Goal: Task Accomplishment & Management: Complete application form

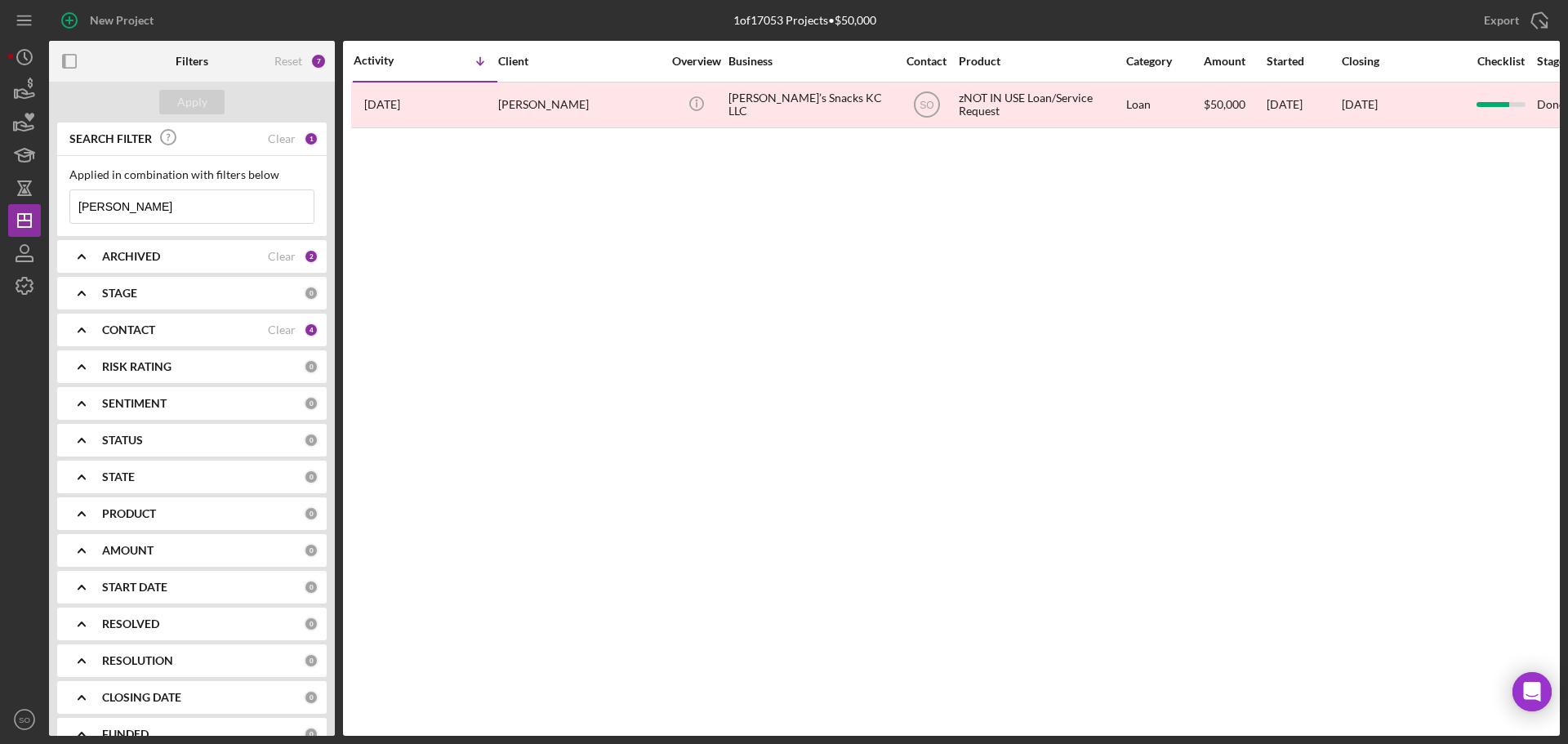
click at [218, 209] on input "[PERSON_NAME]" at bounding box center [192, 206] width 243 height 32
click at [140, 21] on div "New Project" at bounding box center [122, 21] width 64 height 32
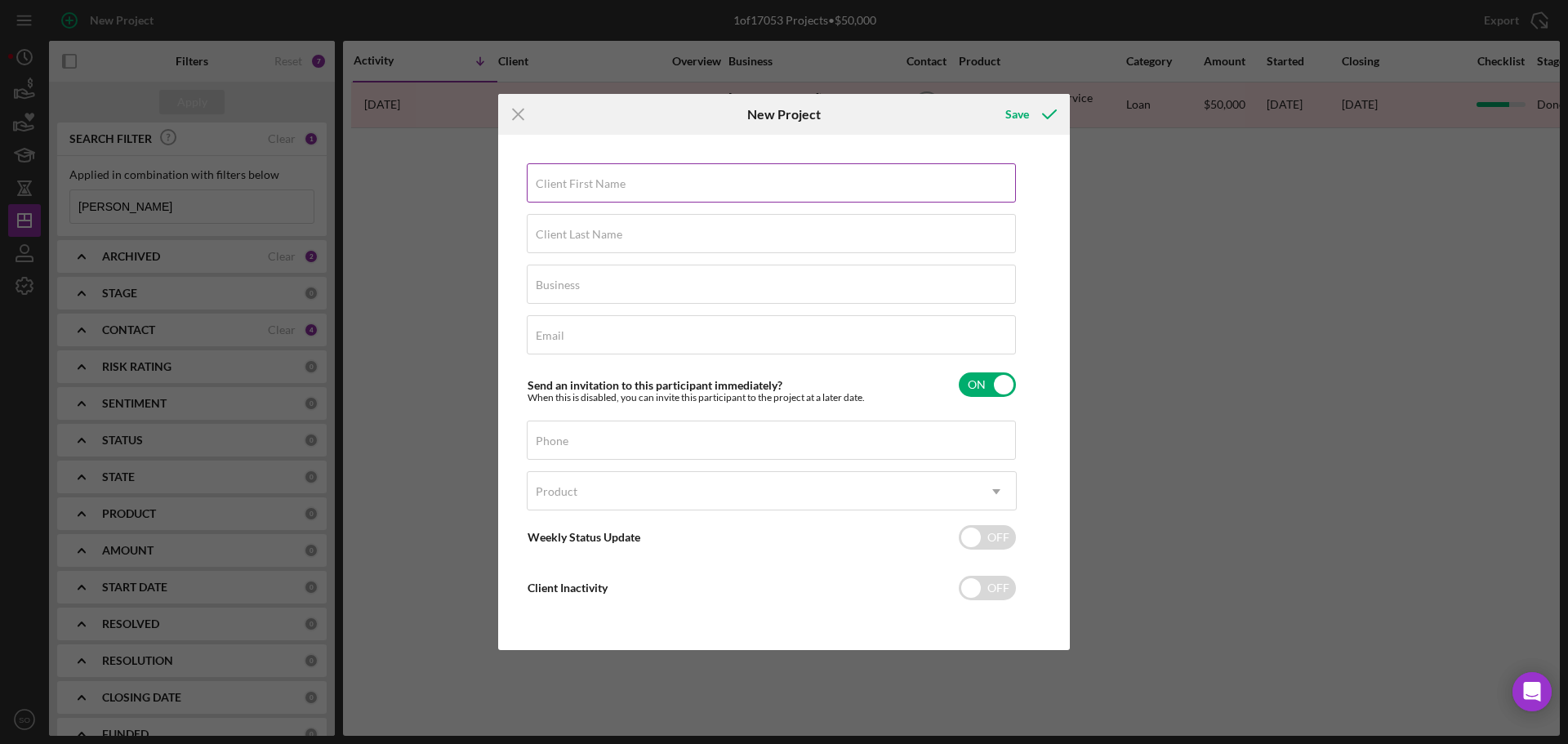
click at [648, 188] on div "Client First Name Required" at bounding box center [772, 183] width 490 height 41
paste input "[PERSON_NAME]"
click at [537, 189] on input "[PERSON_NAME]" at bounding box center [771, 183] width 489 height 40
type input "[PERSON_NAME]"
click at [565, 222] on div "Client Last Name Required" at bounding box center [772, 234] width 490 height 41
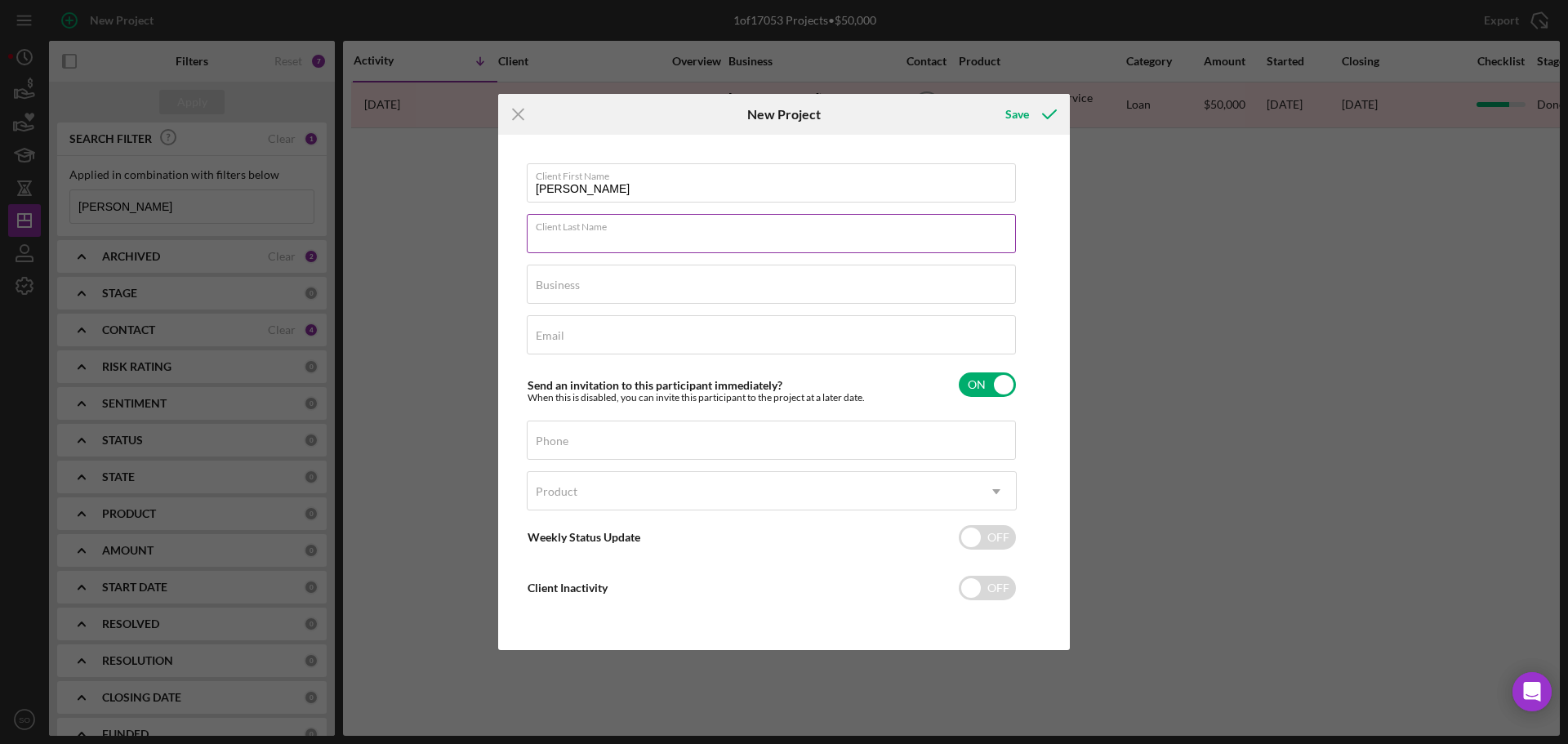
paste input "[PERSON_NAME]"
type input "[PERSON_NAME]"
click at [729, 322] on div "Email Required" at bounding box center [772, 335] width 490 height 41
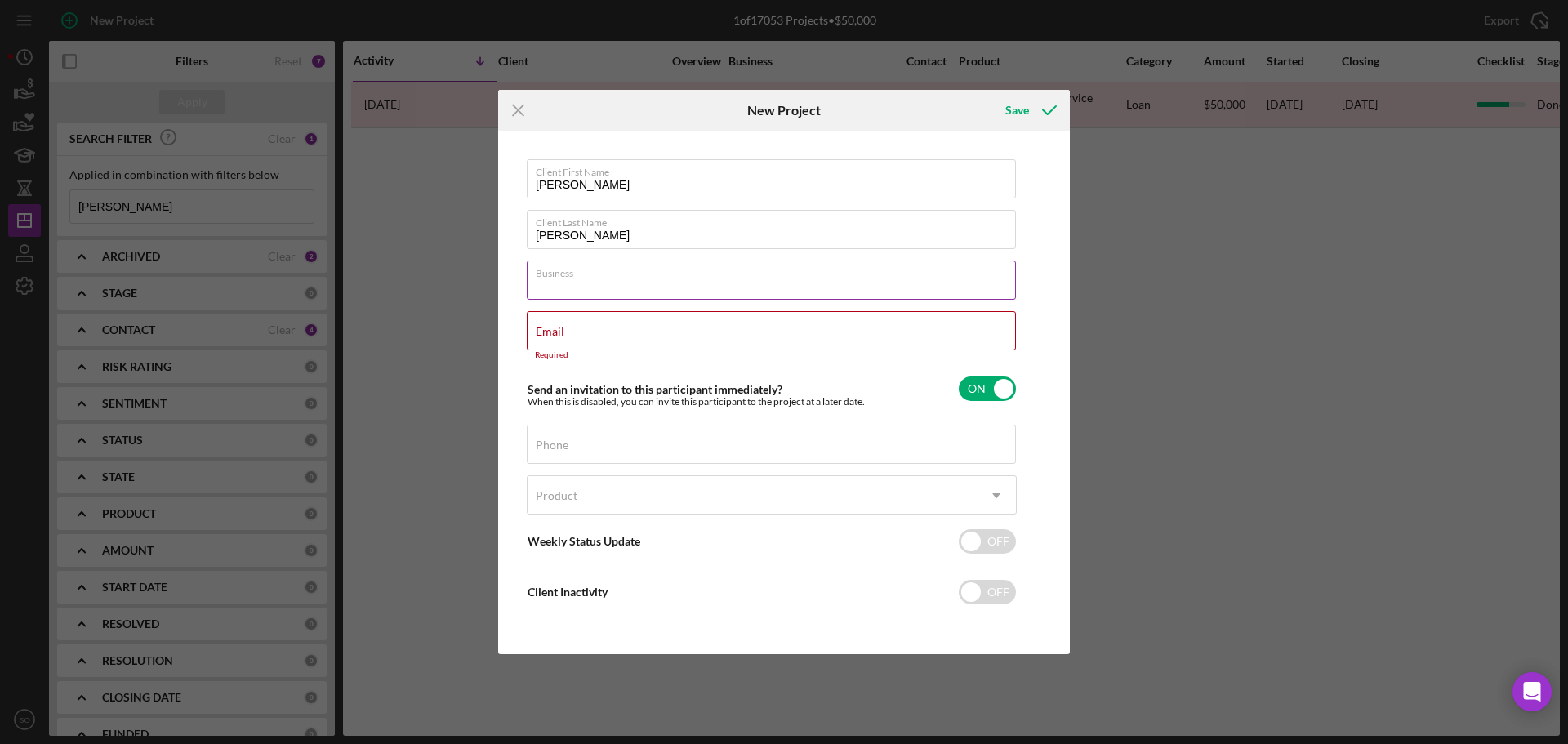
click at [728, 296] on input "Business" at bounding box center [771, 280] width 489 height 40
type input "n/a"
drag, startPoint x: 616, startPoint y: 328, endPoint x: 637, endPoint y: 351, distance: 31.1
click at [616, 328] on div "Email Required" at bounding box center [772, 335] width 490 height 49
paste input "[EMAIL_ADDRESS][DOMAIN_NAME]"
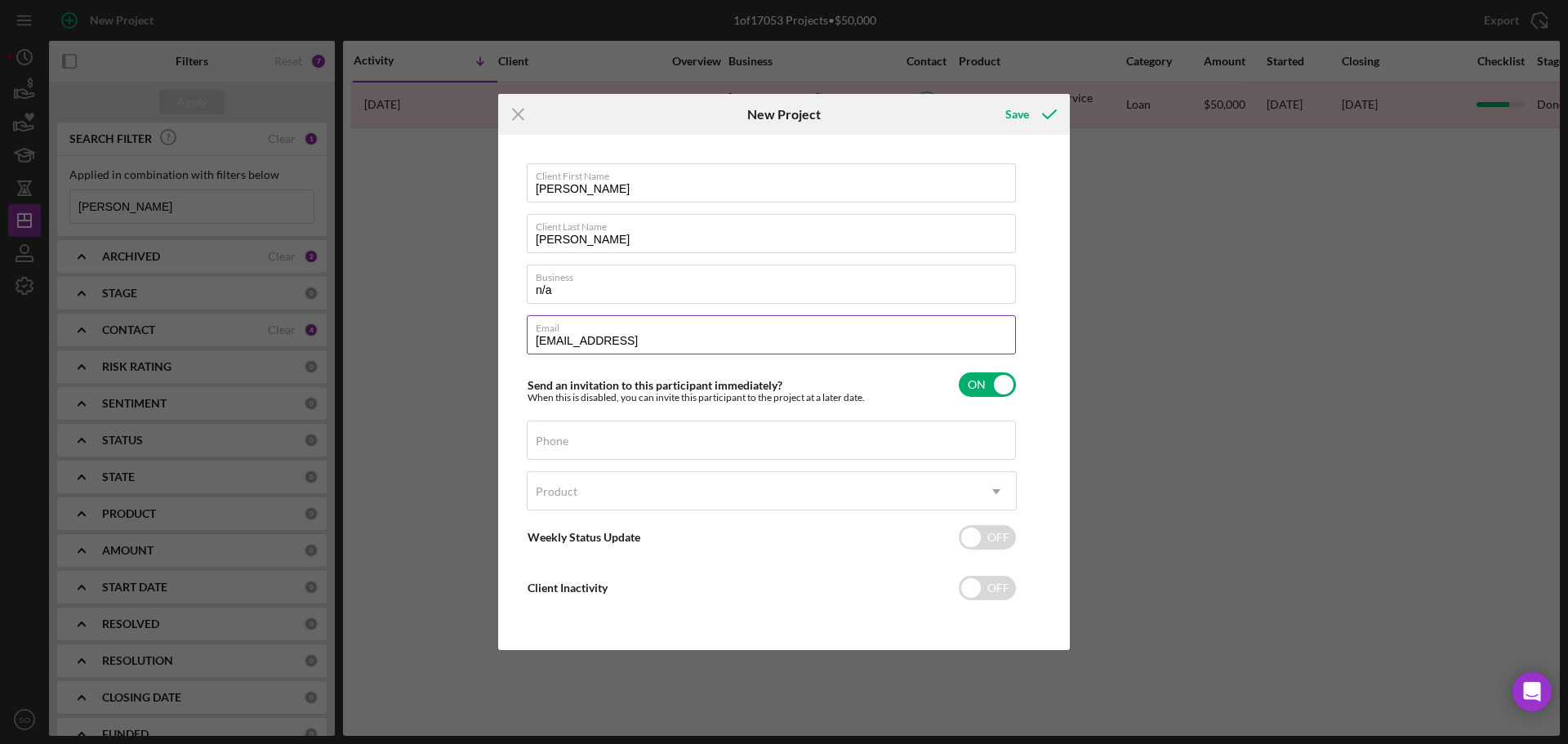
type input "[EMAIL_ADDRESS]"
click at [591, 443] on input "Phone" at bounding box center [771, 440] width 489 height 40
paste input "[PHONE_NUMBER]"
type input "[PHONE_NUMBER]"
click at [592, 500] on div "Product" at bounding box center [752, 492] width 449 height 38
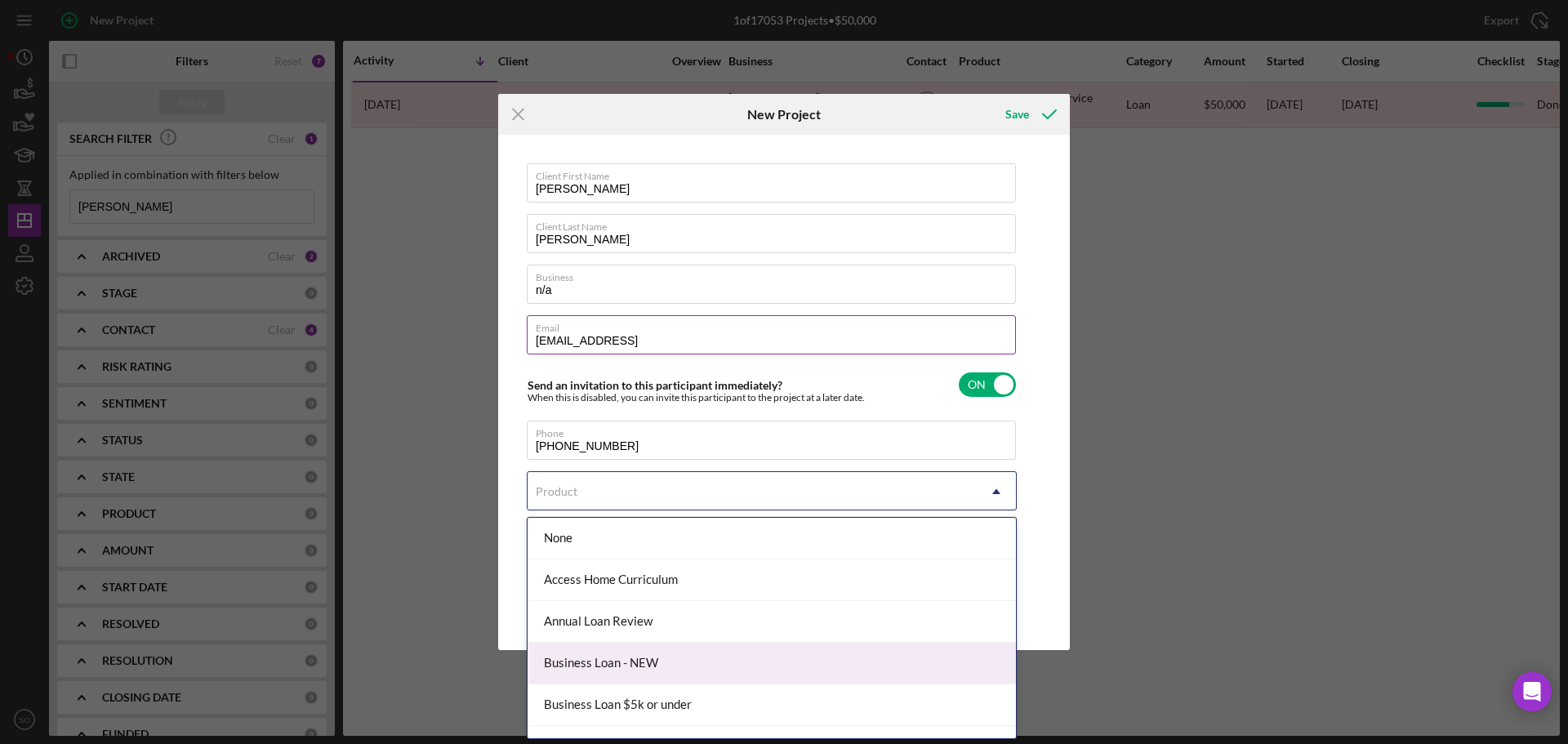
click at [648, 657] on div "Business Loan - NEW" at bounding box center [772, 663] width 488 height 41
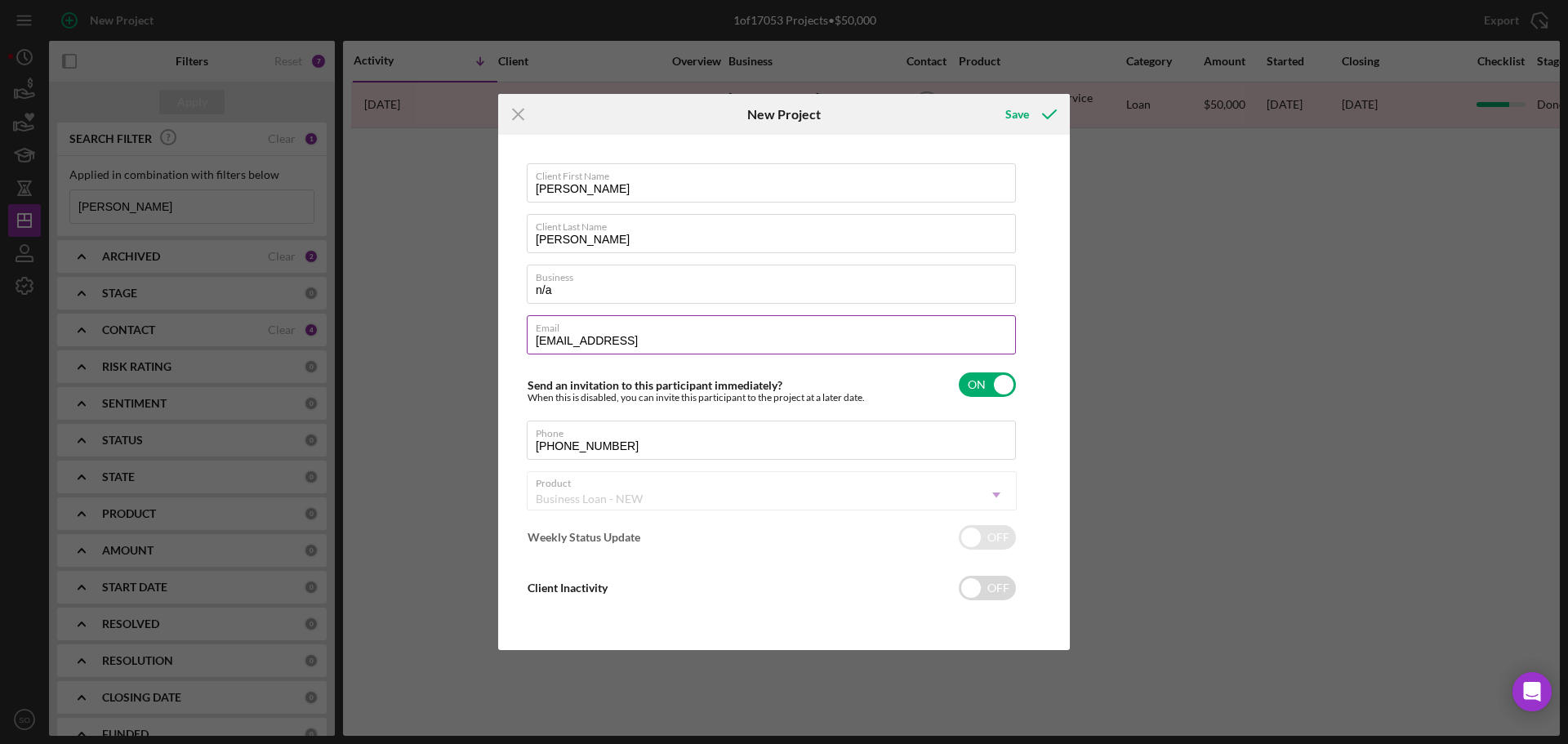
checkbox input "true"
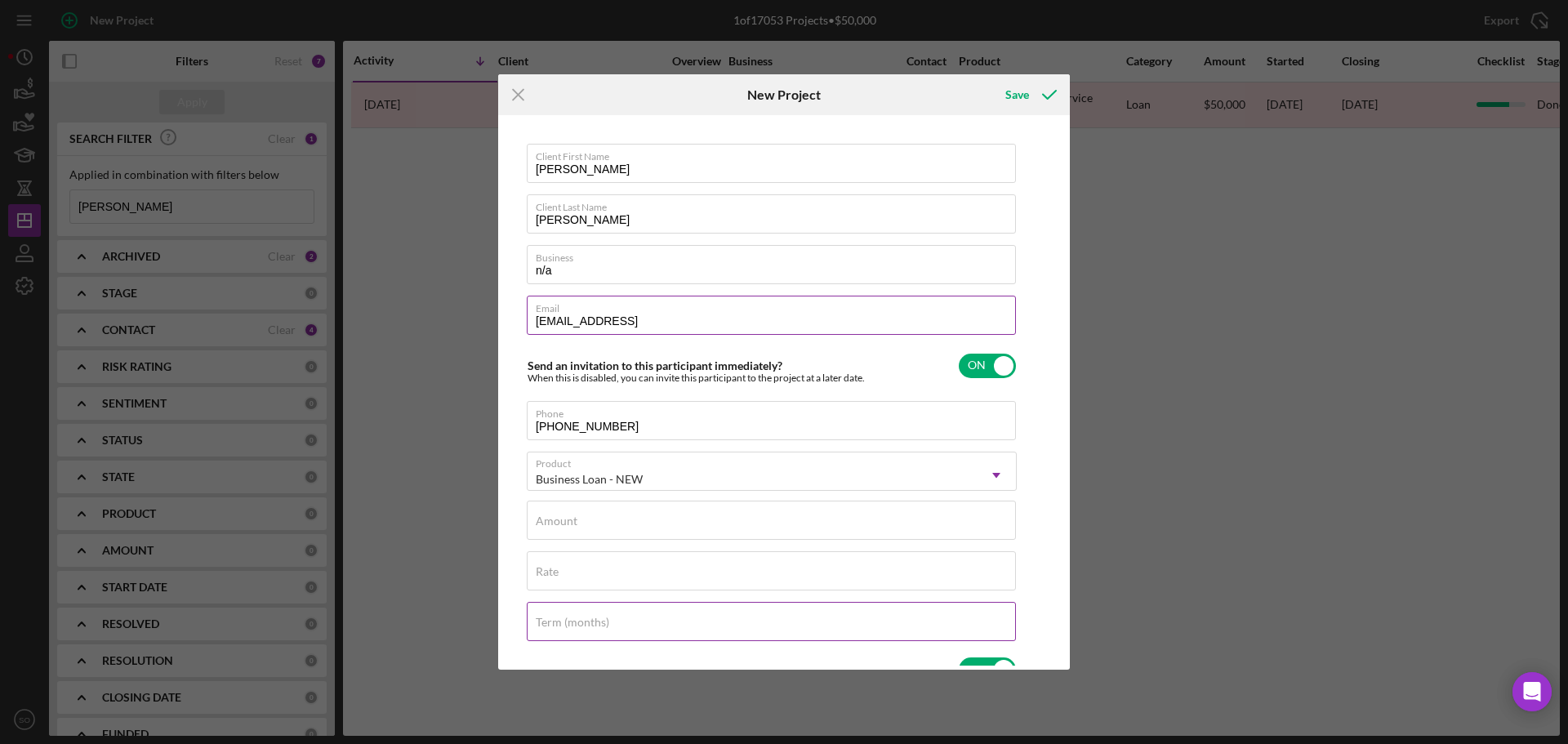
scroll to position [163, 0]
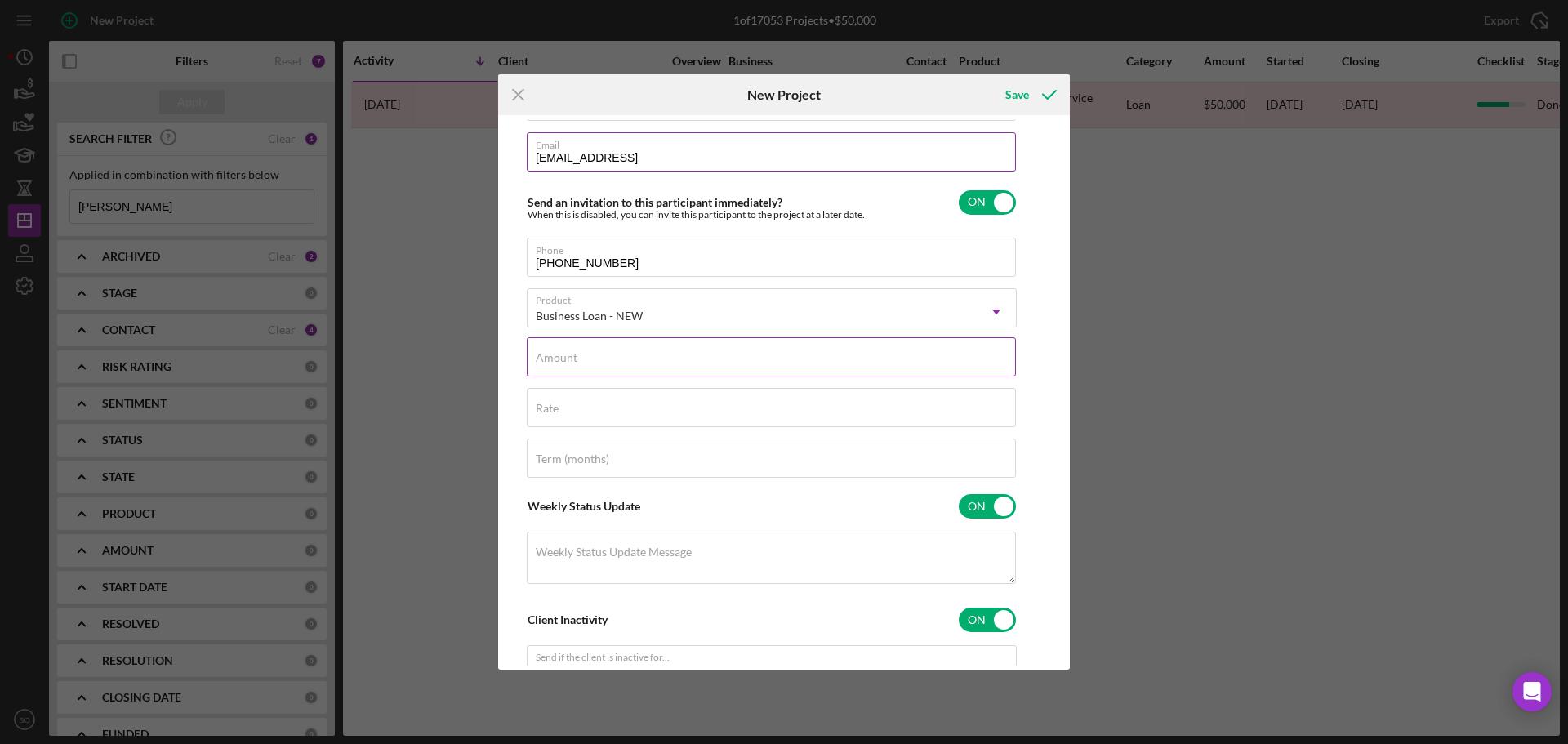
drag, startPoint x: 622, startPoint y: 349, endPoint x: 628, endPoint y: 367, distance: 19.0
click at [622, 349] on div "Amount" at bounding box center [772, 357] width 490 height 41
type input "$3,000"
click at [624, 404] on div "Rate" at bounding box center [772, 408] width 490 height 41
type input "8.000%"
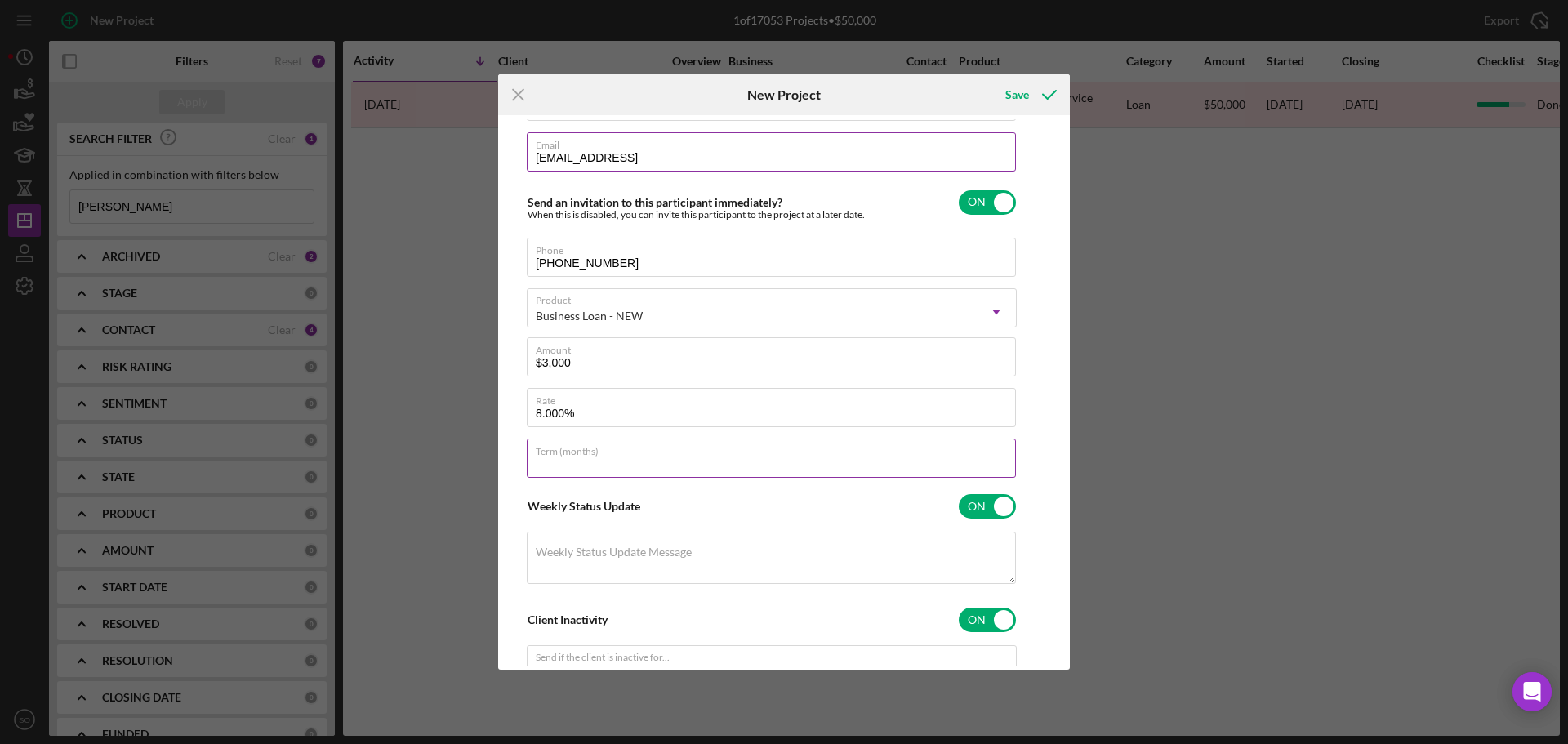
drag, startPoint x: 698, startPoint y: 457, endPoint x: 703, endPoint y: 465, distance: 9.4
click at [700, 457] on div "Term (months)" at bounding box center [772, 458] width 490 height 41
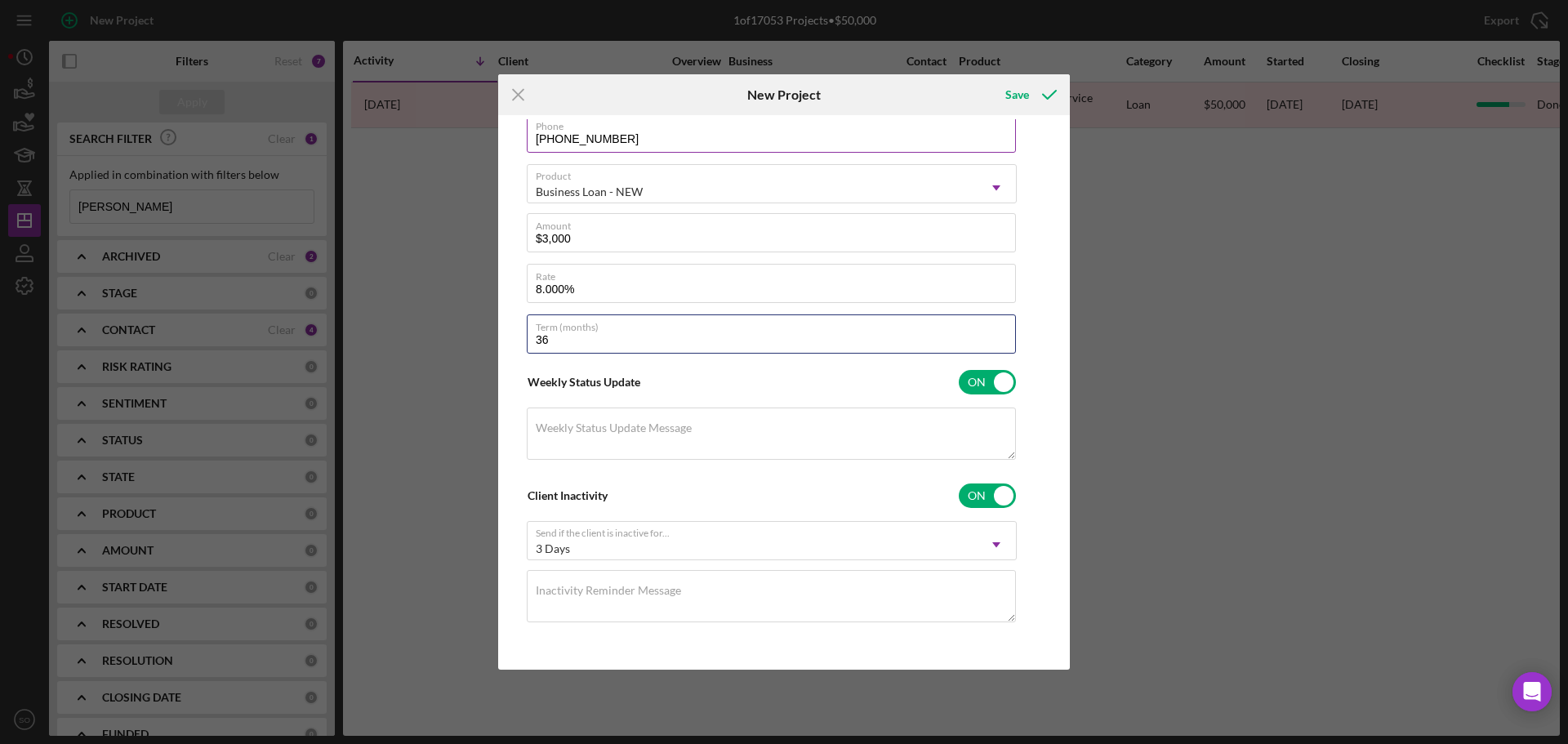
scroll to position [0, 0]
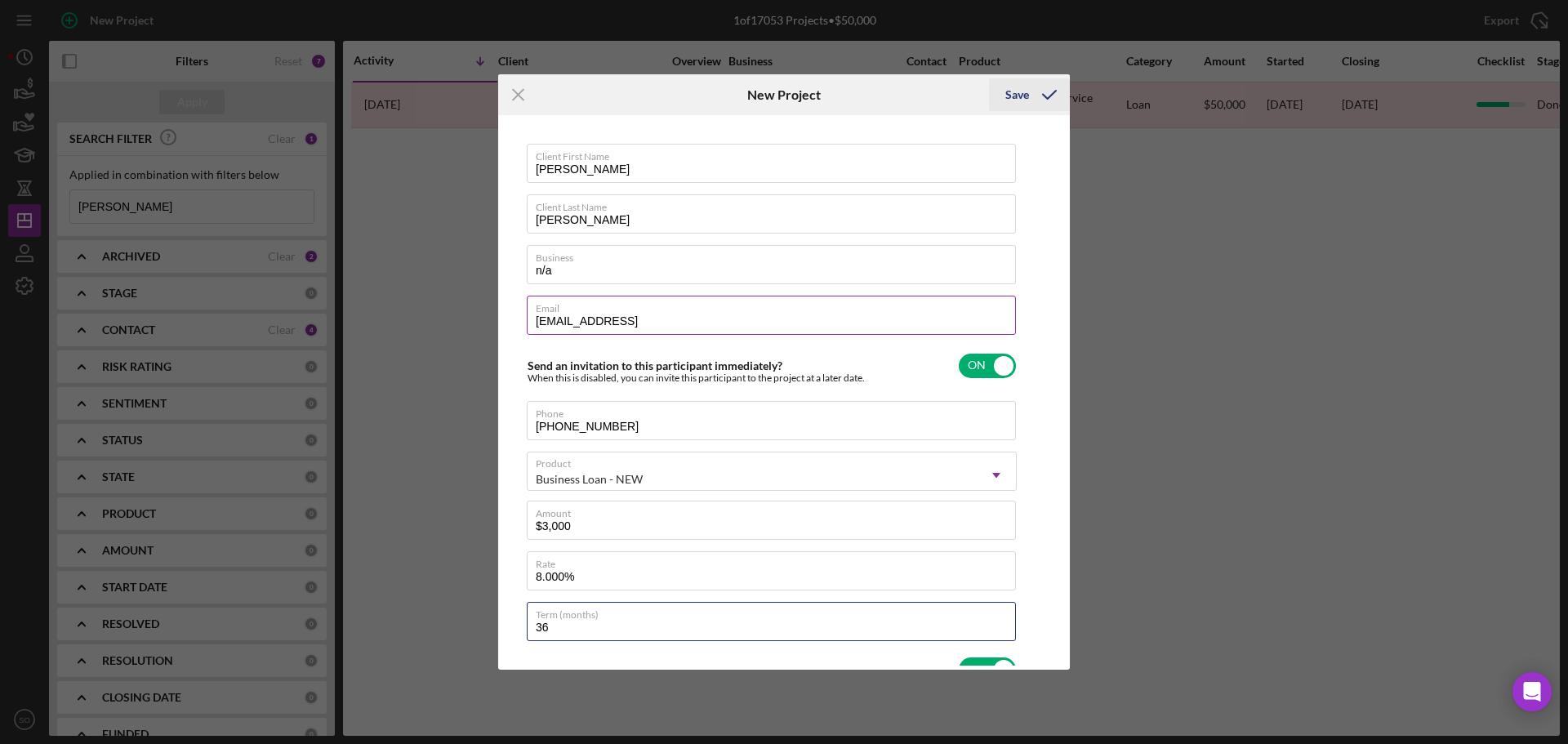
type input "36"
click at [1035, 95] on icon "submit" at bounding box center [1048, 94] width 41 height 41
checkbox input "false"
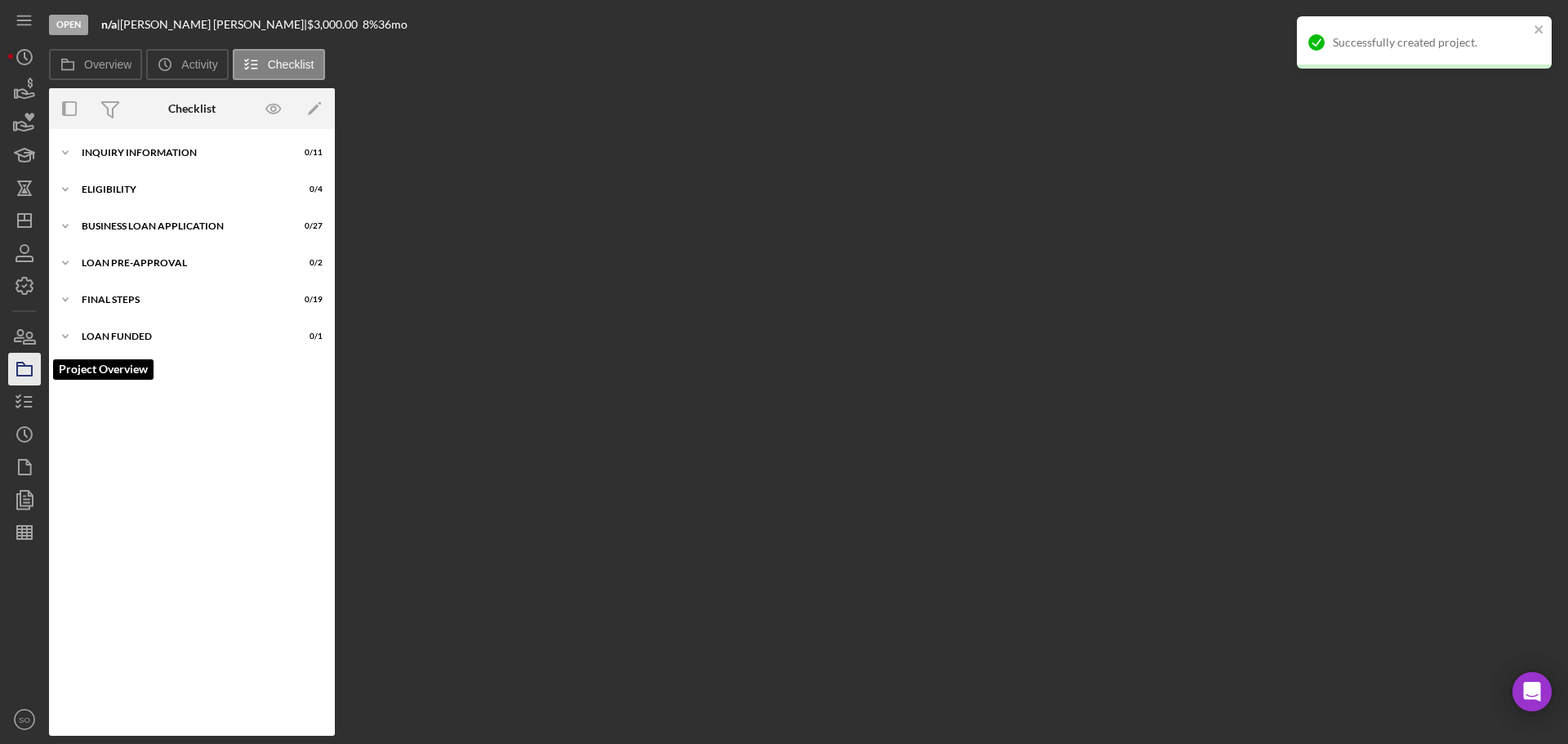
click at [33, 366] on icon "button" at bounding box center [24, 368] width 41 height 41
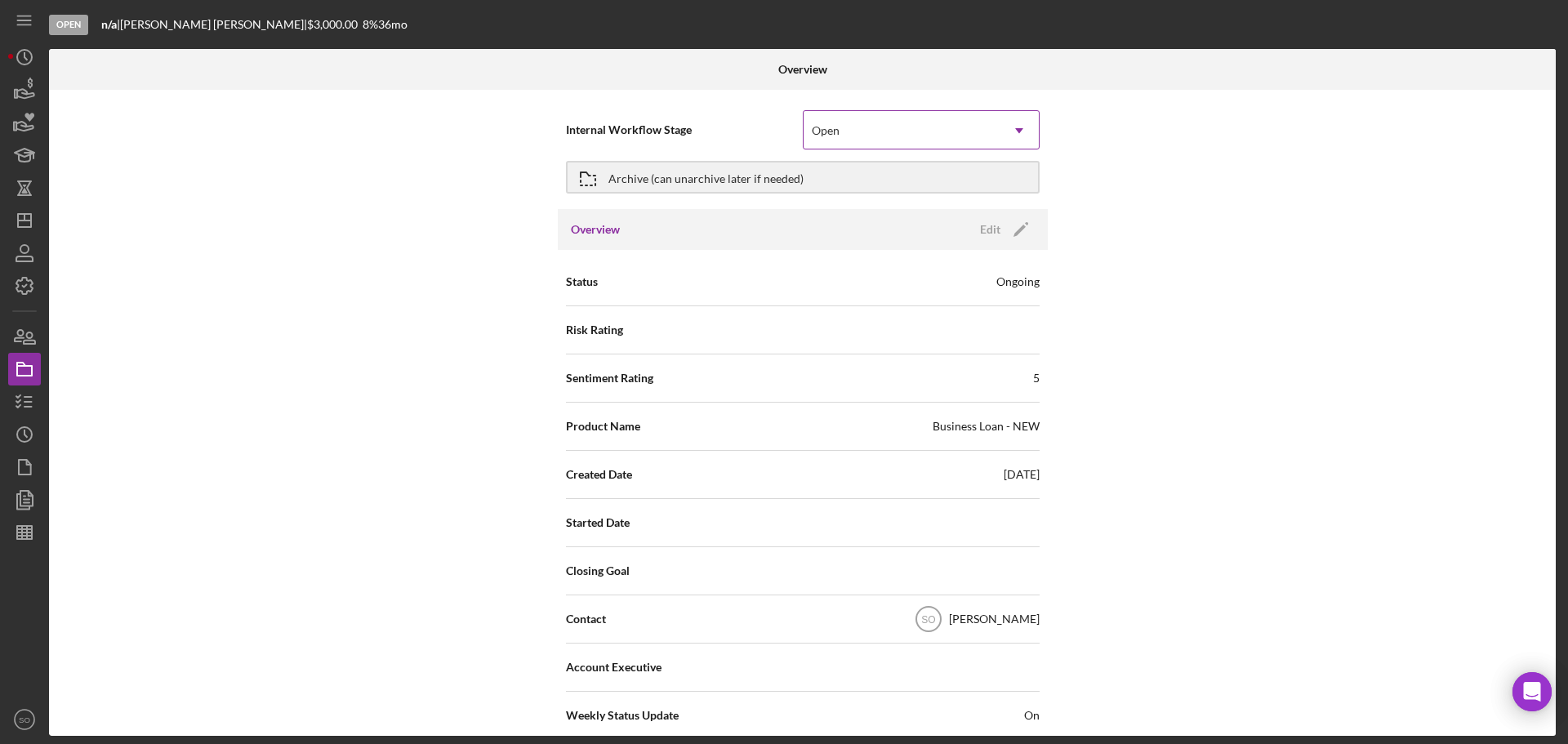
click at [1014, 135] on icon "Icon/Dropdown Arrow" at bounding box center [1020, 131] width 40 height 40
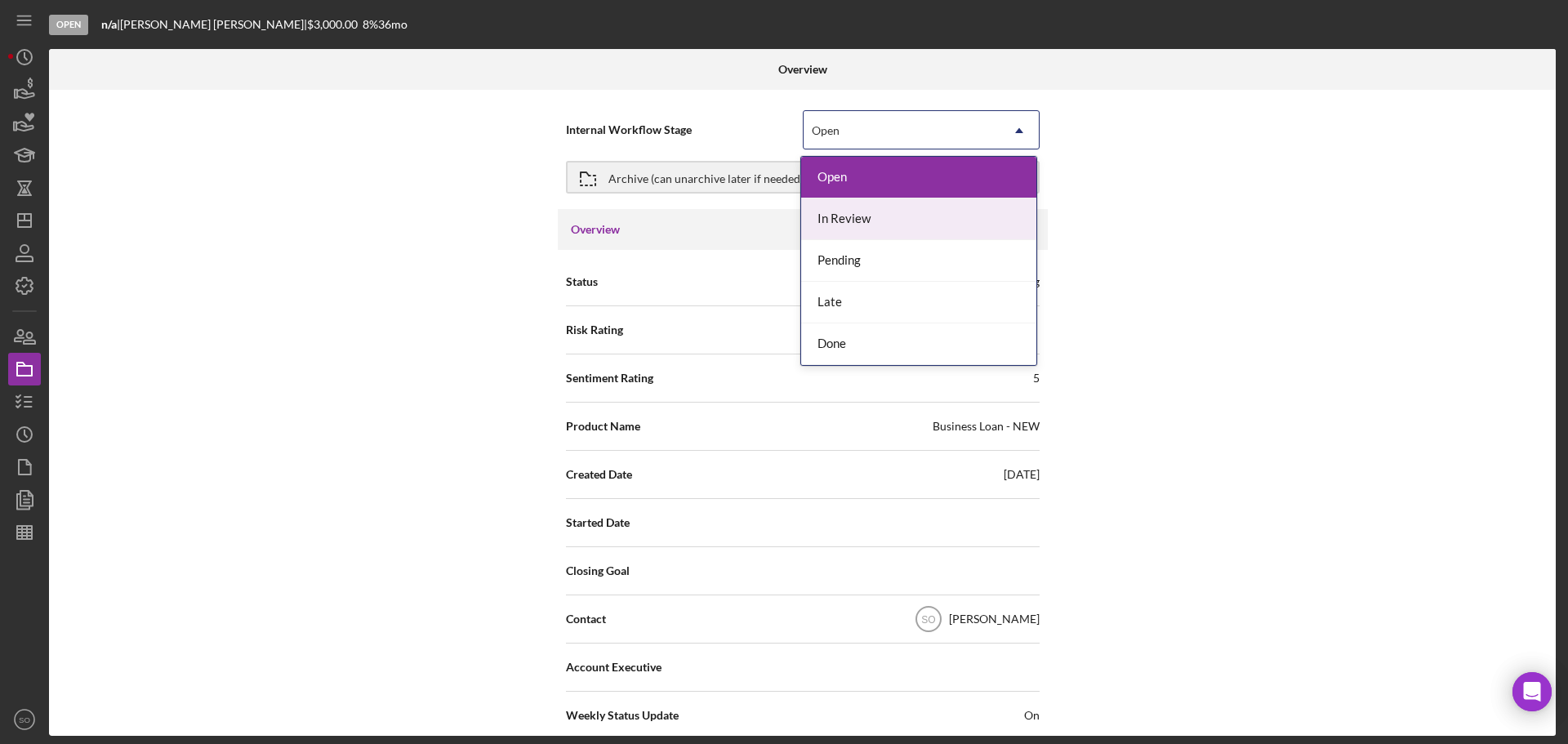
click at [914, 217] on div "In Review" at bounding box center [918, 219] width 235 height 41
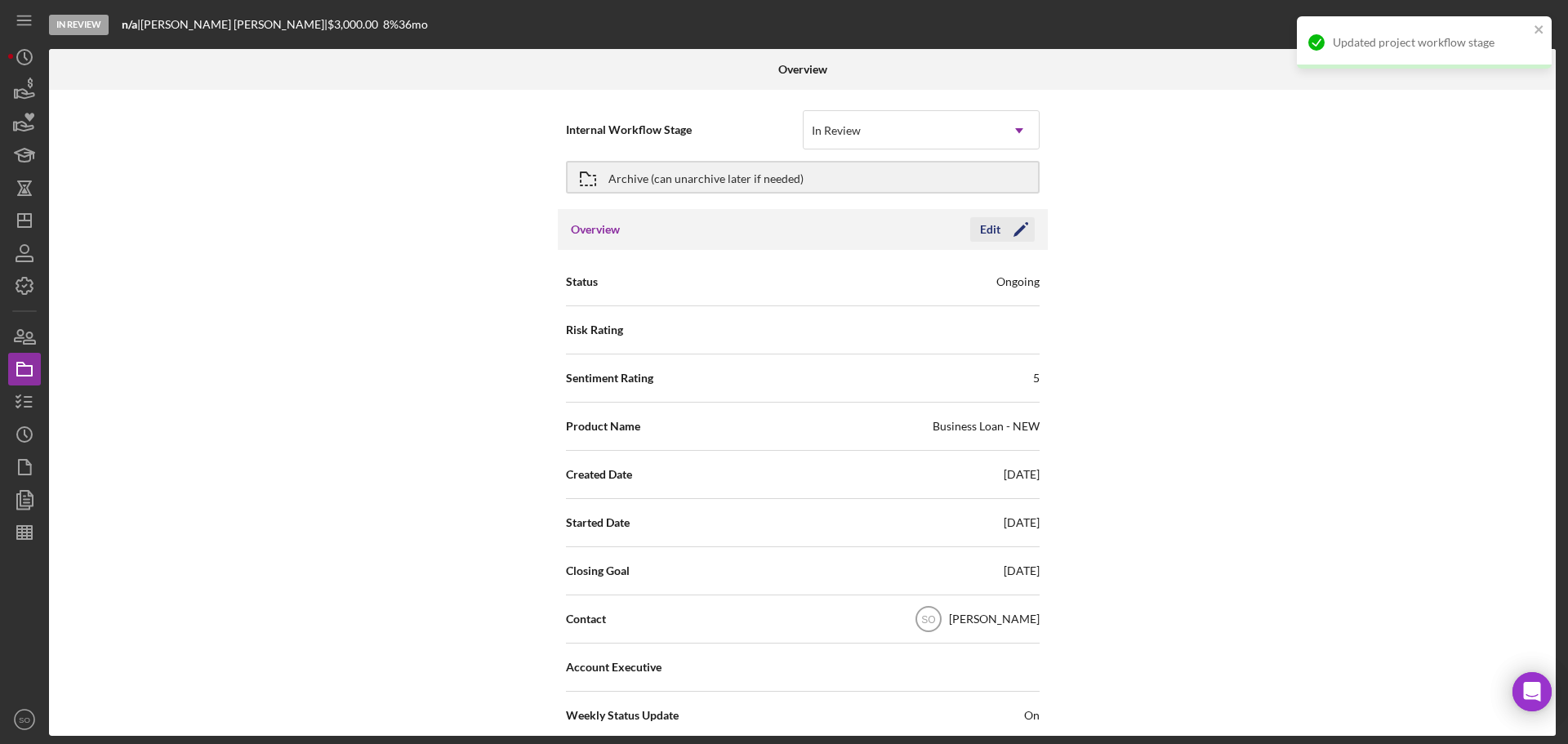
click at [1019, 232] on icon "Icon/Edit" at bounding box center [1020, 229] width 41 height 41
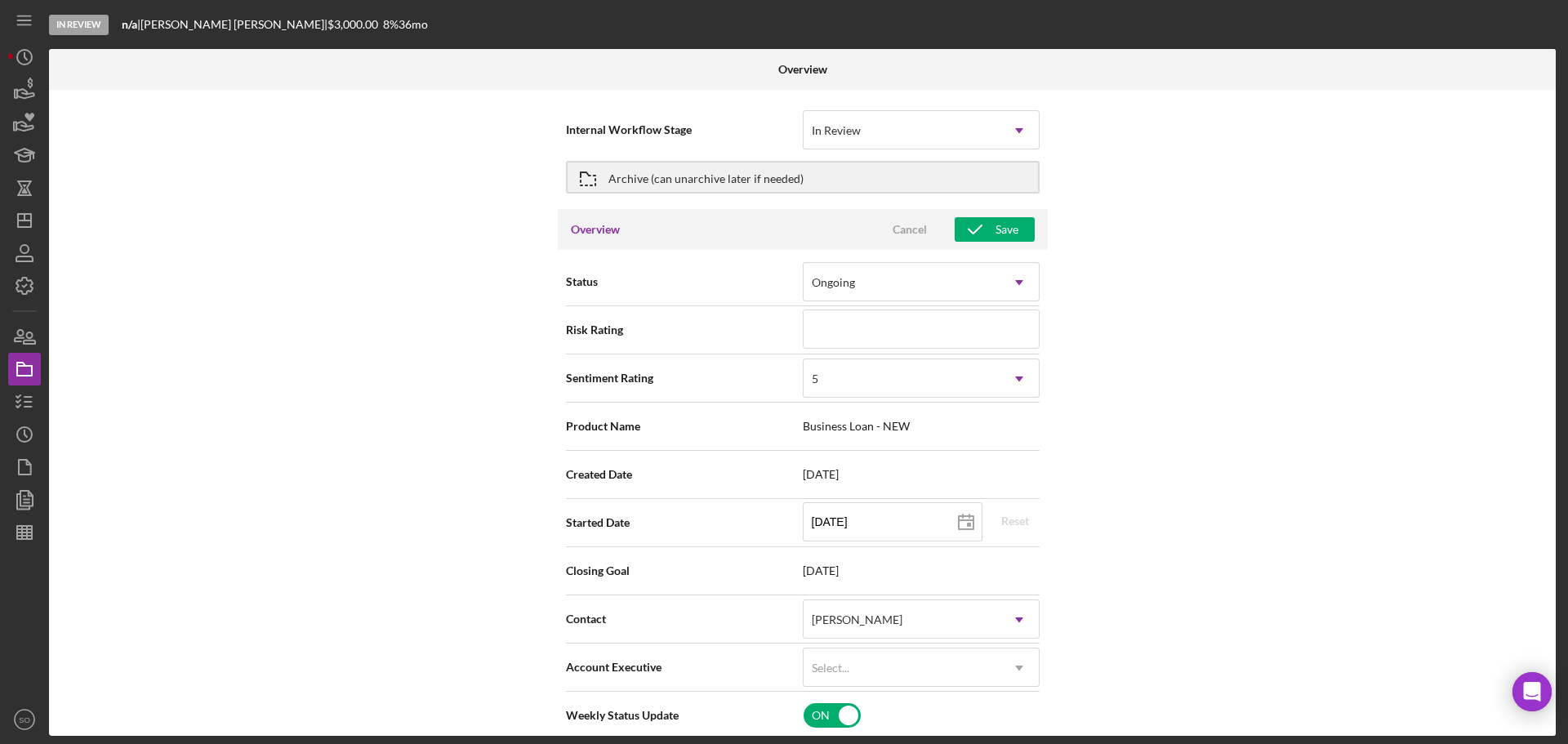
scroll to position [245, 0]
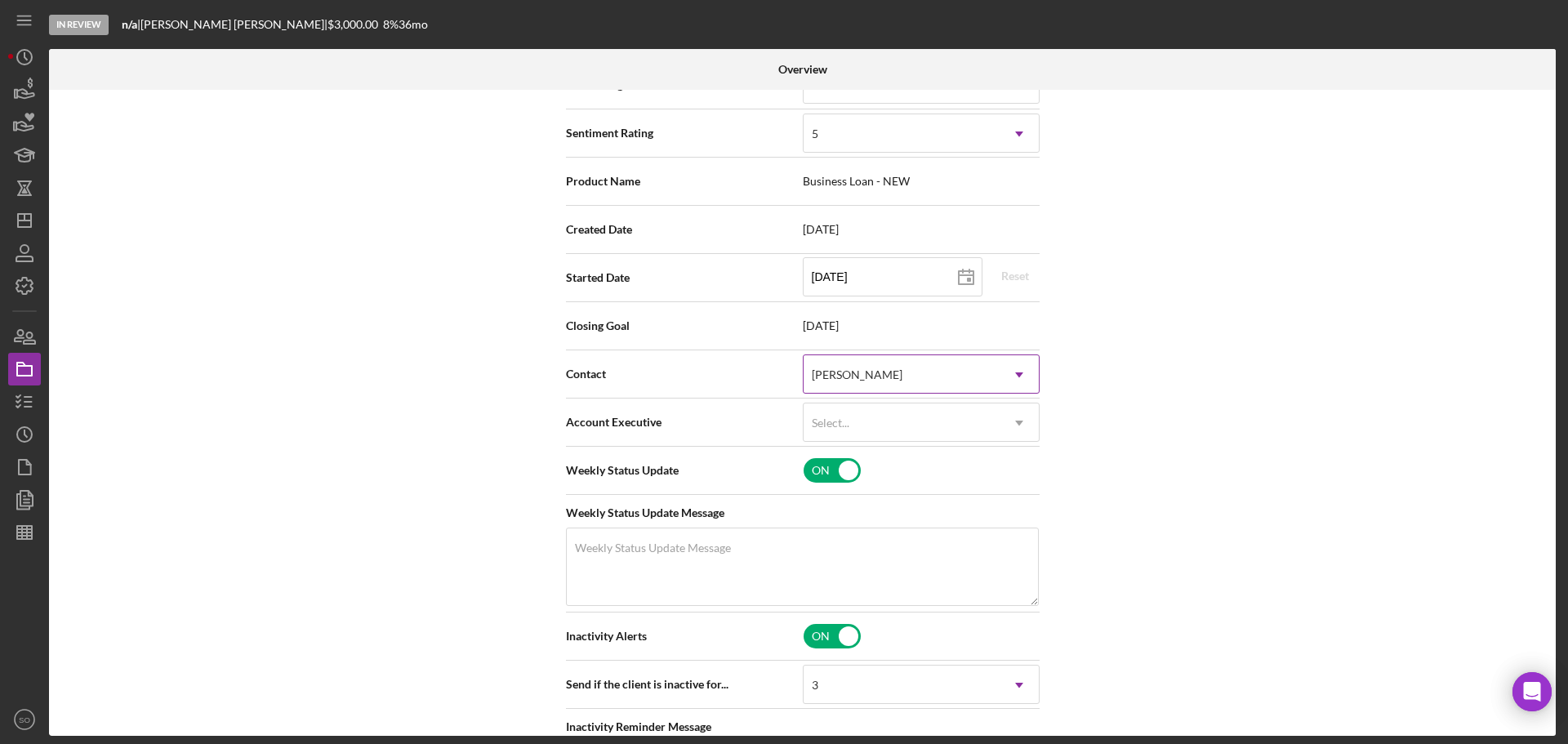
click at [875, 377] on div "[PERSON_NAME]" at bounding box center [857, 375] width 91 height 14
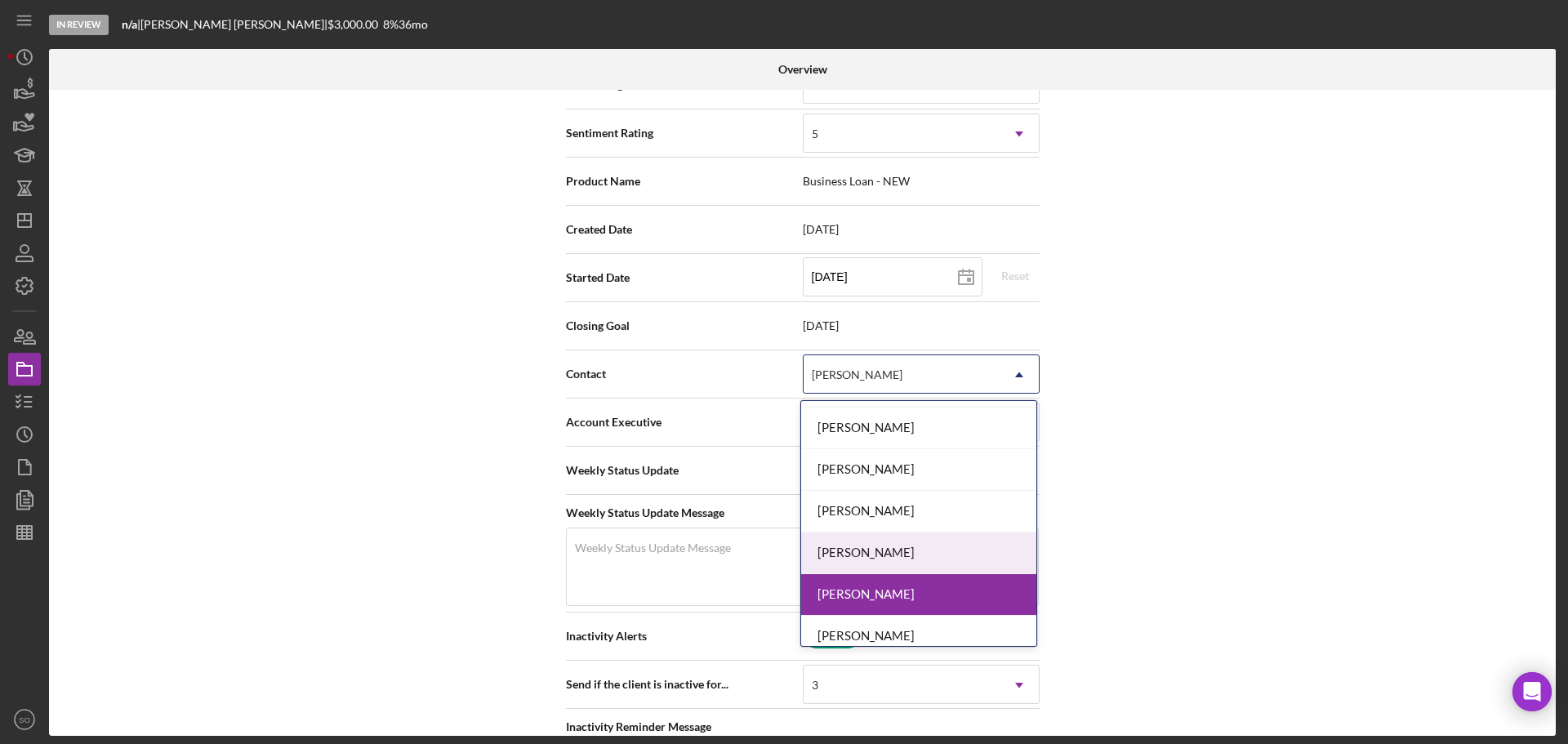
scroll to position [547, 0]
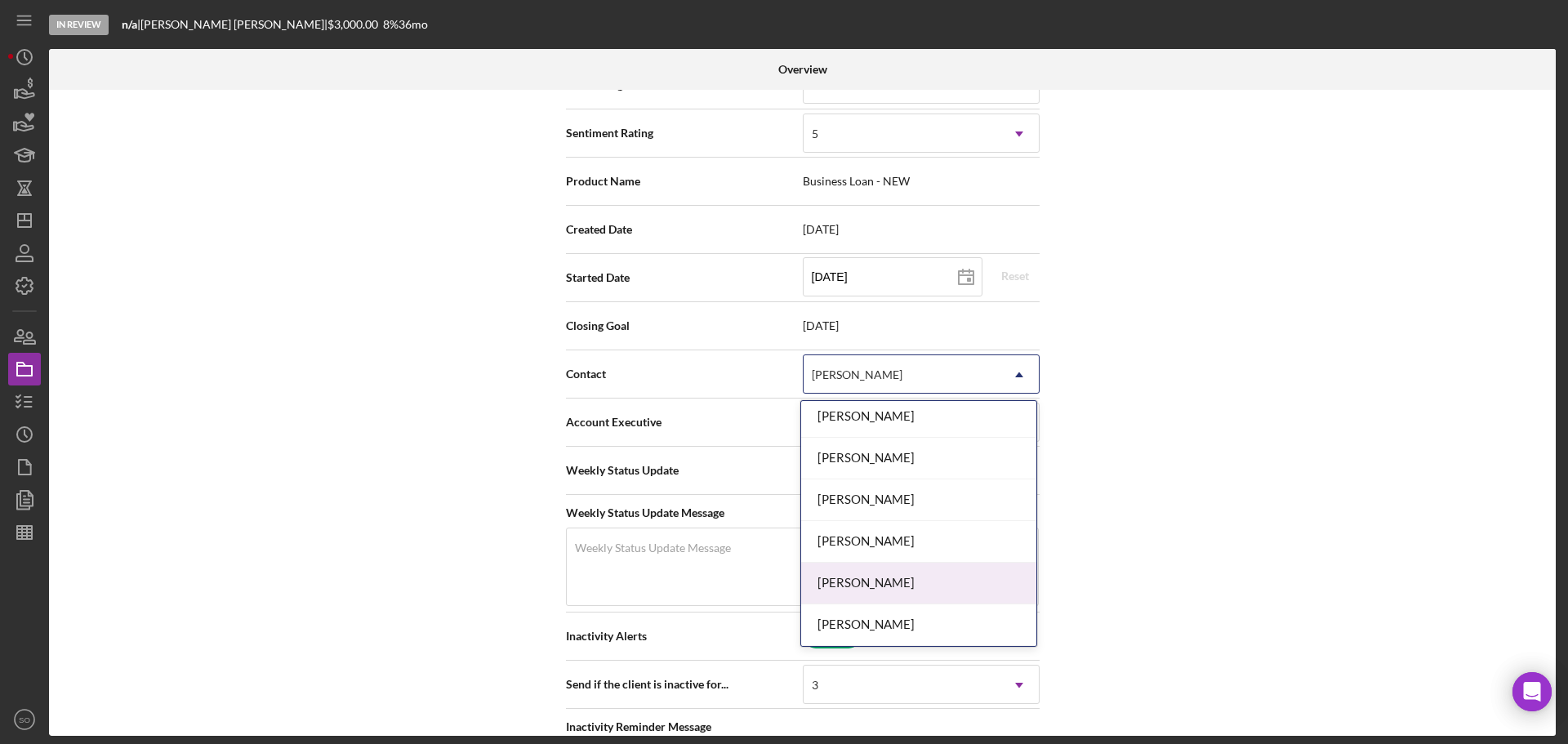
click at [875, 576] on div "[PERSON_NAME]" at bounding box center [918, 584] width 235 height 41
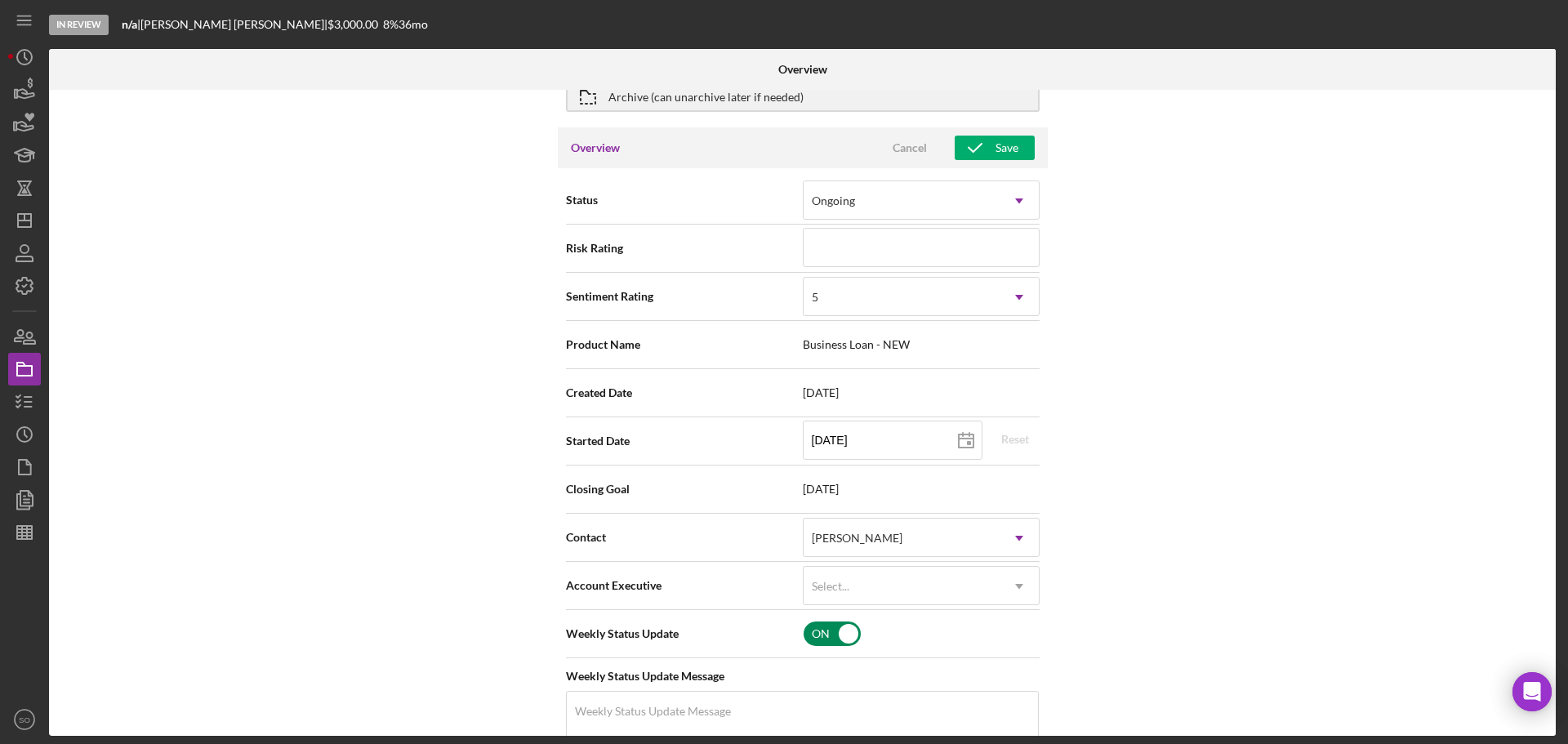
scroll to position [0, 0]
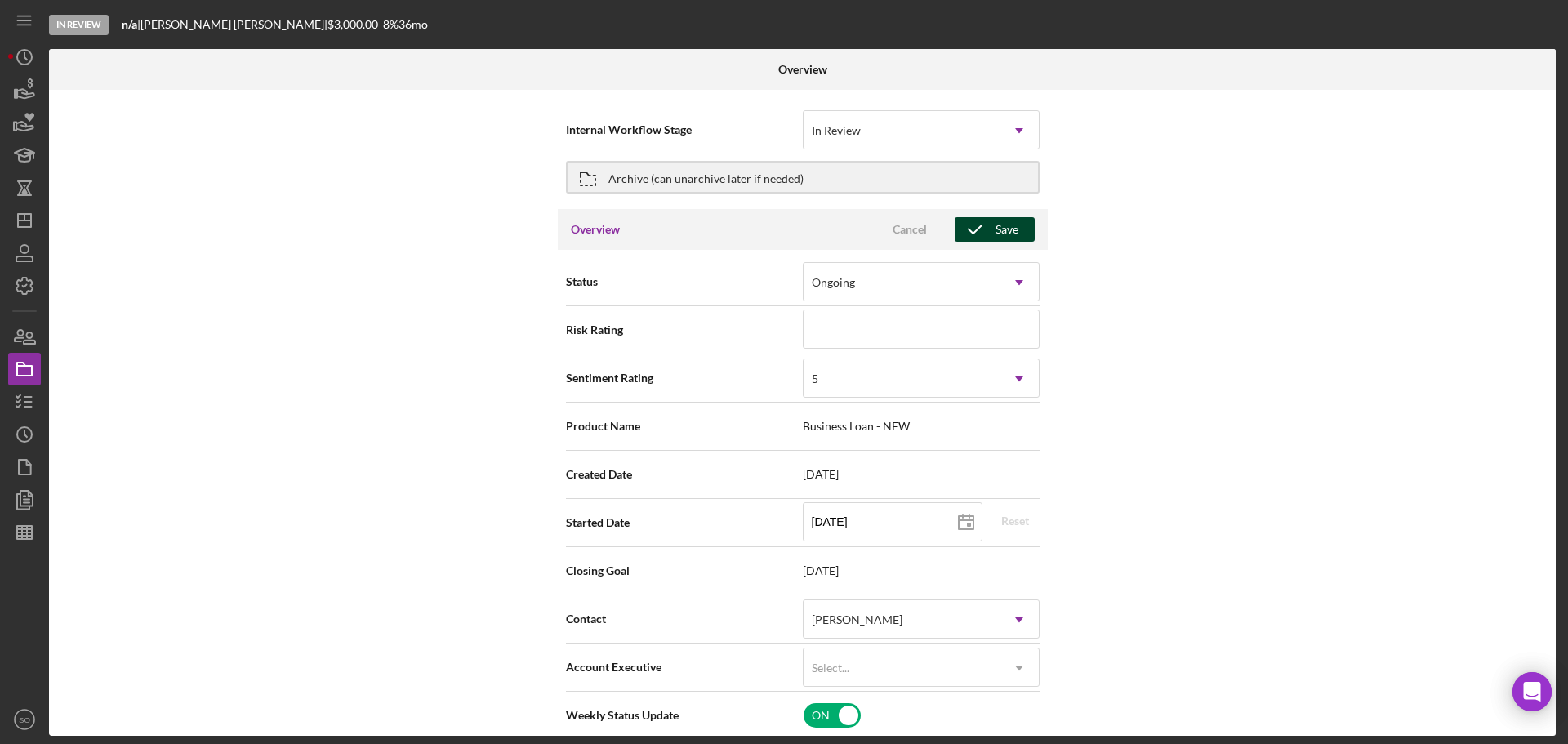
click at [995, 231] on div "Save" at bounding box center [1006, 229] width 23 height 24
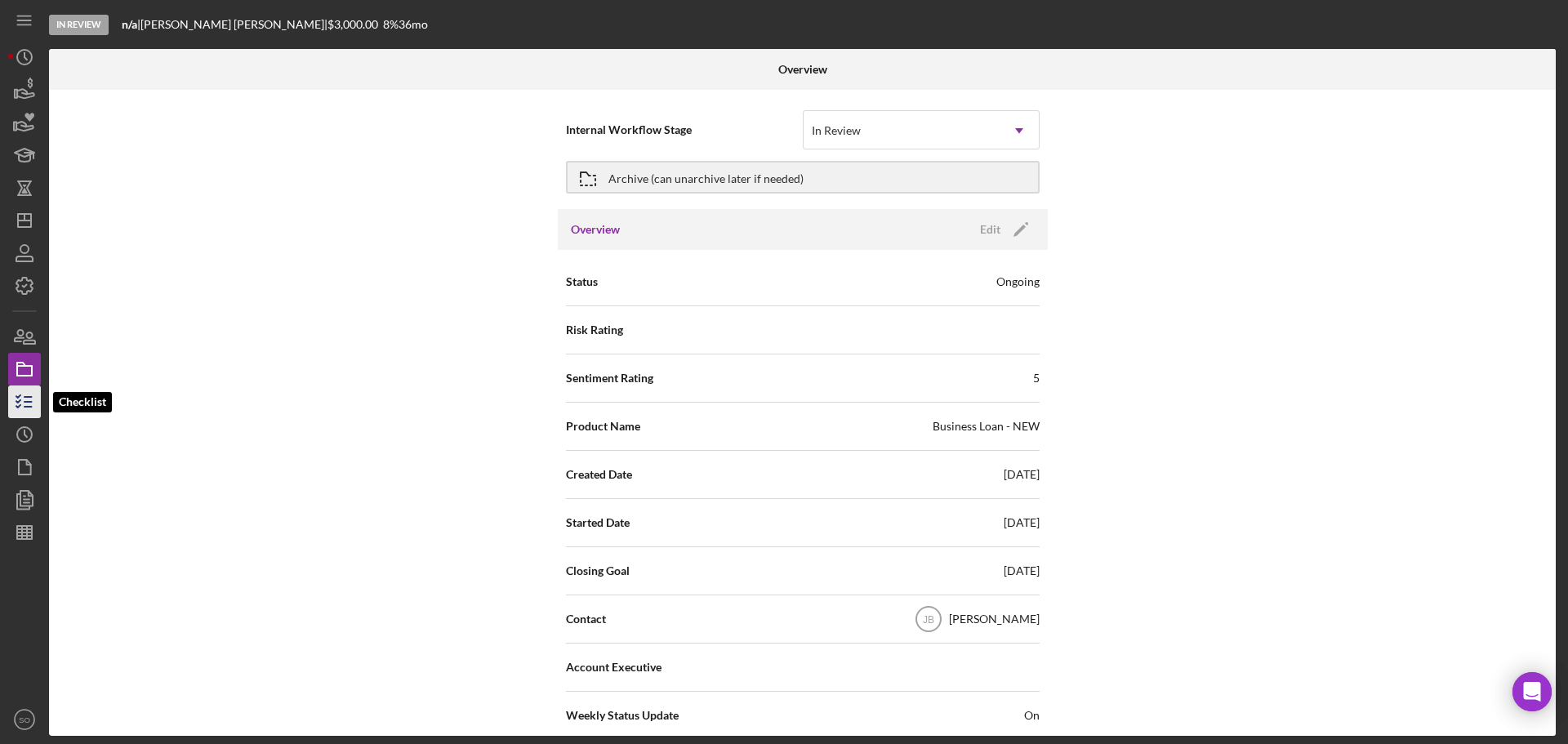
click at [28, 406] on line "button" at bounding box center [28, 406] width 7 height 0
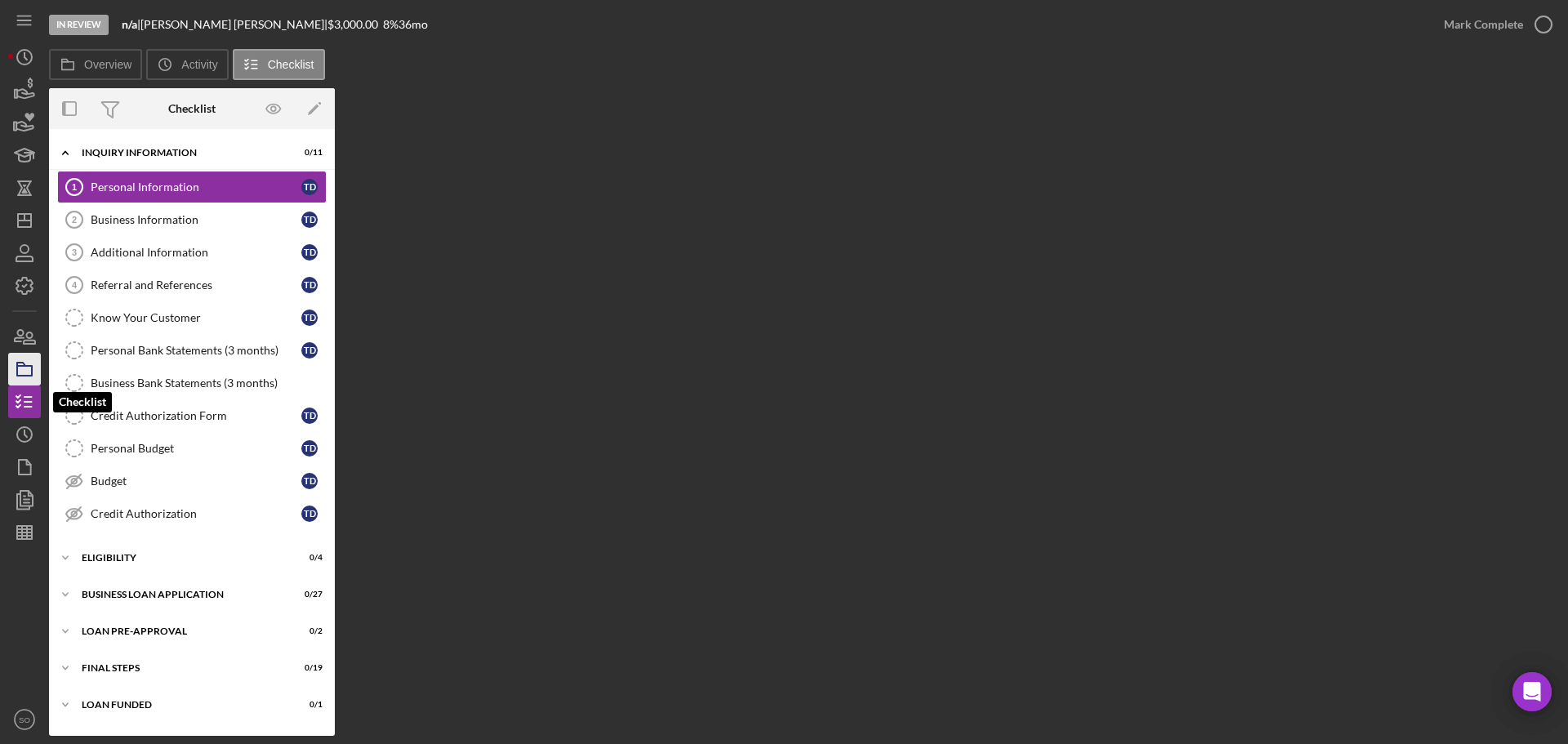
click at [31, 383] on icon "button" at bounding box center [24, 368] width 41 height 41
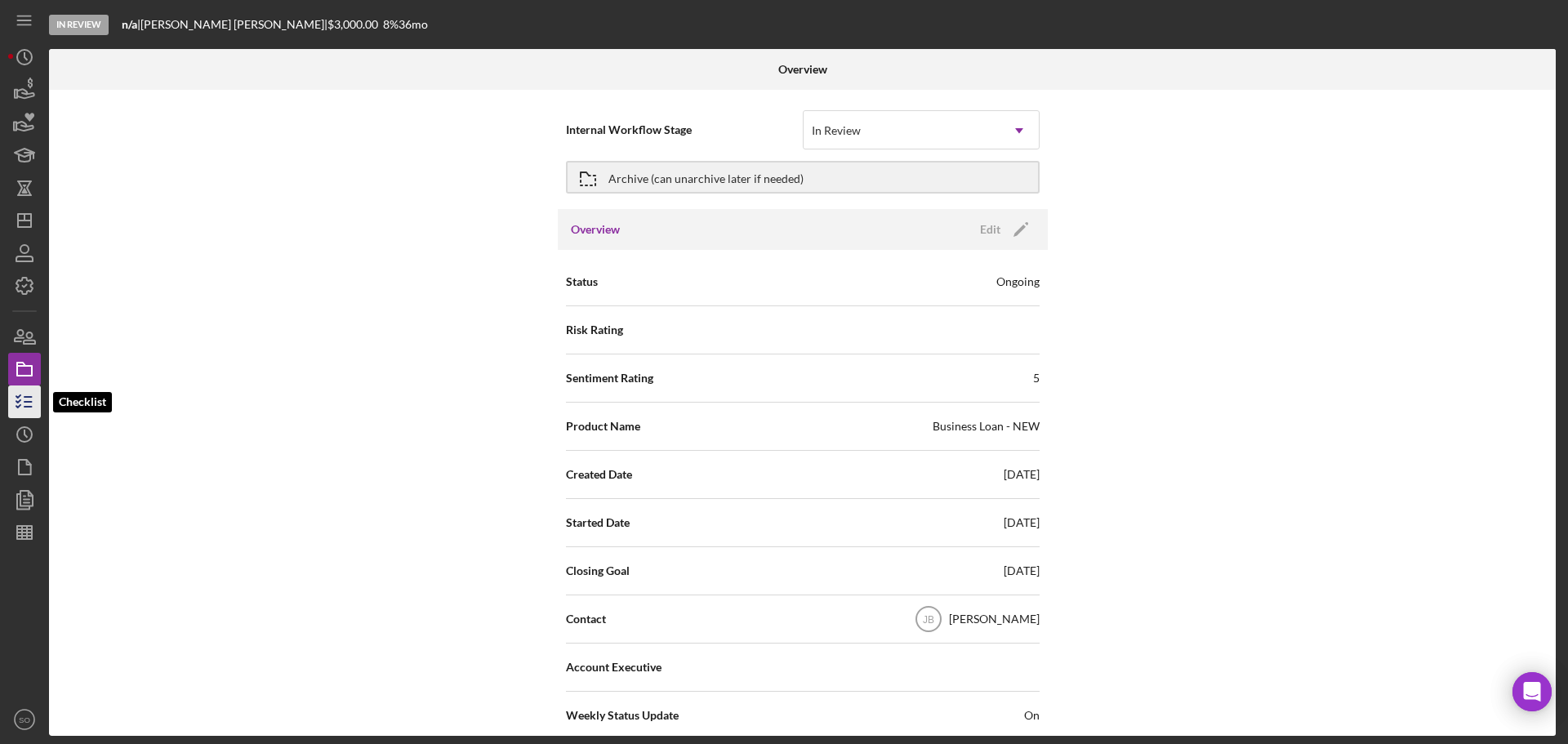
click at [26, 399] on icon "button" at bounding box center [24, 401] width 41 height 41
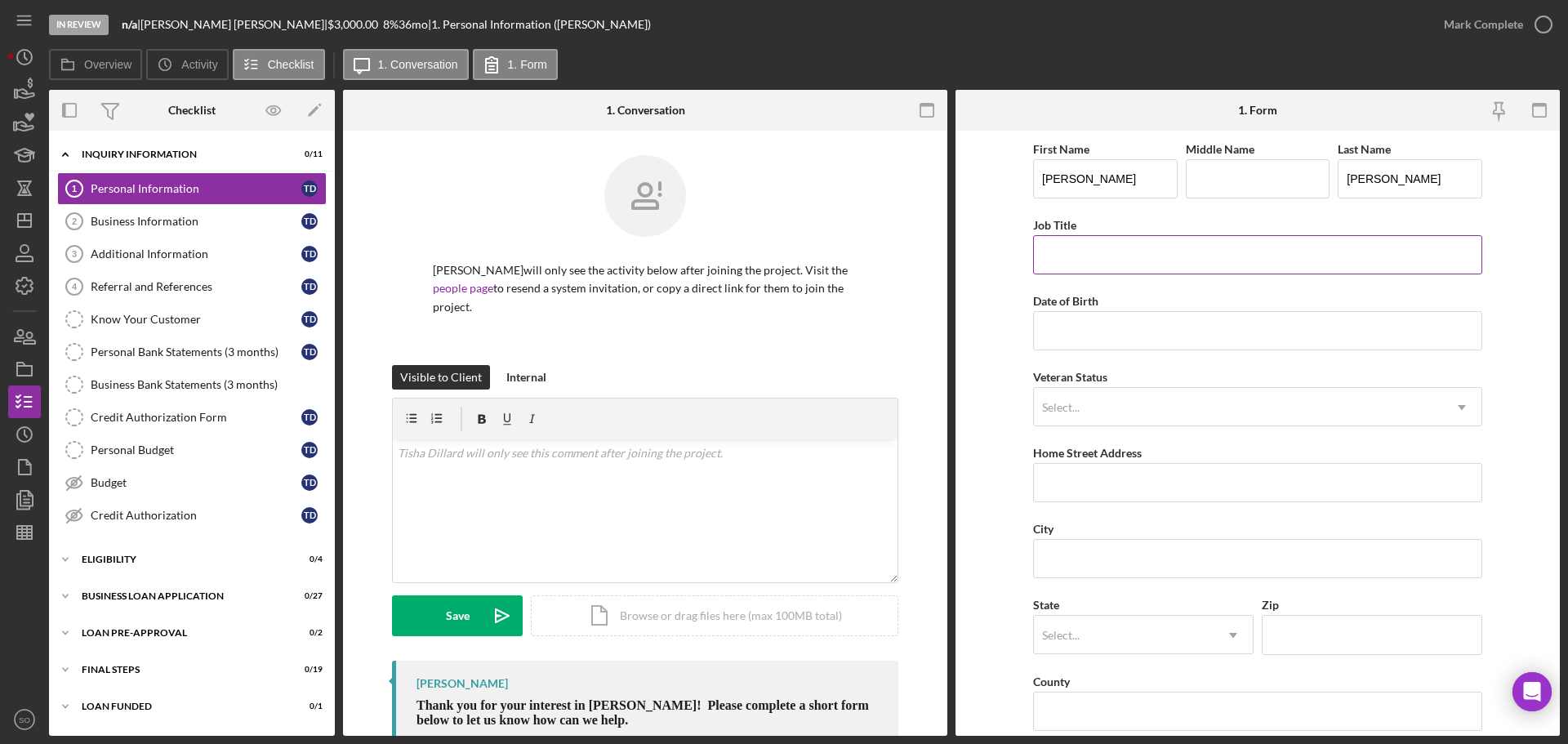
click at [1092, 266] on input "Job Title" at bounding box center [1257, 255] width 449 height 40
type input "Business Owner"
click at [1157, 328] on input "Date of Birth" at bounding box center [1257, 331] width 449 height 40
drag, startPoint x: 1093, startPoint y: 331, endPoint x: 1097, endPoint y: 349, distance: 18.4
click at [1093, 331] on input "Date of Birth" at bounding box center [1257, 331] width 449 height 40
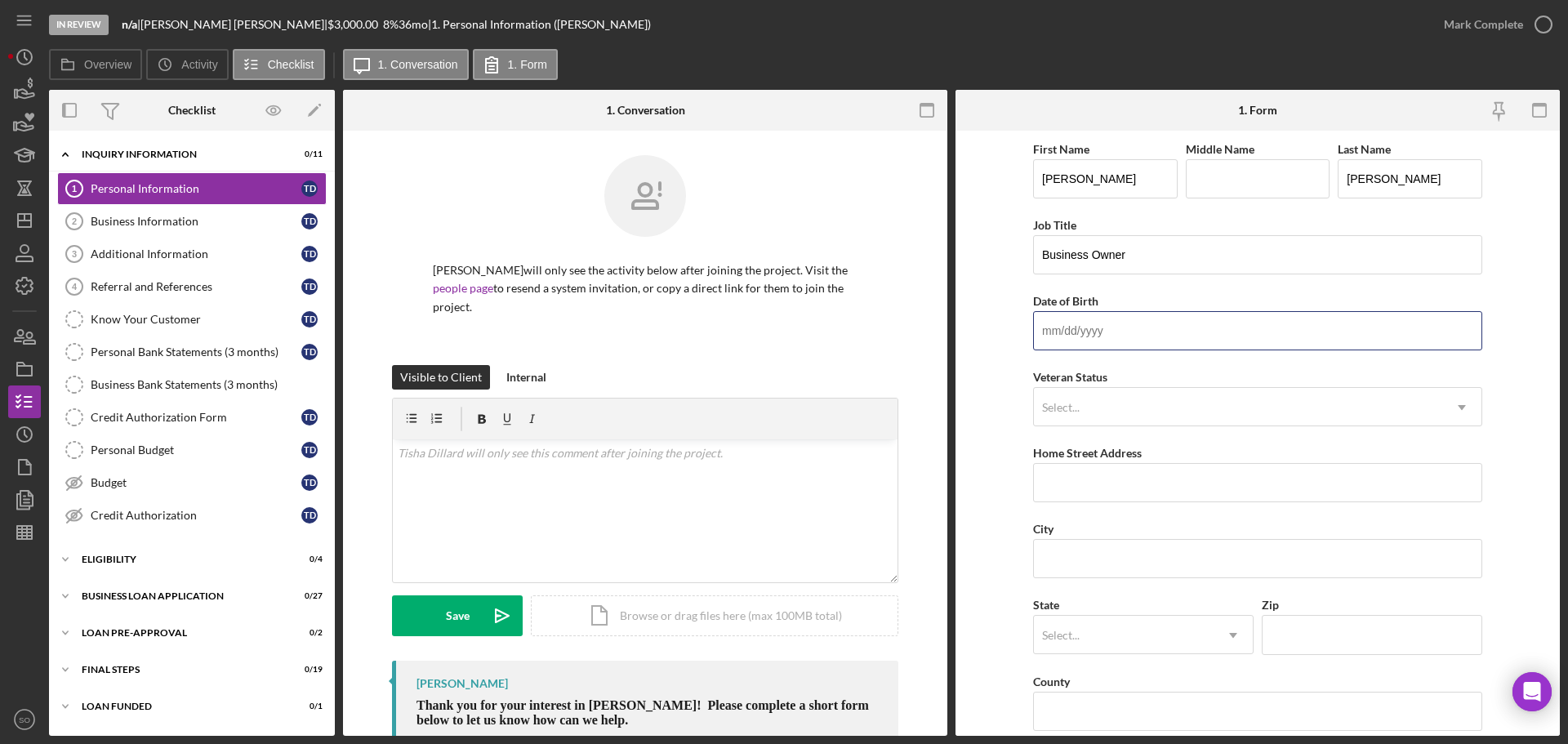
paste input "[DATE]"
type input "[DATE]"
click at [1130, 430] on div "First Name [PERSON_NAME] Middle Name Last Name [PERSON_NAME] Job Title Business…" at bounding box center [1257, 658] width 449 height 1039
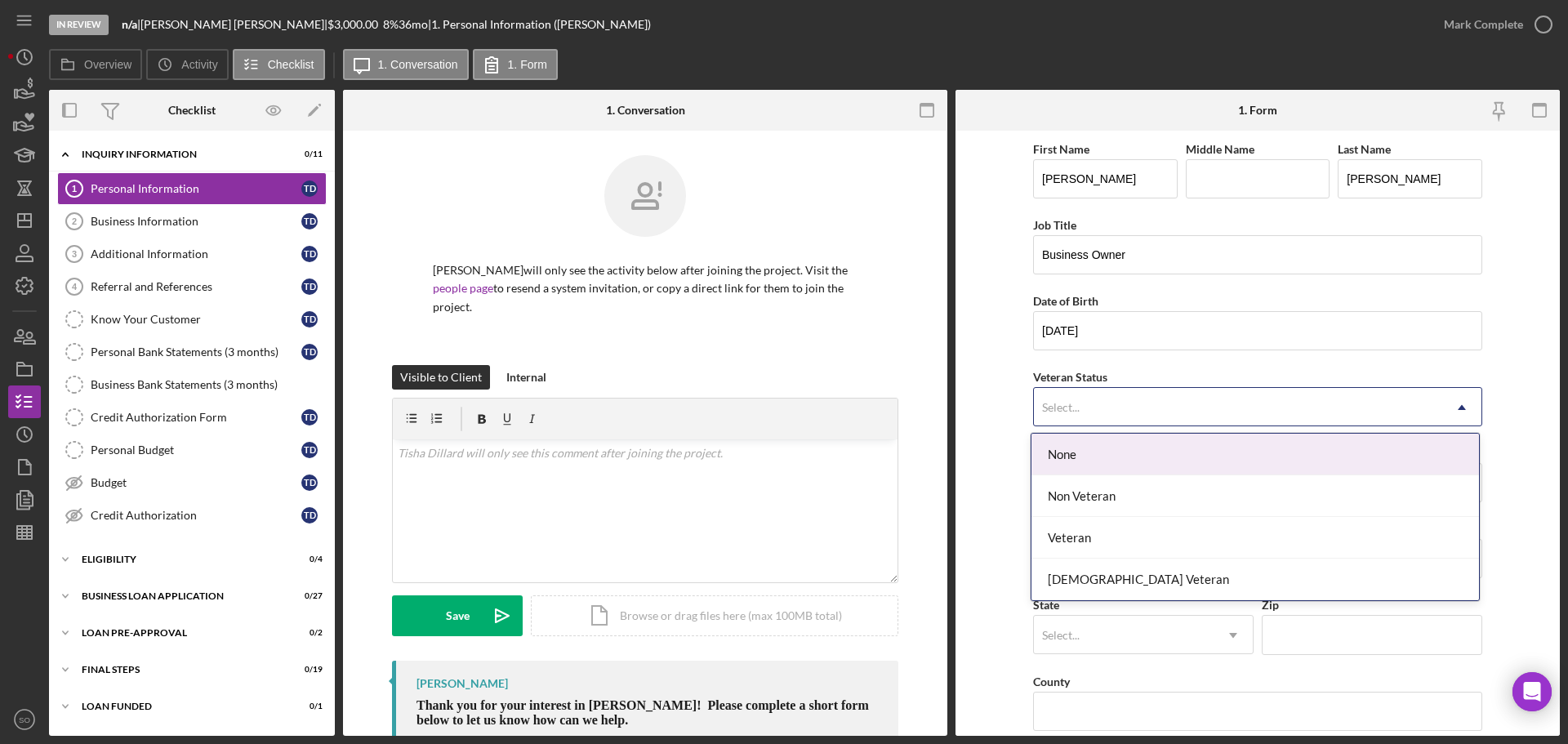
click at [1140, 408] on div "Select..." at bounding box center [1237, 408] width 408 height 38
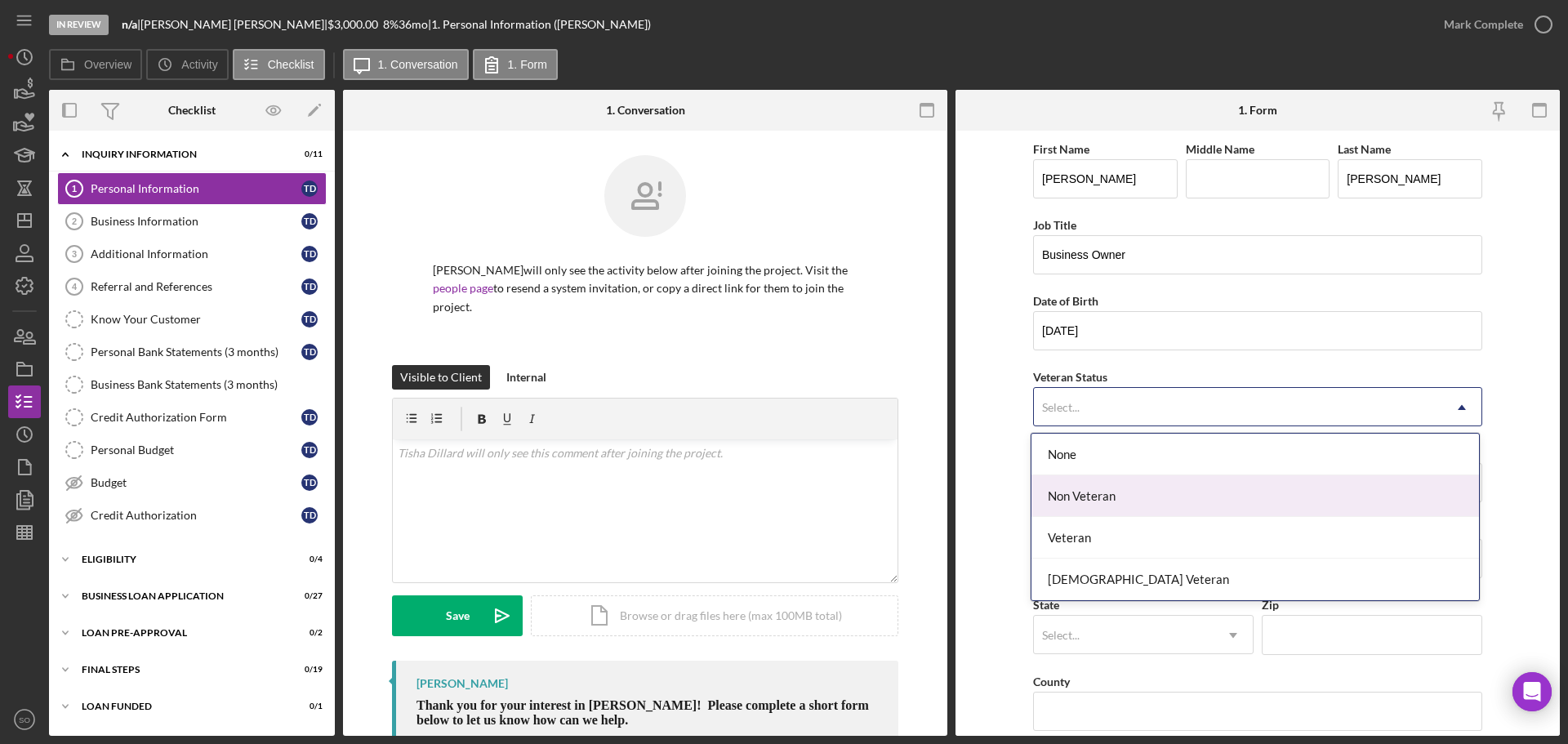
click at [1086, 501] on div "Non Veteran" at bounding box center [1255, 496] width 448 height 41
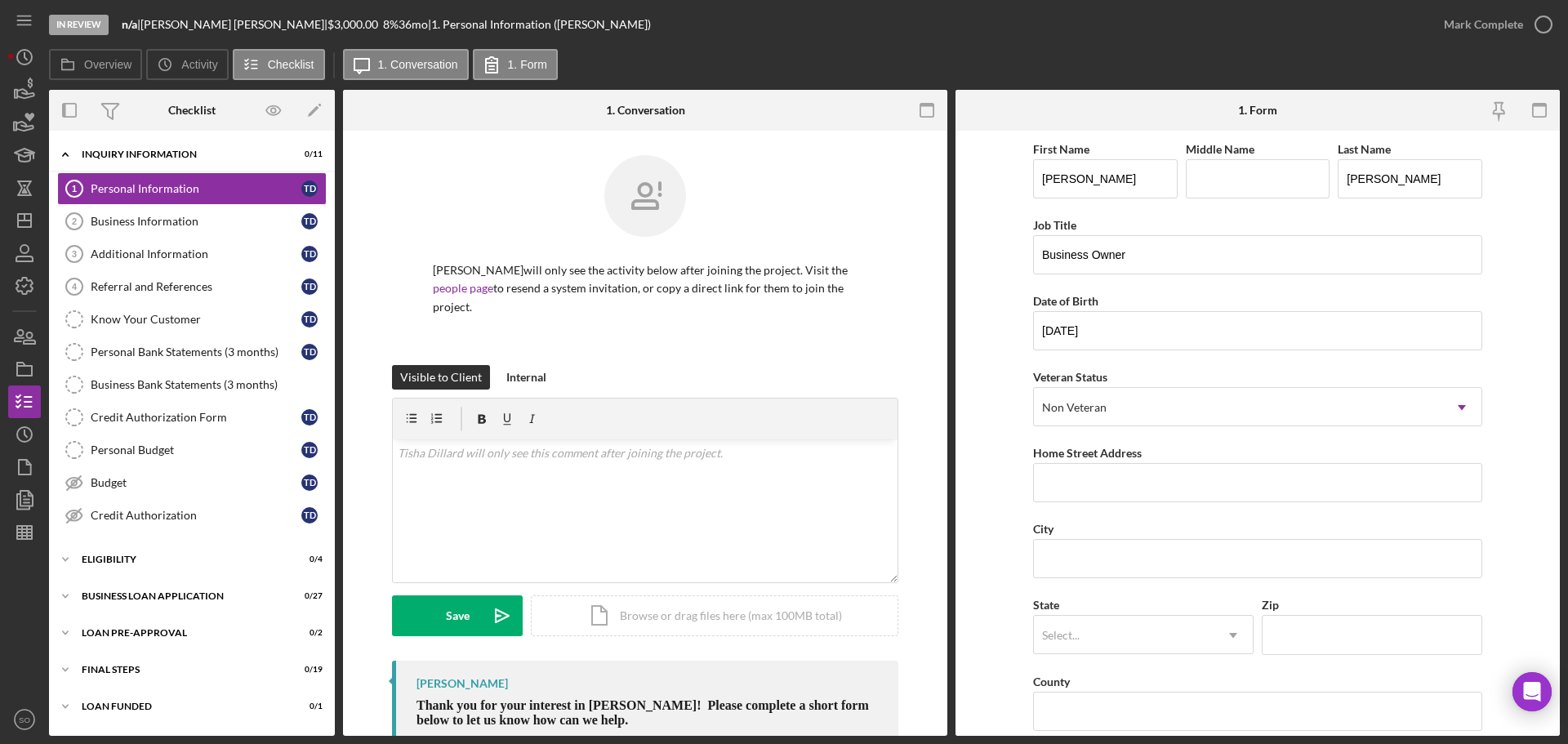
click at [1005, 517] on form "First Name [PERSON_NAME] Middle Name Last Name [PERSON_NAME] Job Title Business…" at bounding box center [1257, 433] width 604 height 605
drag, startPoint x: 1123, startPoint y: 489, endPoint x: 1132, endPoint y: 499, distance: 13.5
click at [1123, 489] on input "Home Street Address" at bounding box center [1257, 483] width 449 height 40
click at [1137, 404] on div "Non Veteran" at bounding box center [1237, 408] width 408 height 38
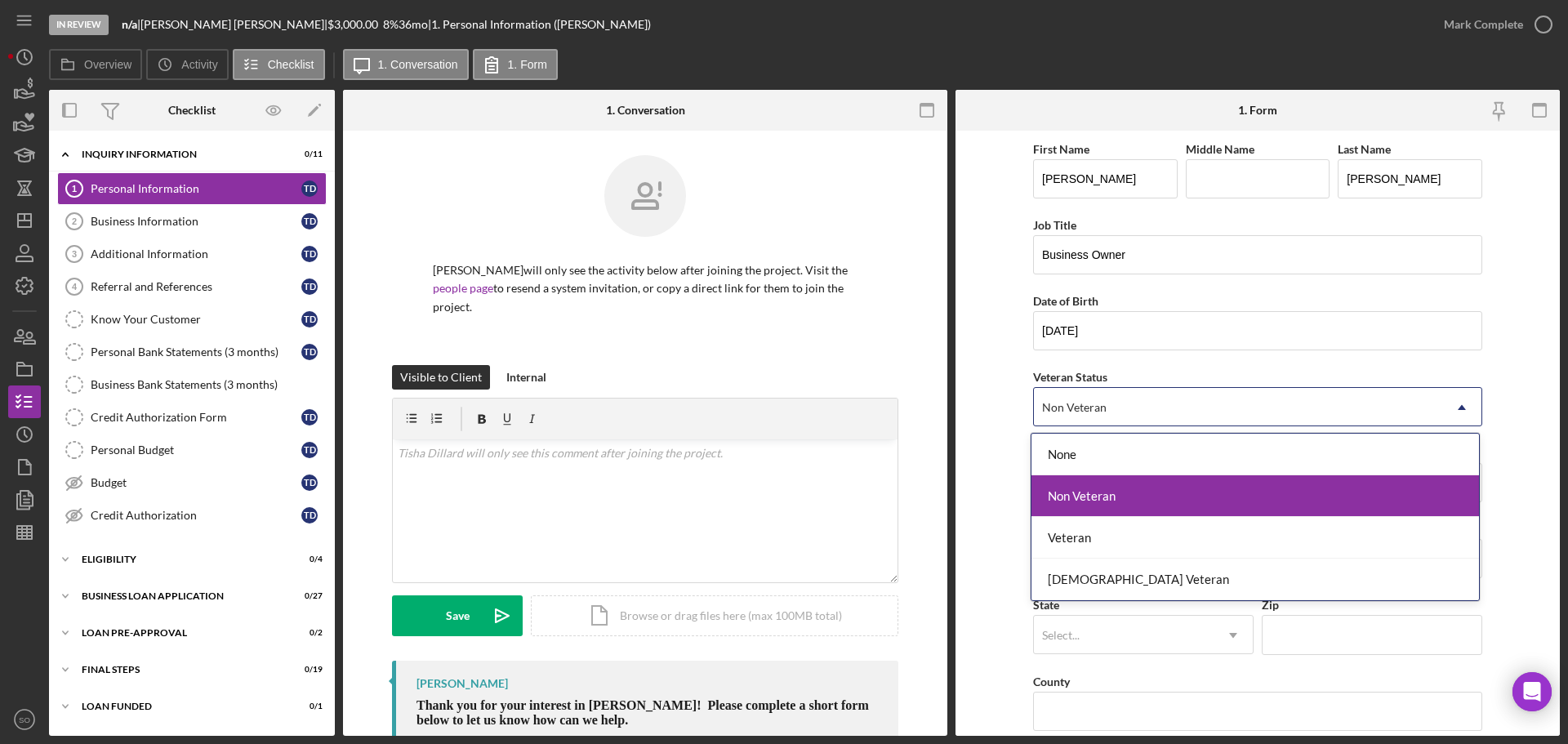
click at [1006, 493] on form "First Name [PERSON_NAME] Middle Name Last Name [PERSON_NAME] Job Title Business…" at bounding box center [1257, 433] width 604 height 605
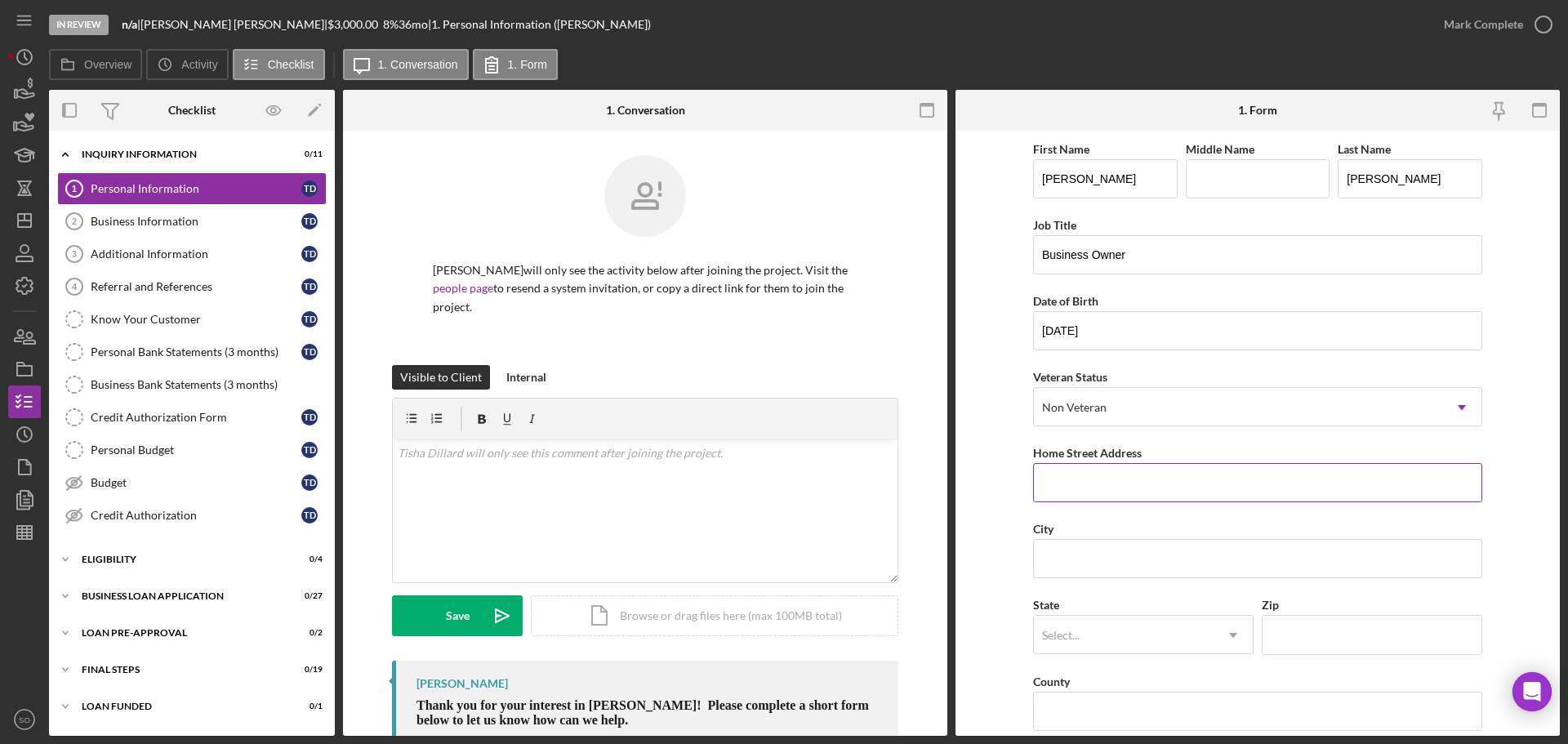
click at [1078, 476] on input "Home Street Address" at bounding box center [1257, 483] width 449 height 40
paste input "4344 Miletus"
type input "4344 Miletus Dr"
click at [1063, 556] on input "City" at bounding box center [1257, 558] width 449 height 40
paste input "Florissant 63033"
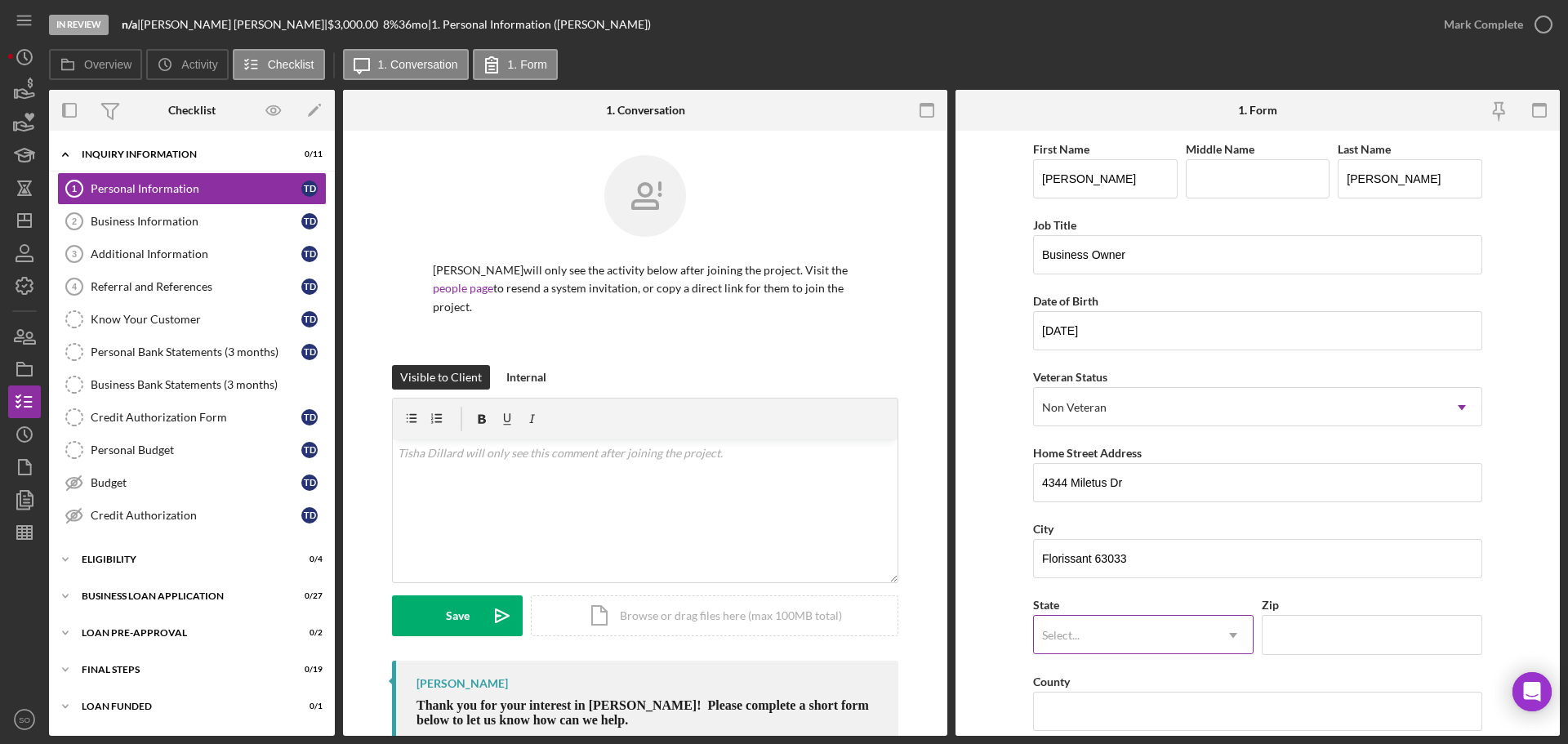
click at [1095, 627] on div "Select..." at bounding box center [1123, 635] width 179 height 38
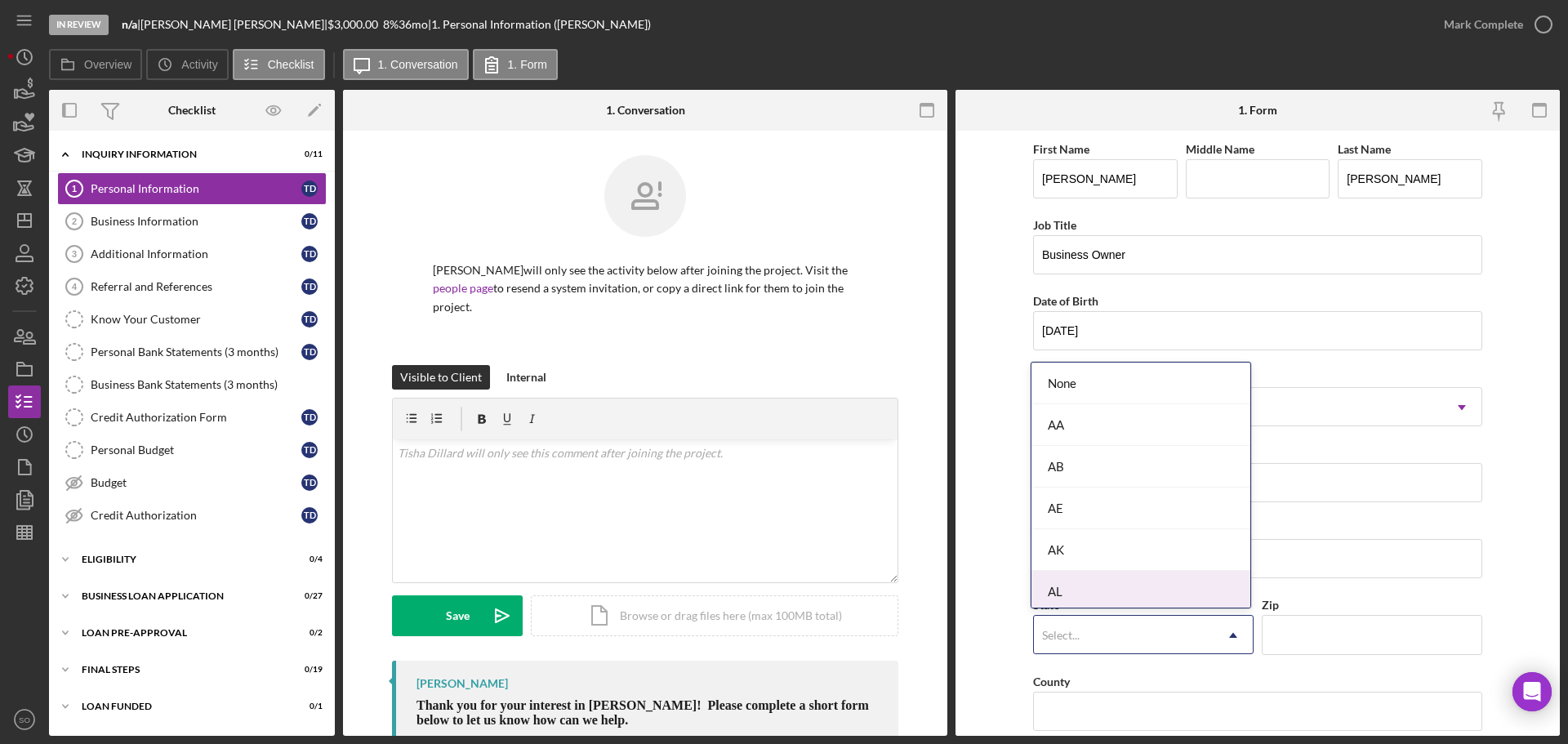
click at [1010, 553] on form "First Name [PERSON_NAME] Middle Name Last Name [PERSON_NAME] Job Title Business…" at bounding box center [1257, 433] width 604 height 605
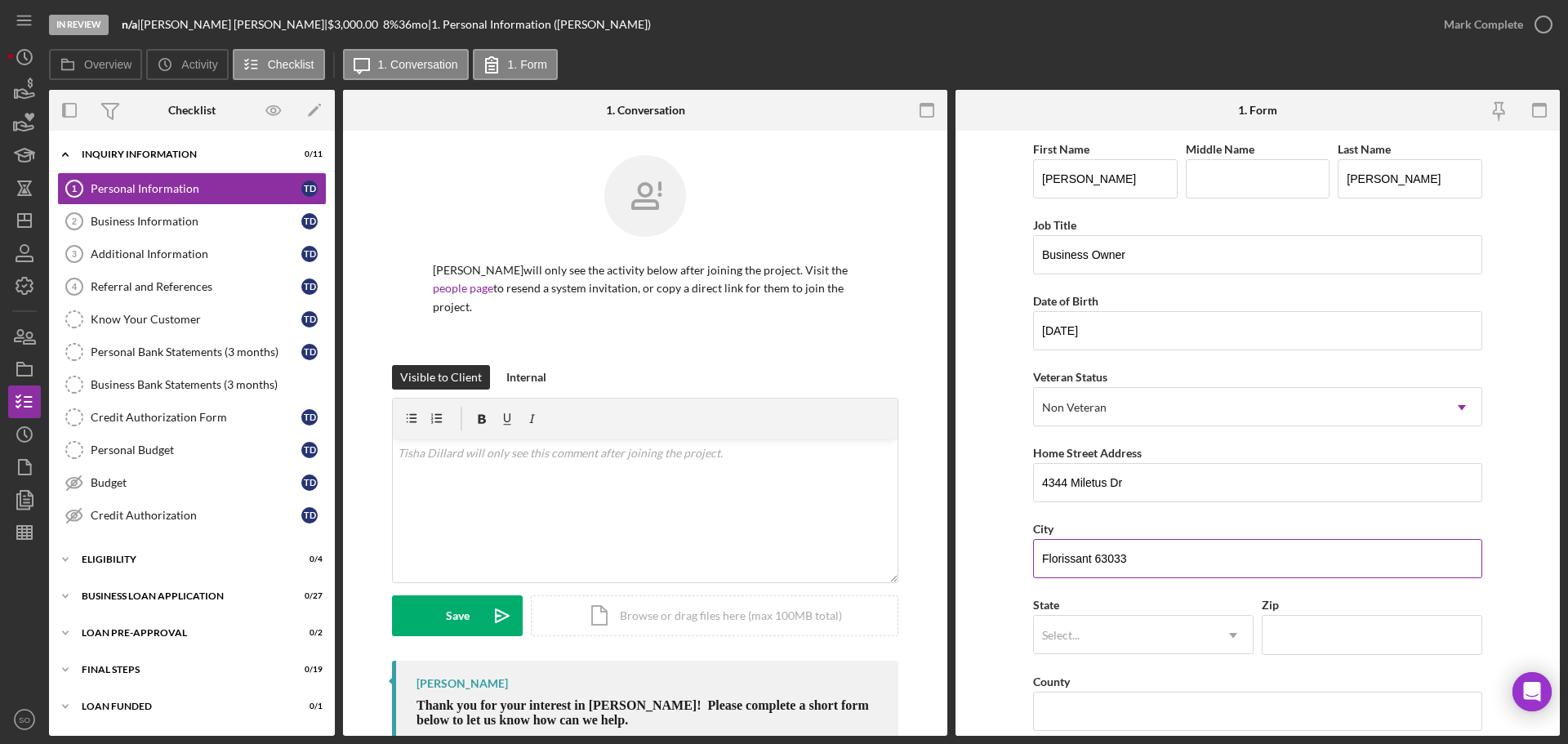
click at [1118, 558] on input "Florissant 63033" at bounding box center [1257, 558] width 449 height 40
type input "Florissant"
click at [1338, 629] on input "Zip" at bounding box center [1372, 635] width 221 height 40
paste input "63033"
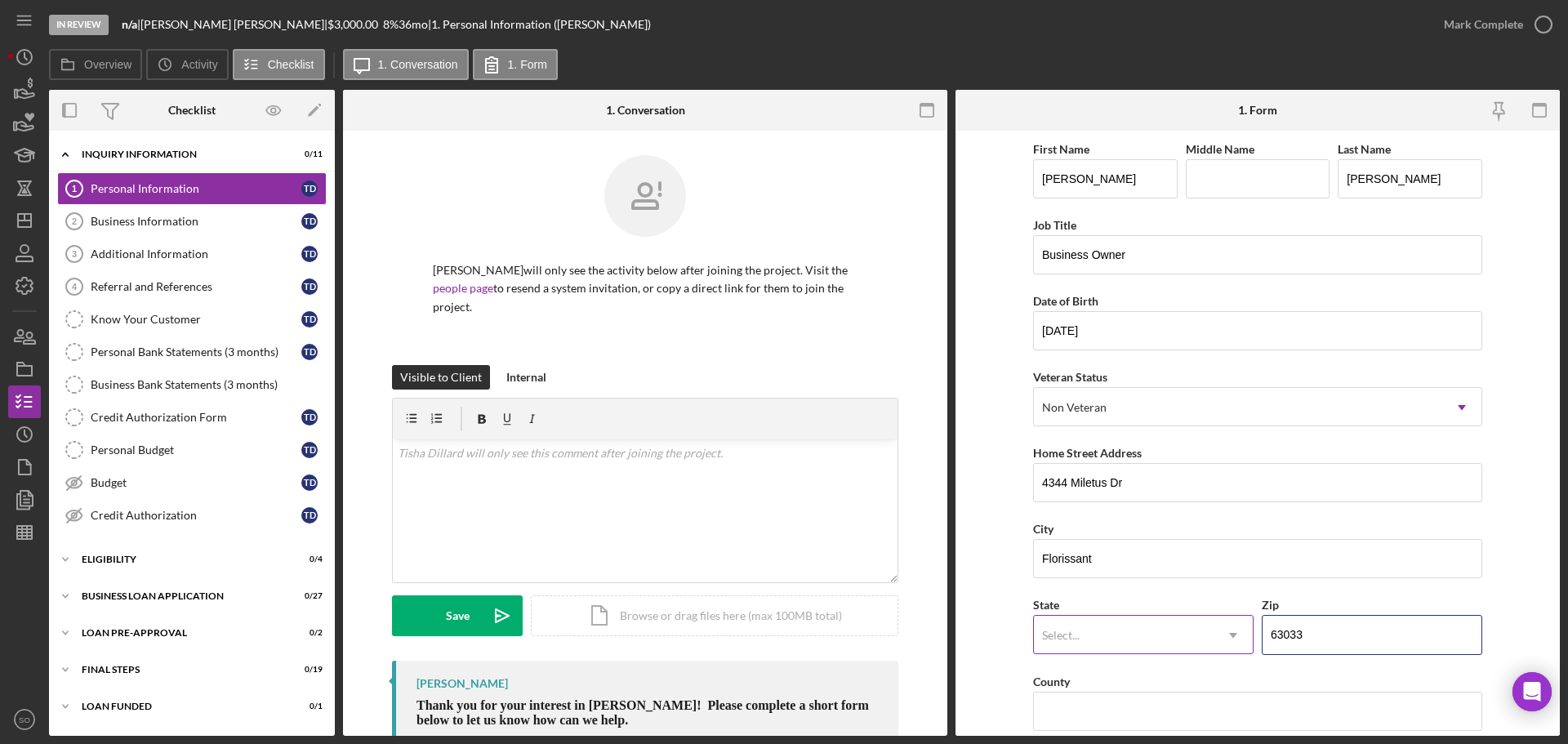
type input "63033"
click at [1142, 640] on div "Select..." at bounding box center [1123, 635] width 179 height 38
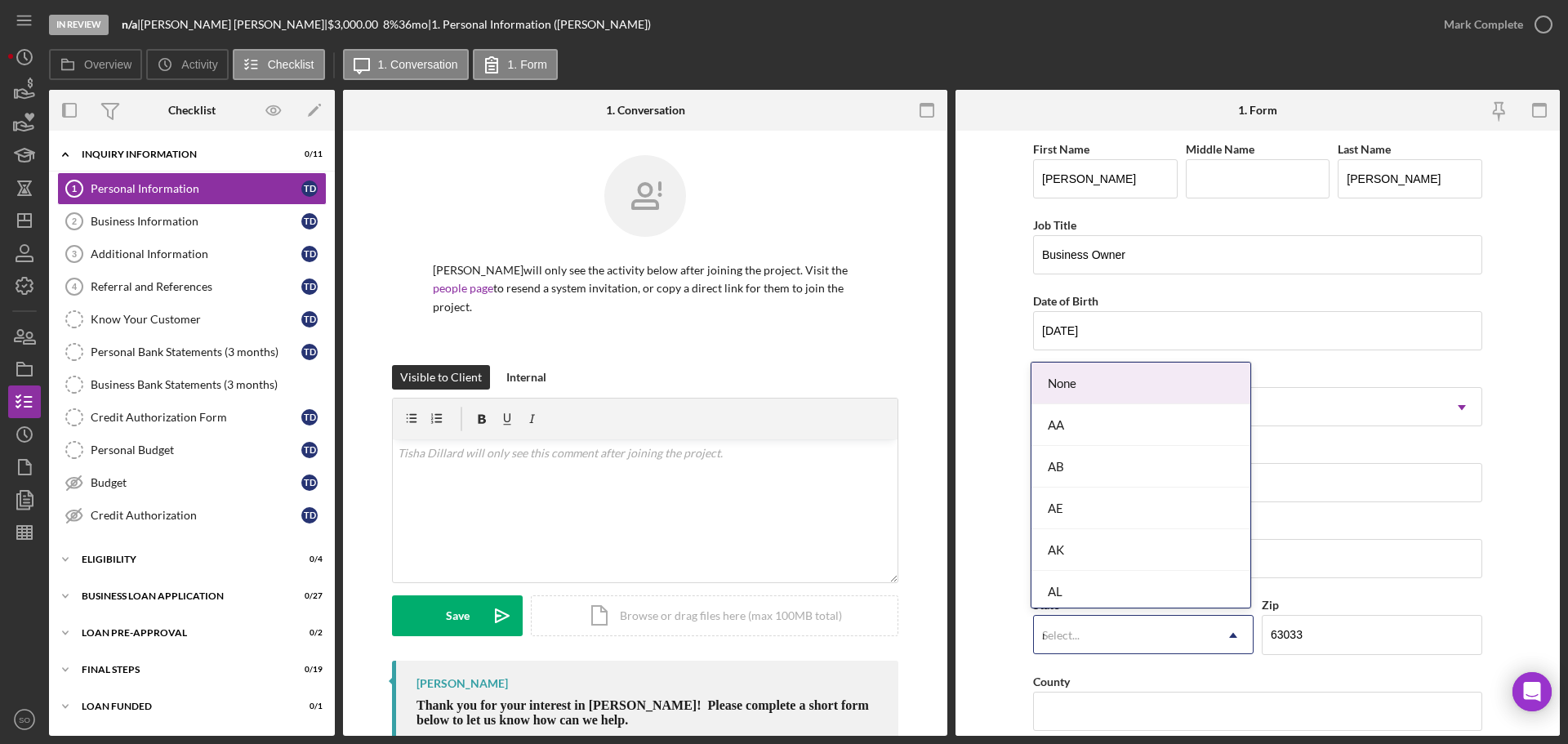
type input "mo"
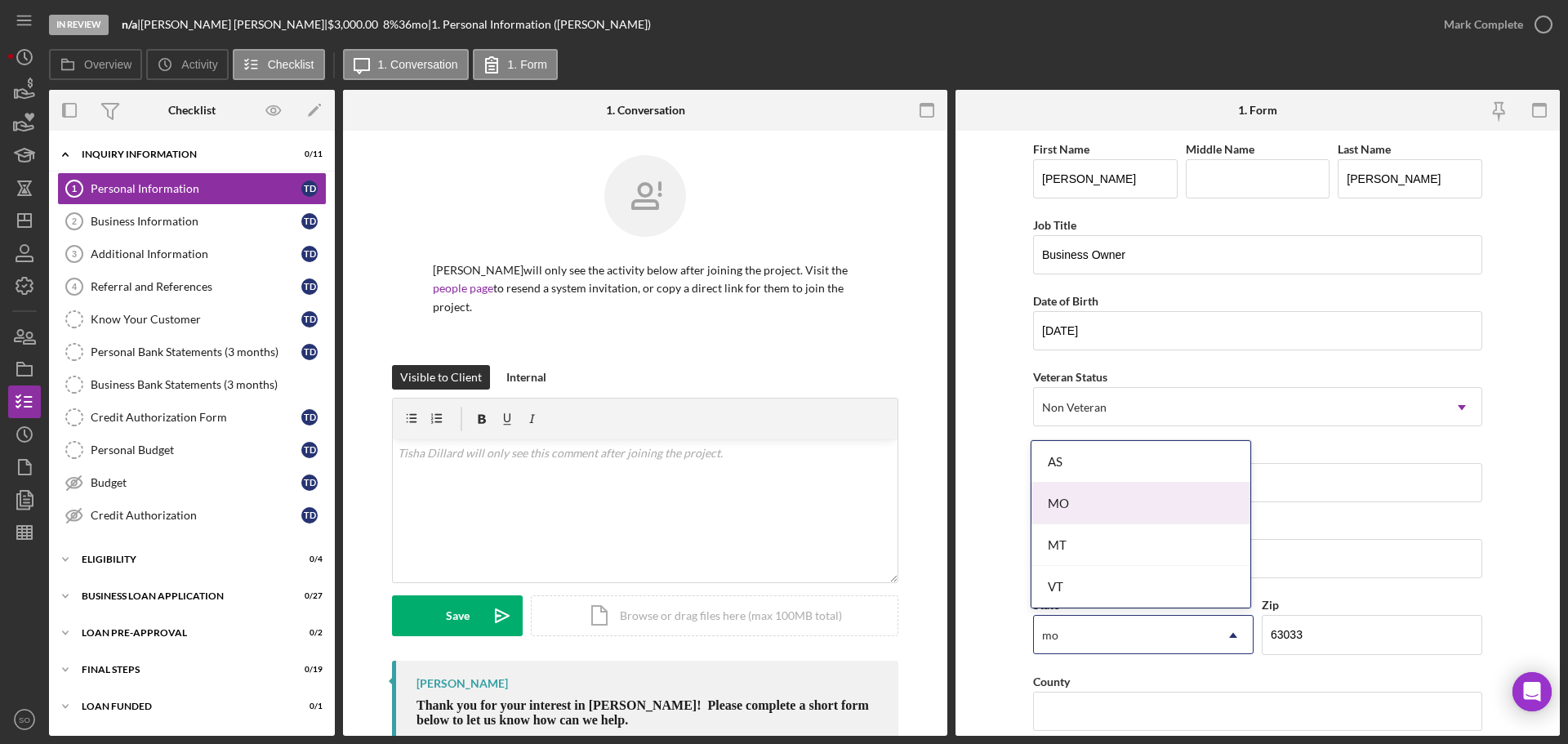
click at [1083, 504] on div "MO" at bounding box center [1140, 504] width 219 height 41
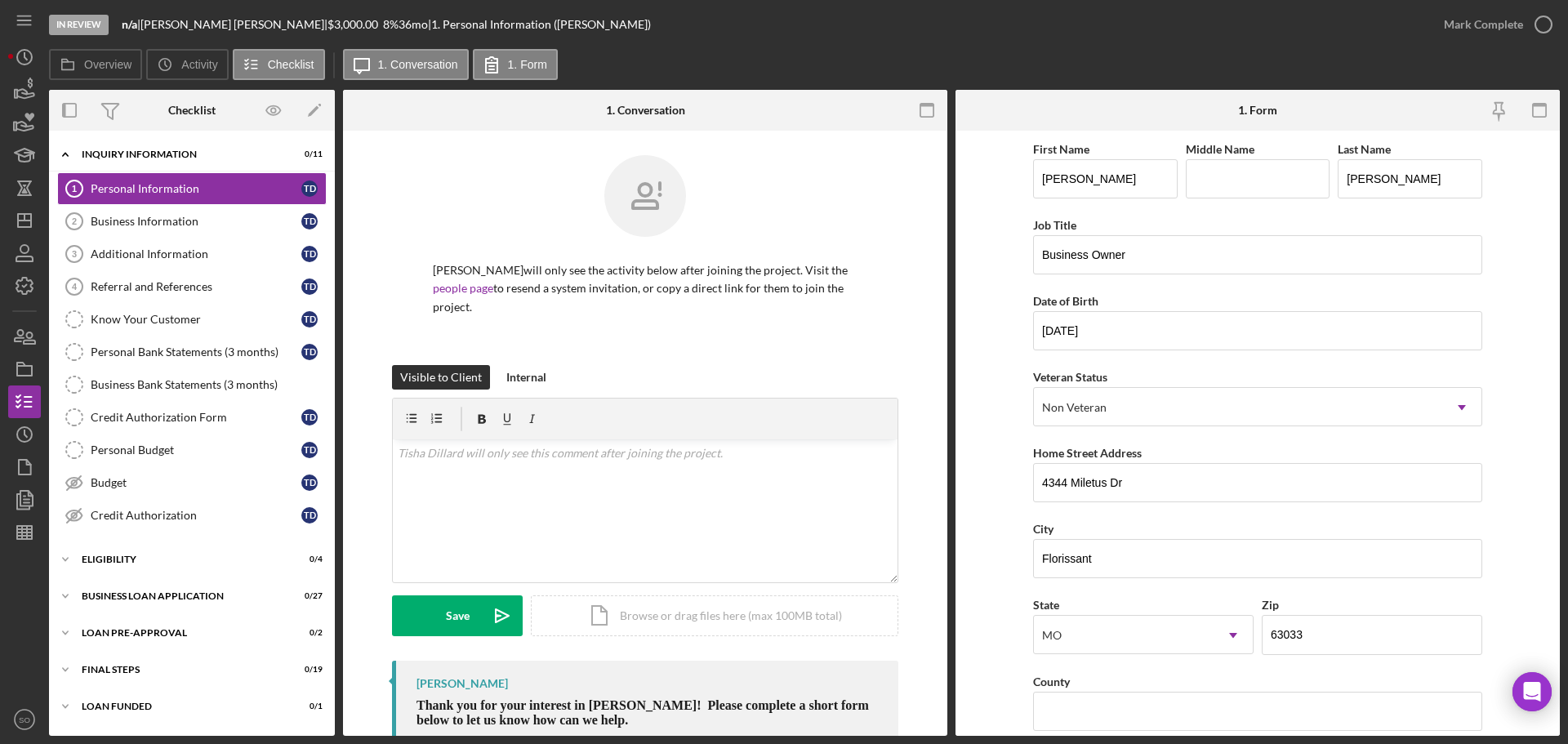
click at [974, 576] on form "First Name [PERSON_NAME] Middle Name Last Name [PERSON_NAME] Job Title Business…" at bounding box center [1257, 433] width 604 height 605
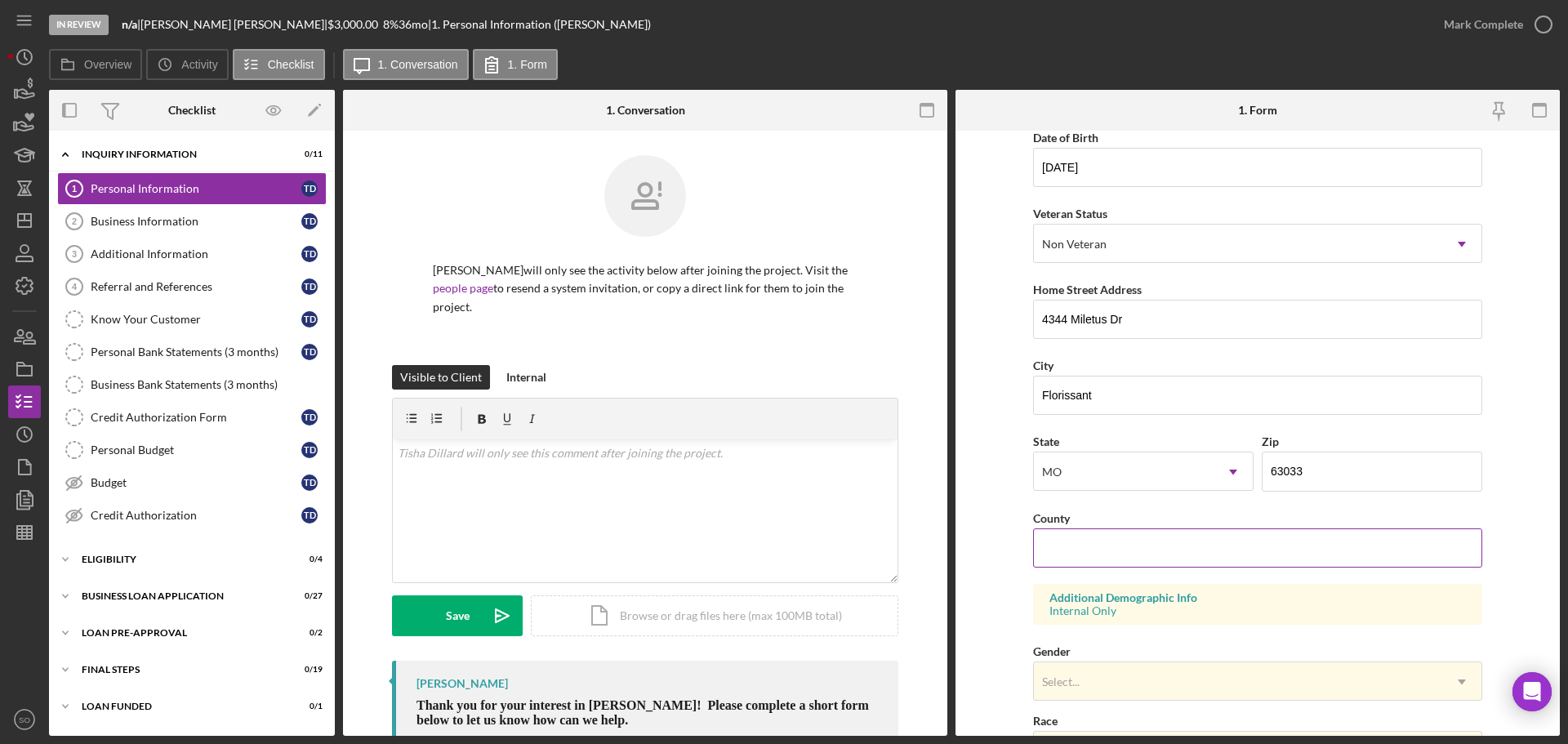
click at [1105, 547] on input "County" at bounding box center [1257, 549] width 449 height 40
type input "[GEOGRAPHIC_DATA]"
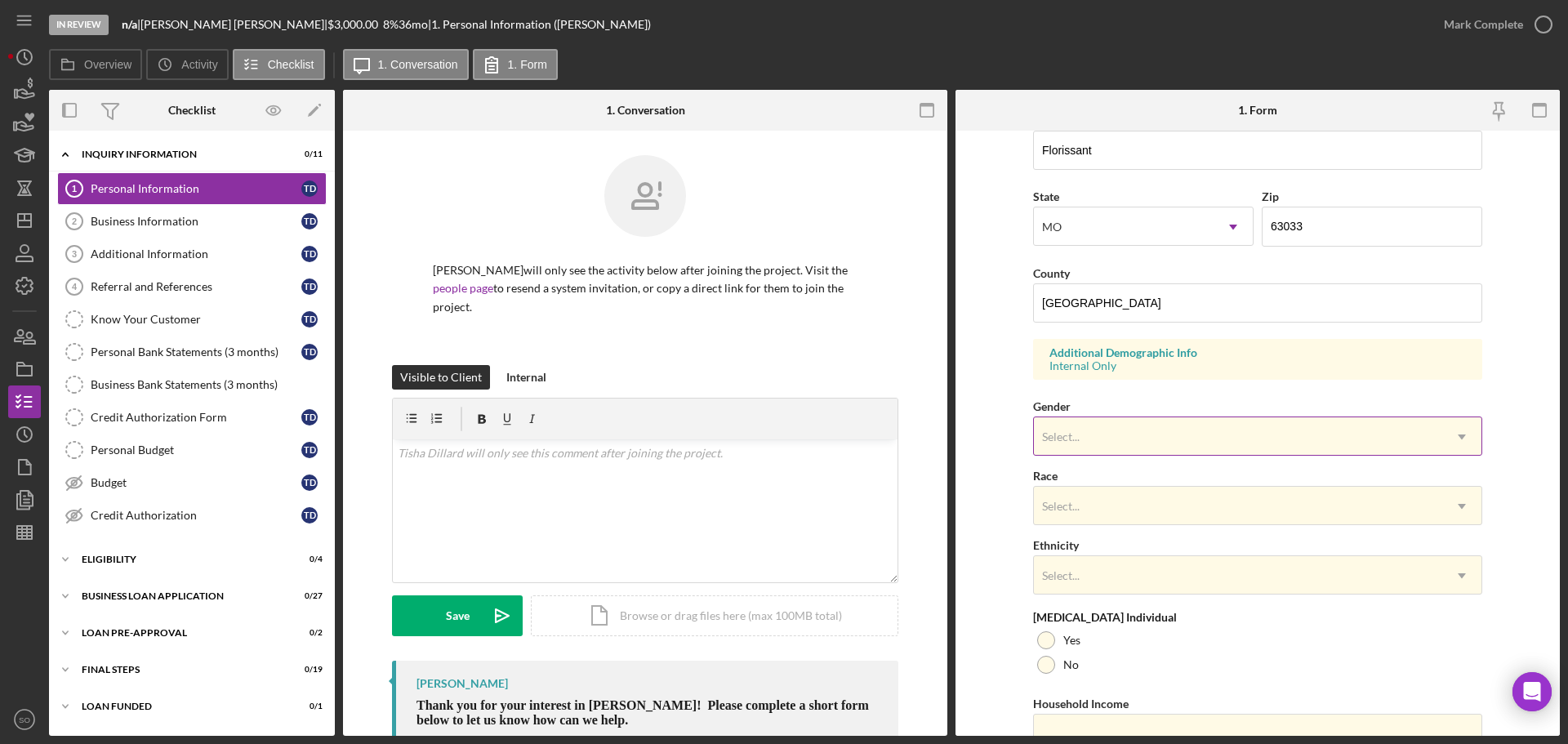
click at [1140, 433] on div "Select..." at bounding box center [1237, 437] width 408 height 38
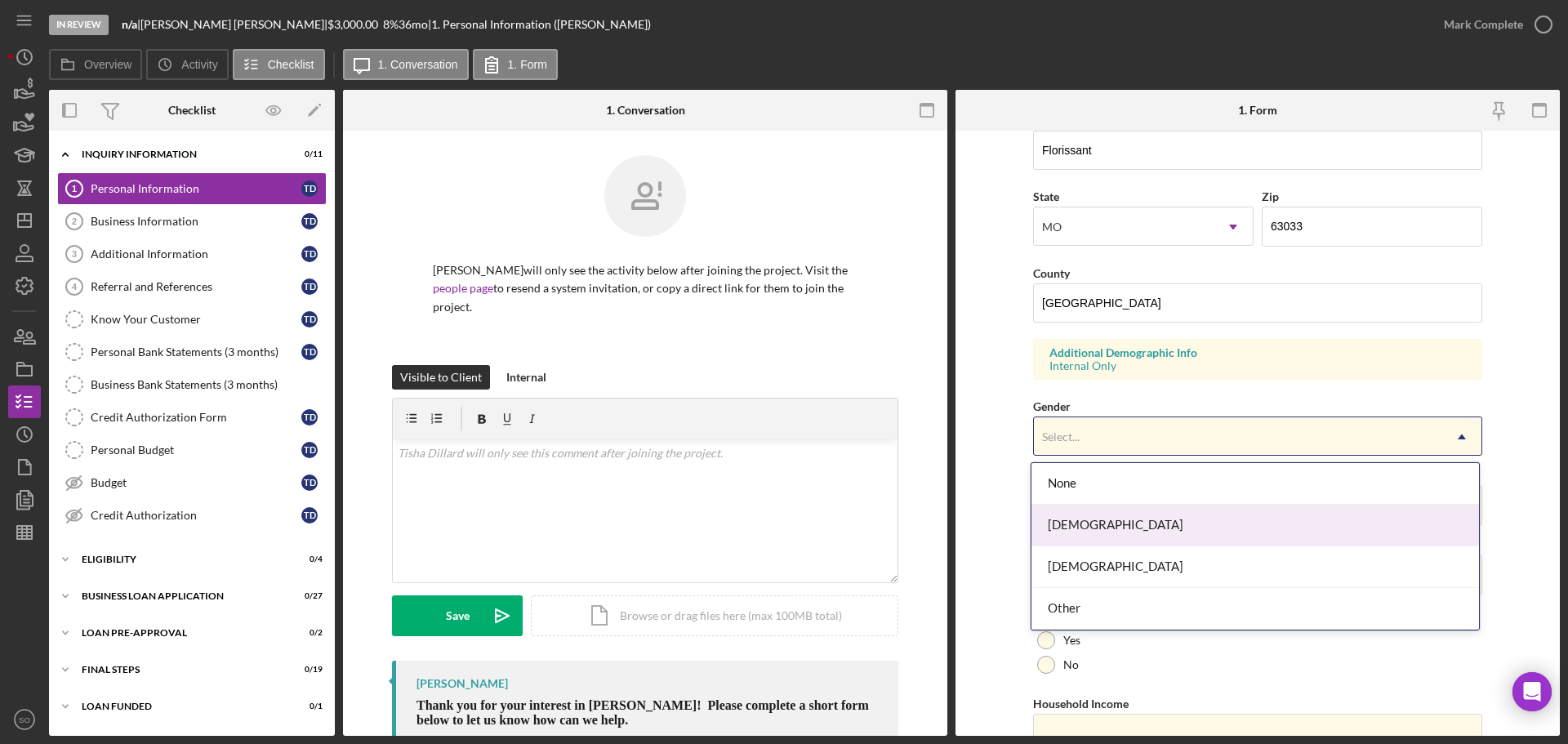
click at [1097, 538] on div "[DEMOGRAPHIC_DATA]" at bounding box center [1255, 525] width 448 height 41
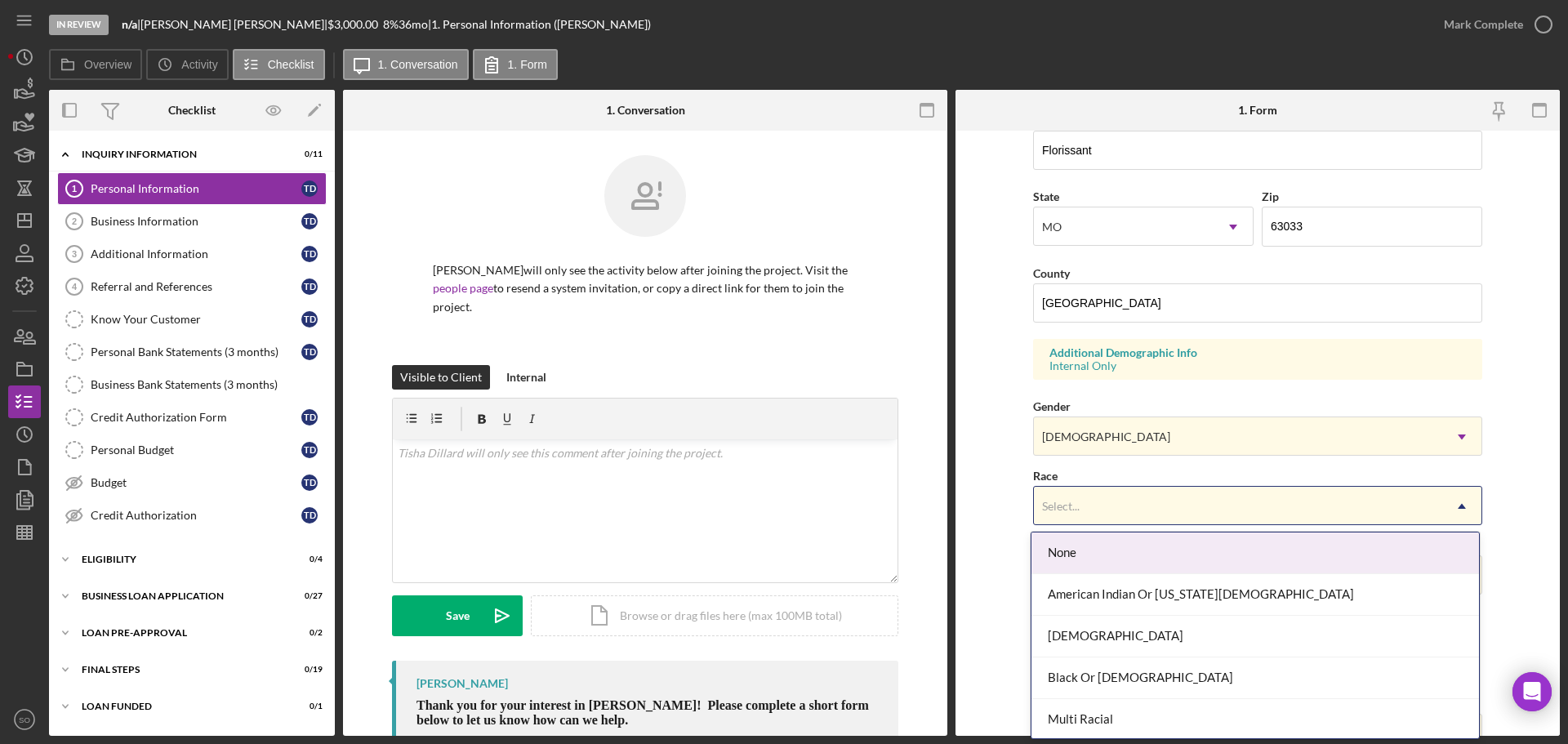
click at [1126, 511] on div "Select..." at bounding box center [1237, 506] width 408 height 38
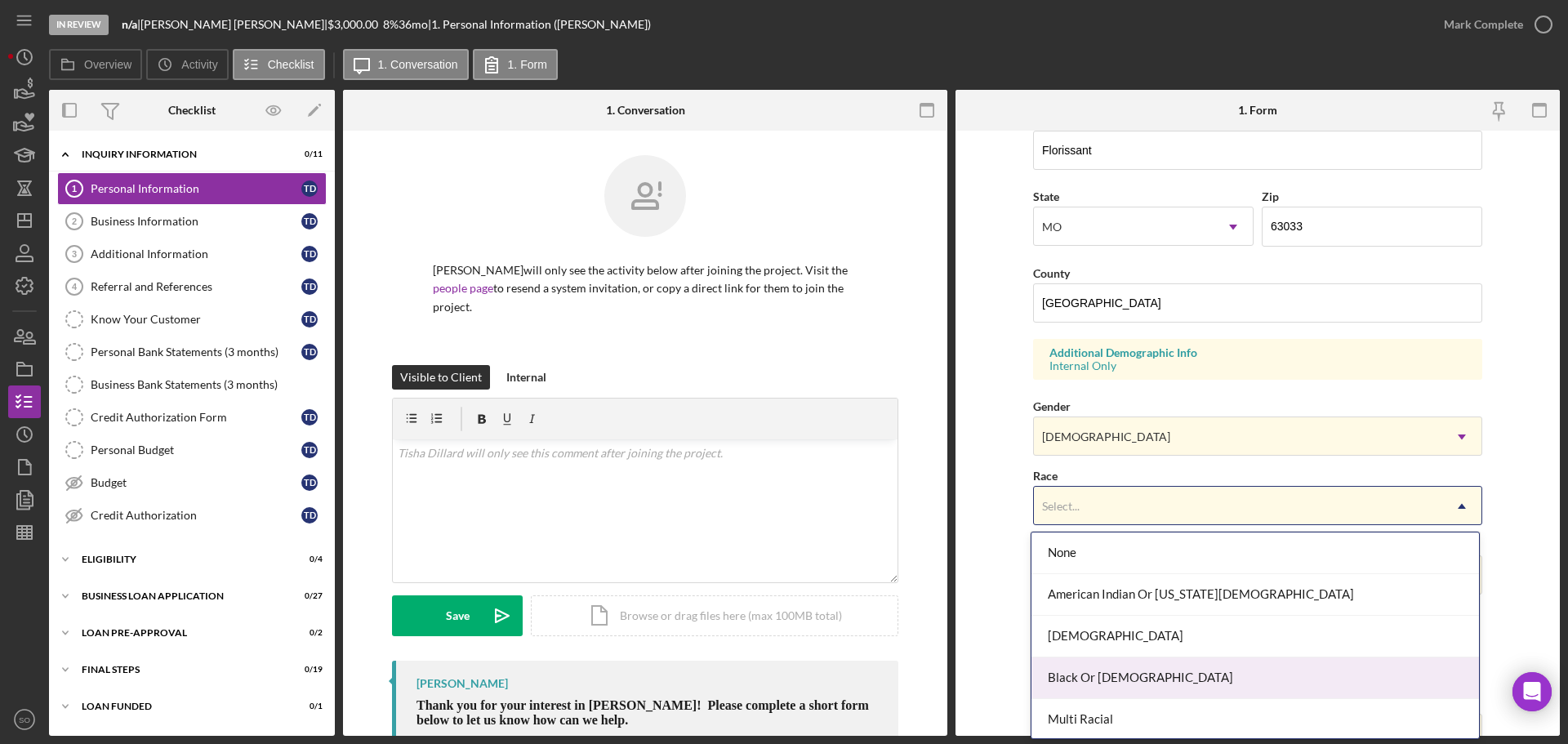
click at [1123, 669] on div "Black Or [DEMOGRAPHIC_DATA]" at bounding box center [1255, 678] width 448 height 41
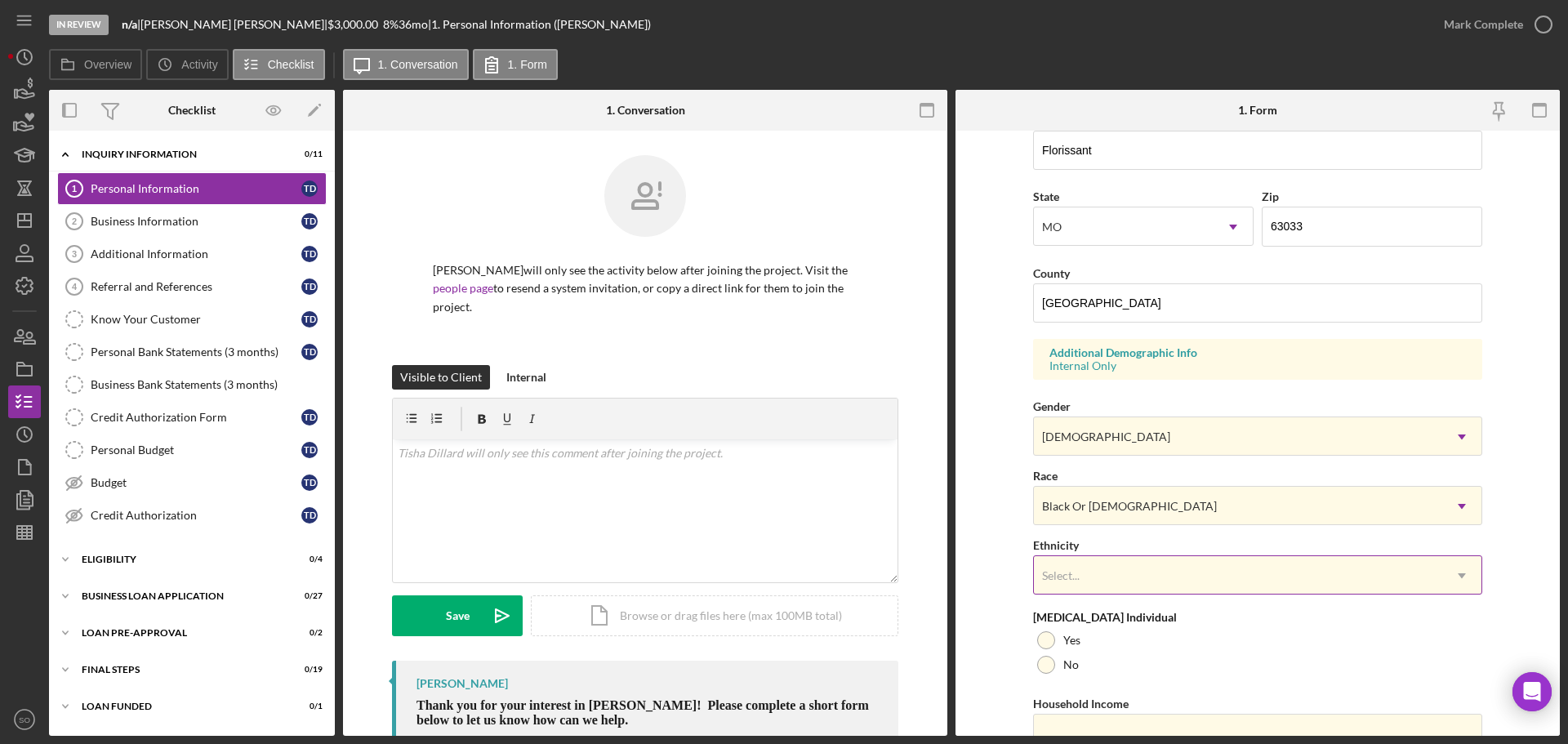
click at [1129, 567] on div "Select..." at bounding box center [1237, 576] width 408 height 38
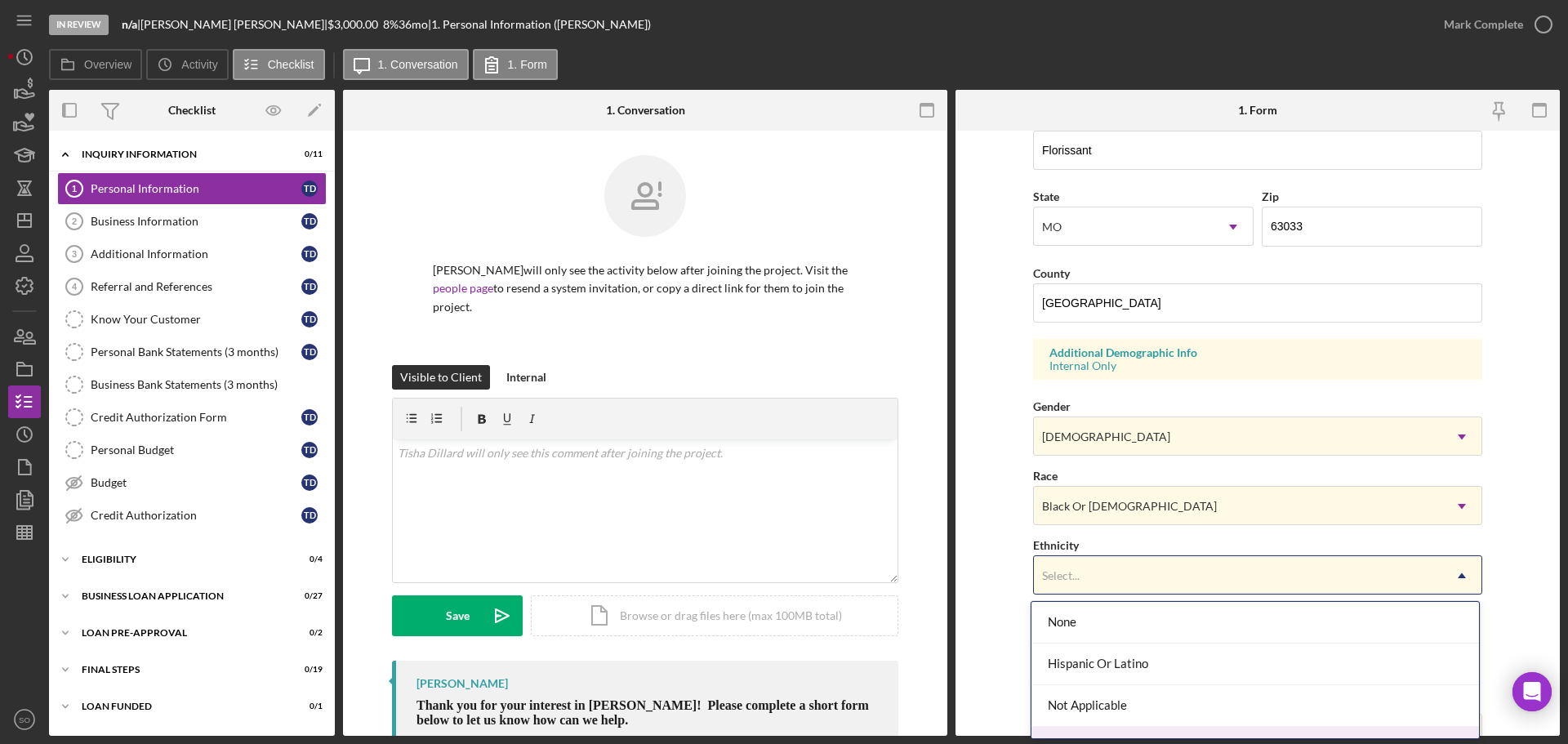
scroll to position [72, 0]
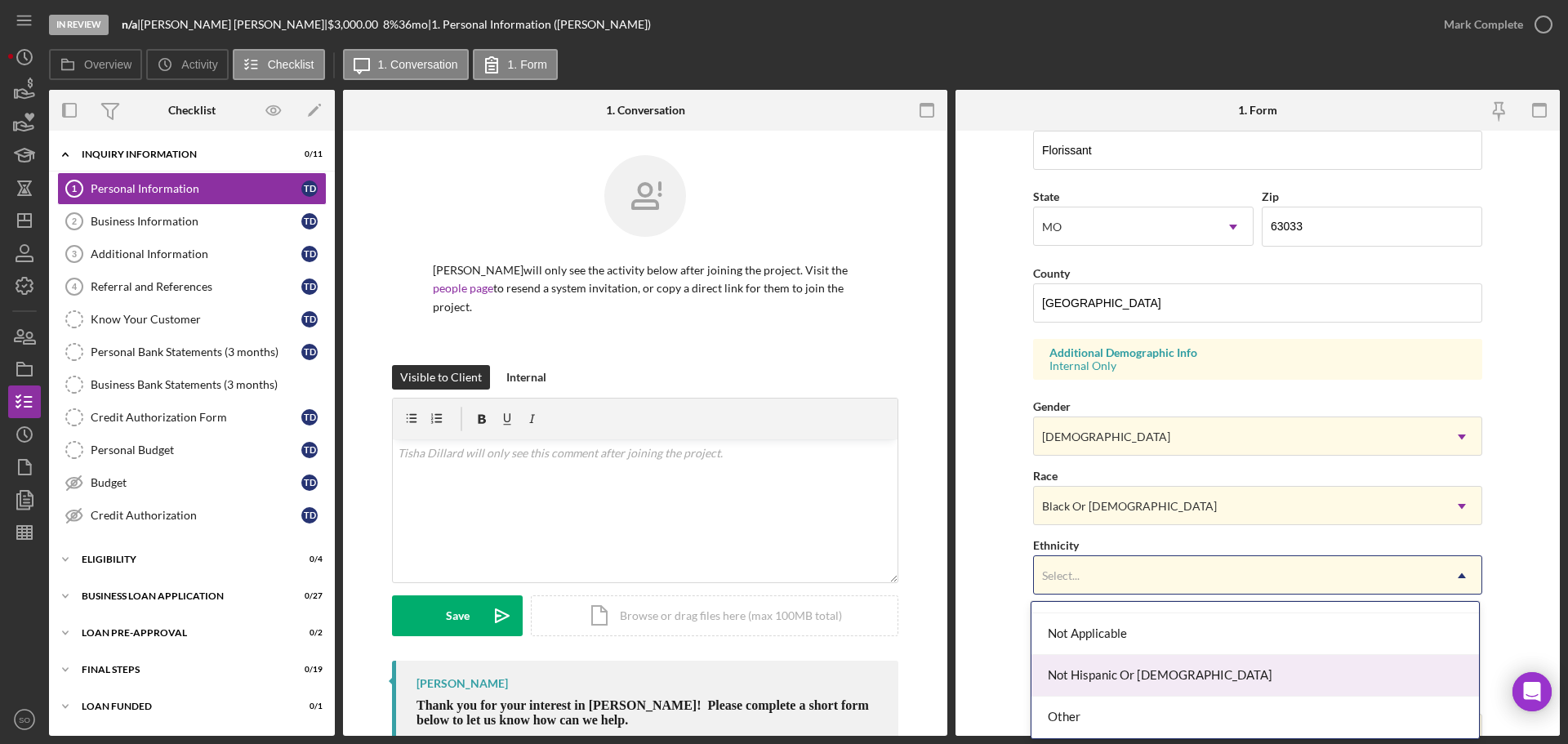
click at [1110, 686] on div "Not Hispanic Or [DEMOGRAPHIC_DATA]" at bounding box center [1255, 676] width 448 height 41
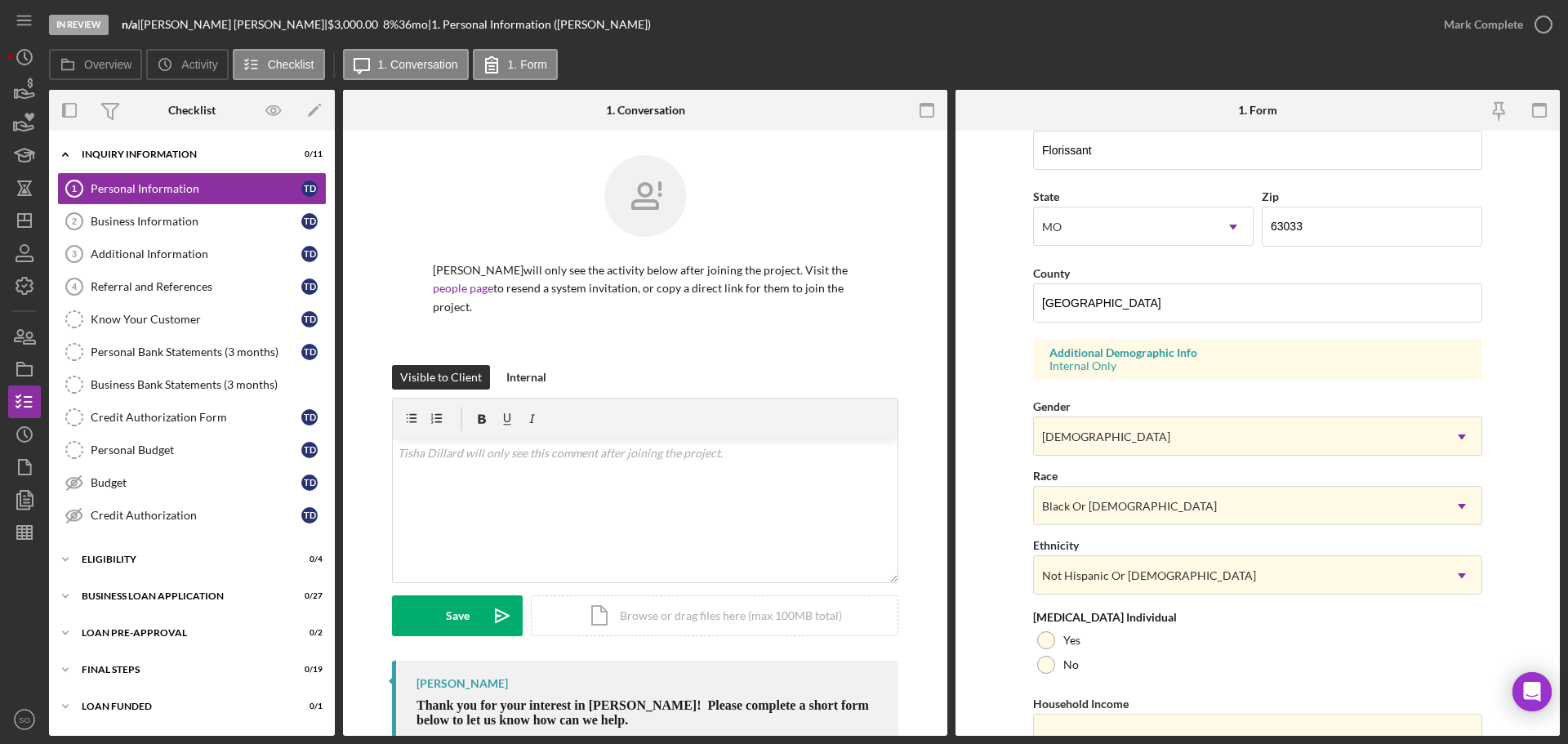
click at [990, 610] on form "First Name [PERSON_NAME] Middle Name Last Name [PERSON_NAME] Job Title Business…" at bounding box center [1257, 433] width 604 height 605
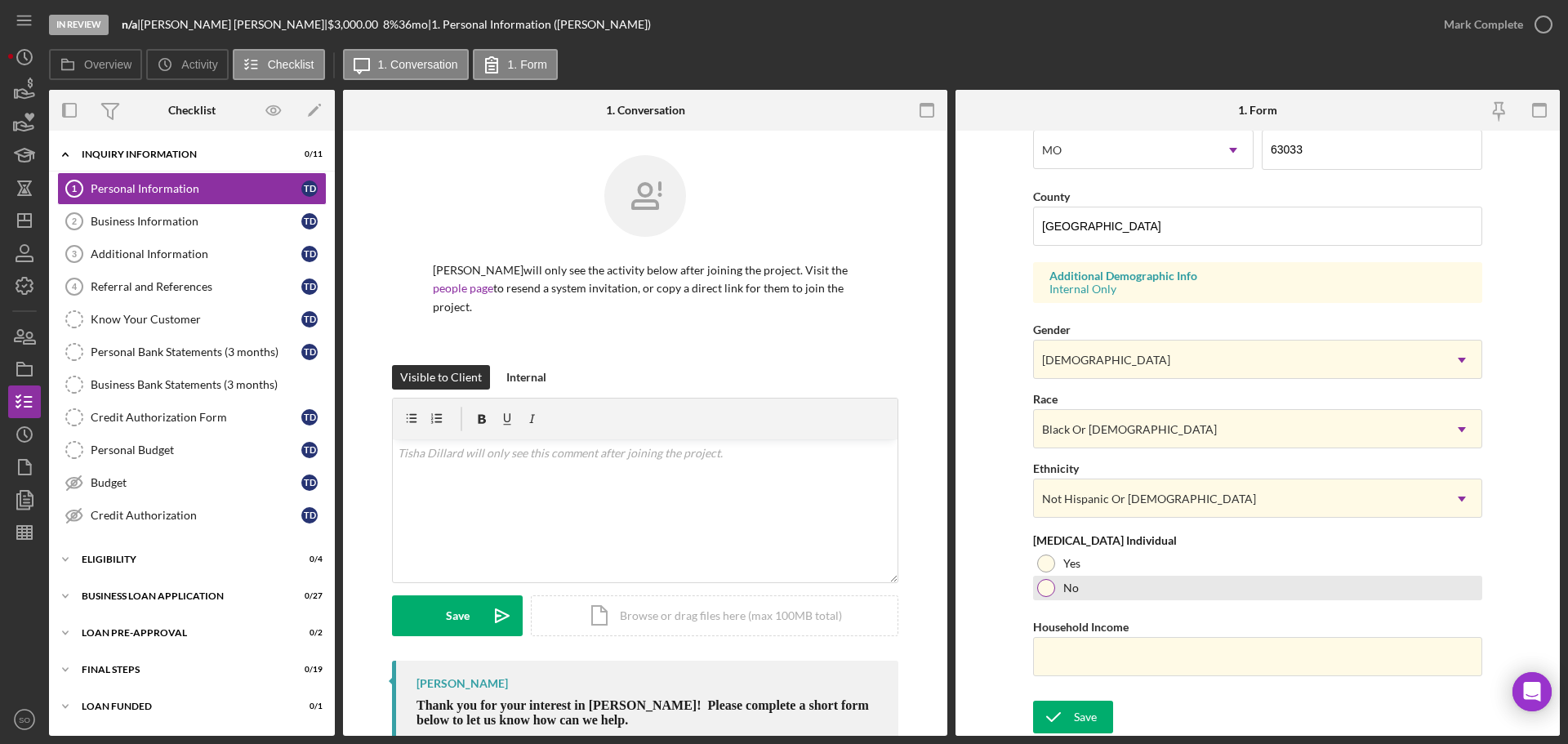
click at [1048, 585] on div at bounding box center [1046, 588] width 18 height 18
click at [1124, 635] on div "Household Income" at bounding box center [1257, 626] width 449 height 21
click at [1130, 651] on input "Household Income" at bounding box center [1257, 657] width 449 height 40
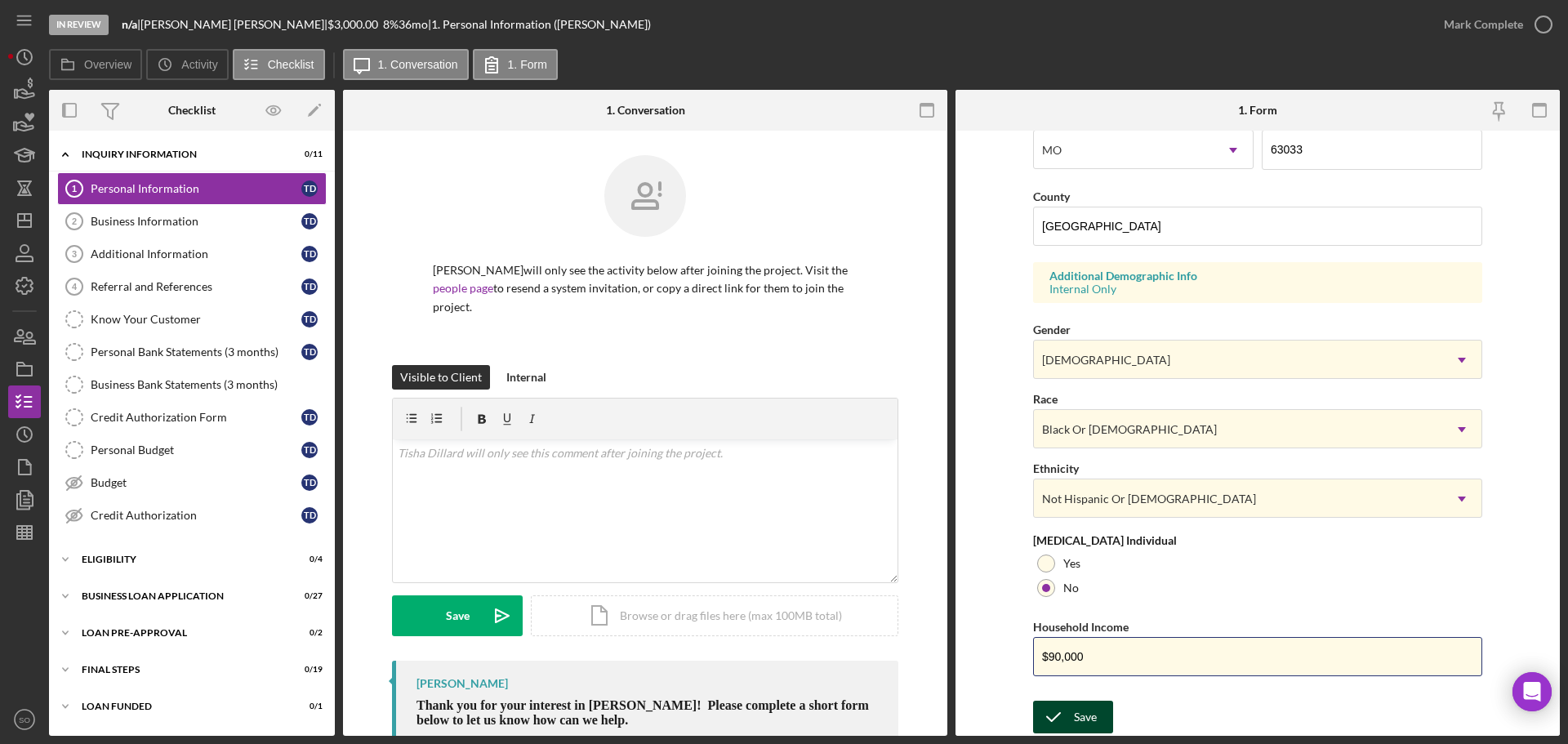
type input "$90,000"
click at [1104, 721] on button "Save" at bounding box center [1073, 717] width 80 height 32
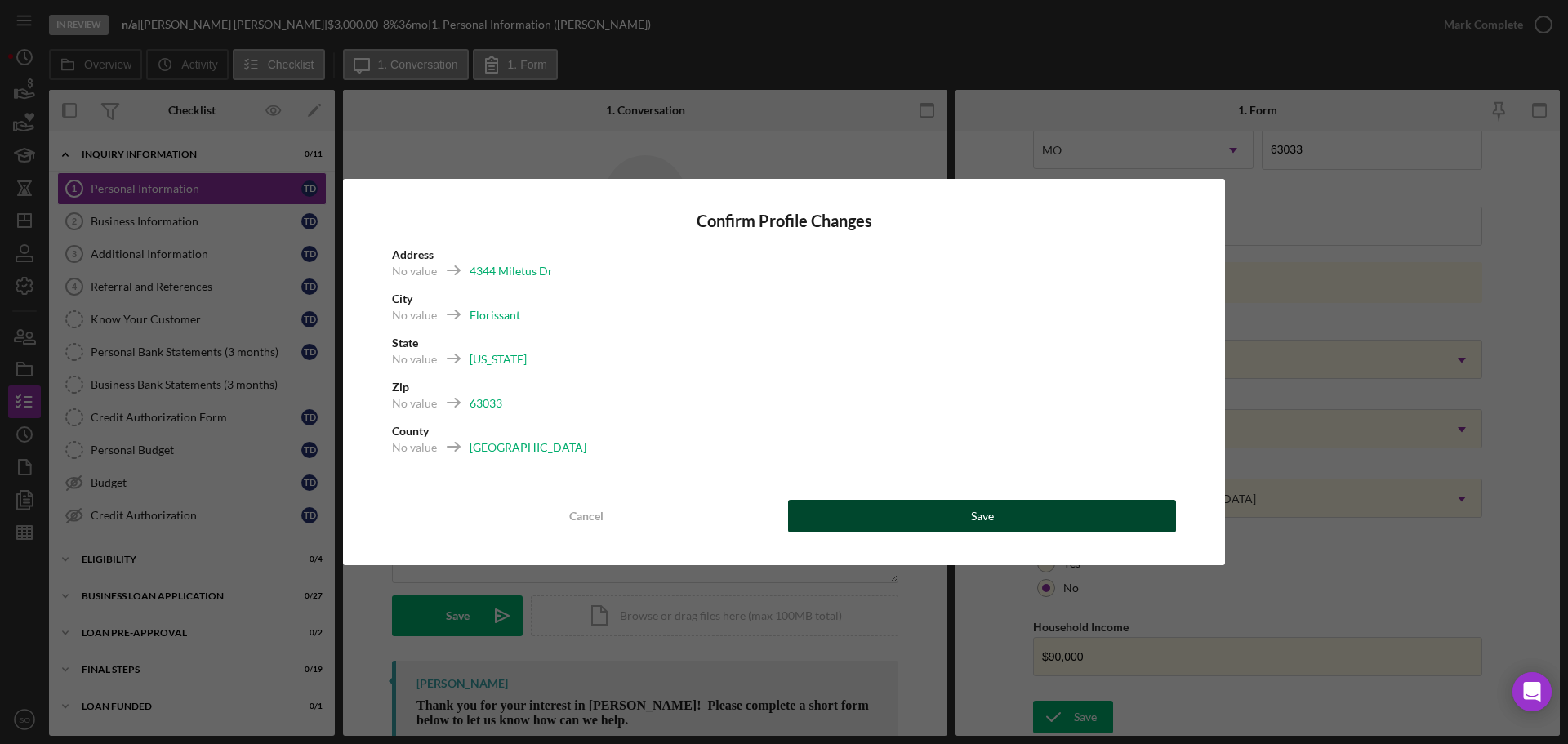
click at [983, 505] on div "Save" at bounding box center [982, 516] width 23 height 32
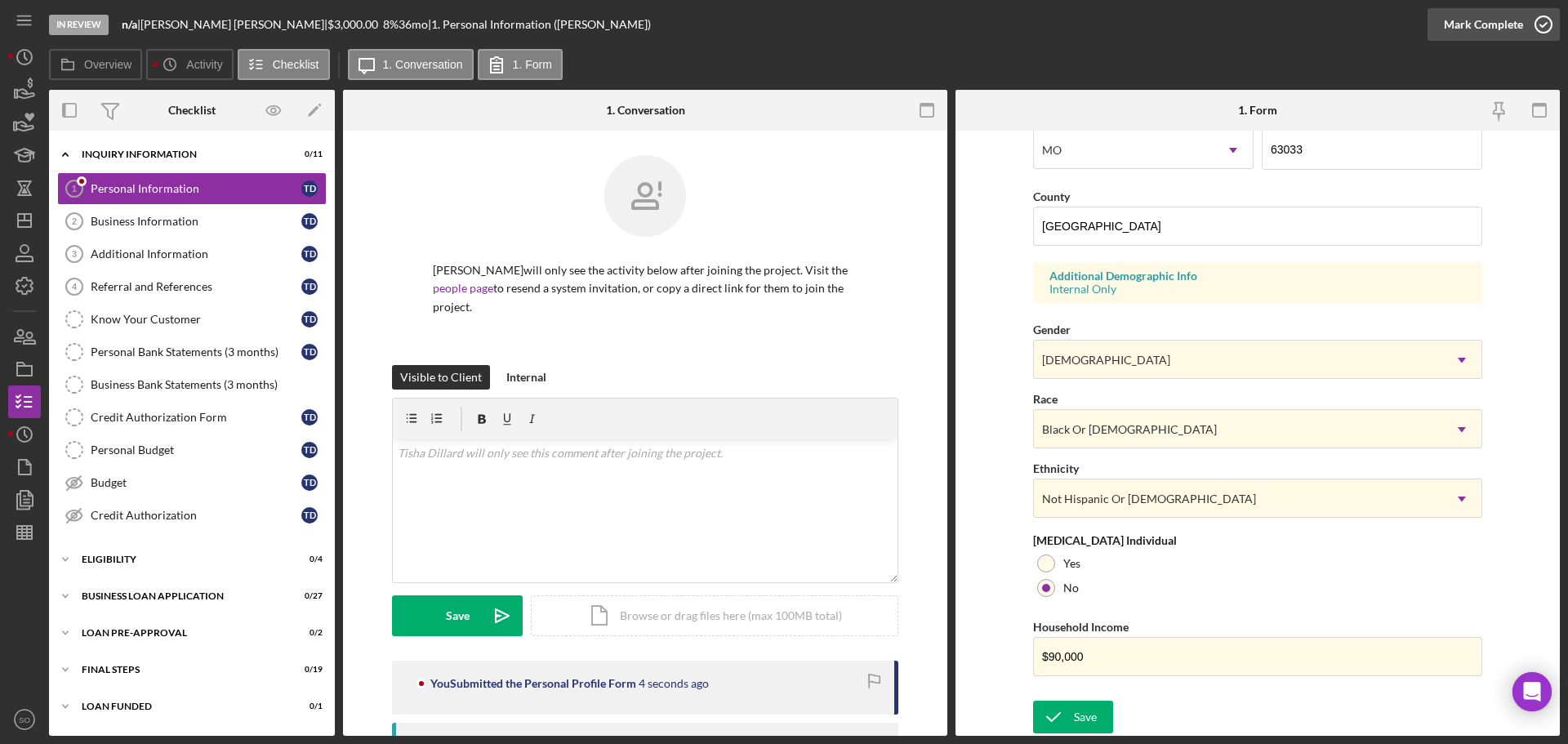
click at [1465, 28] on div "Mark Complete" at bounding box center [1483, 24] width 79 height 32
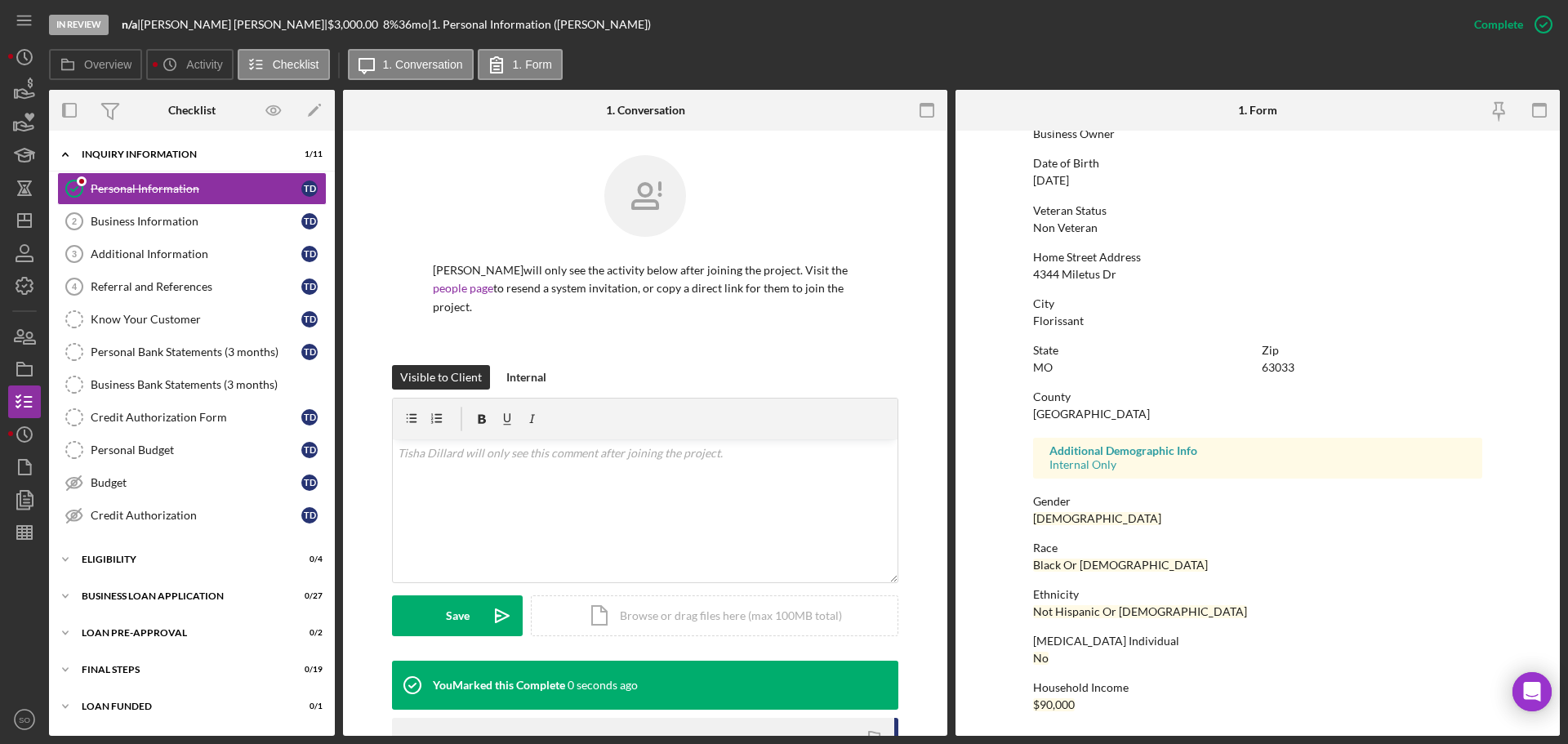
scroll to position [0, 0]
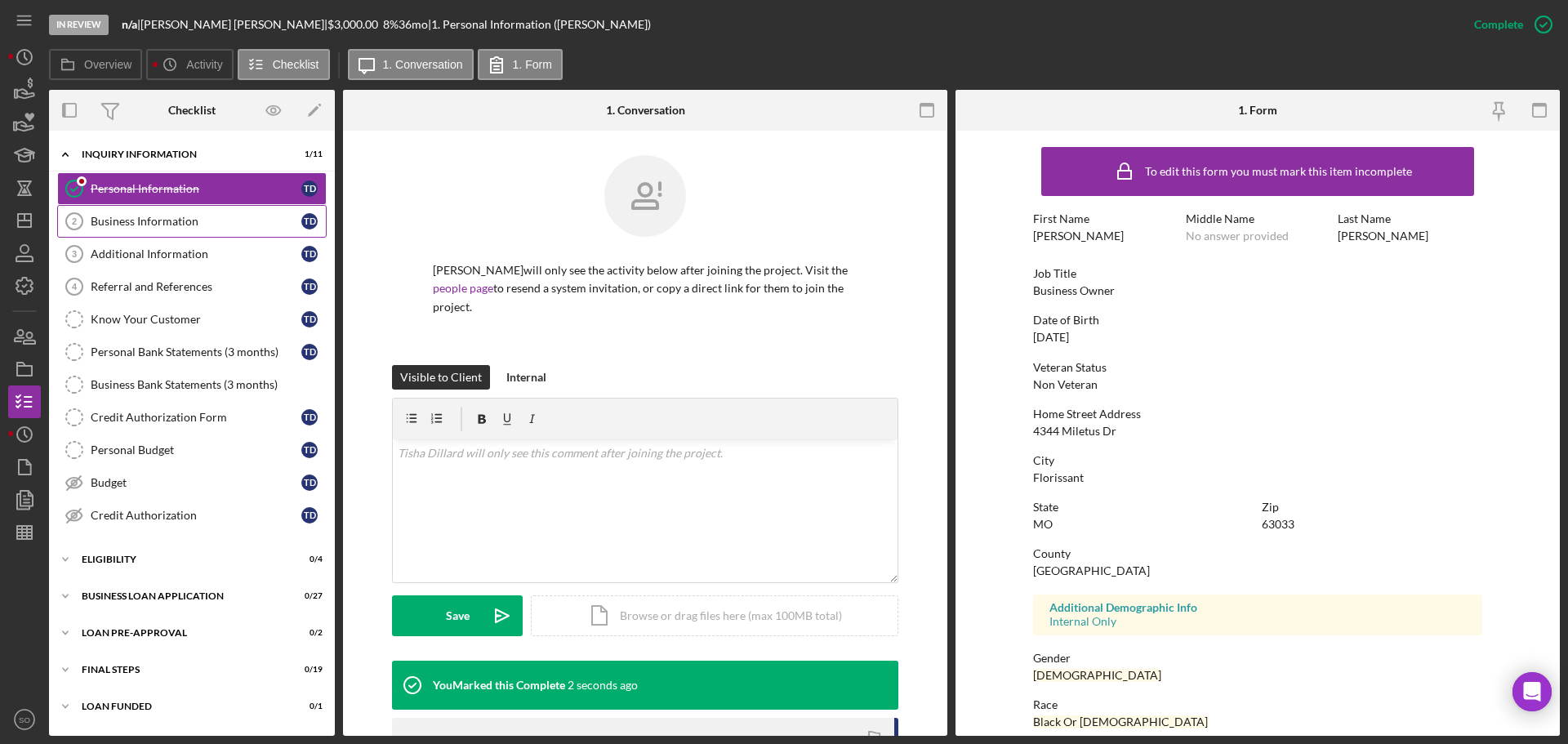
click at [130, 213] on link "Business Information 2 Business Information T D" at bounding box center [191, 222] width 269 height 32
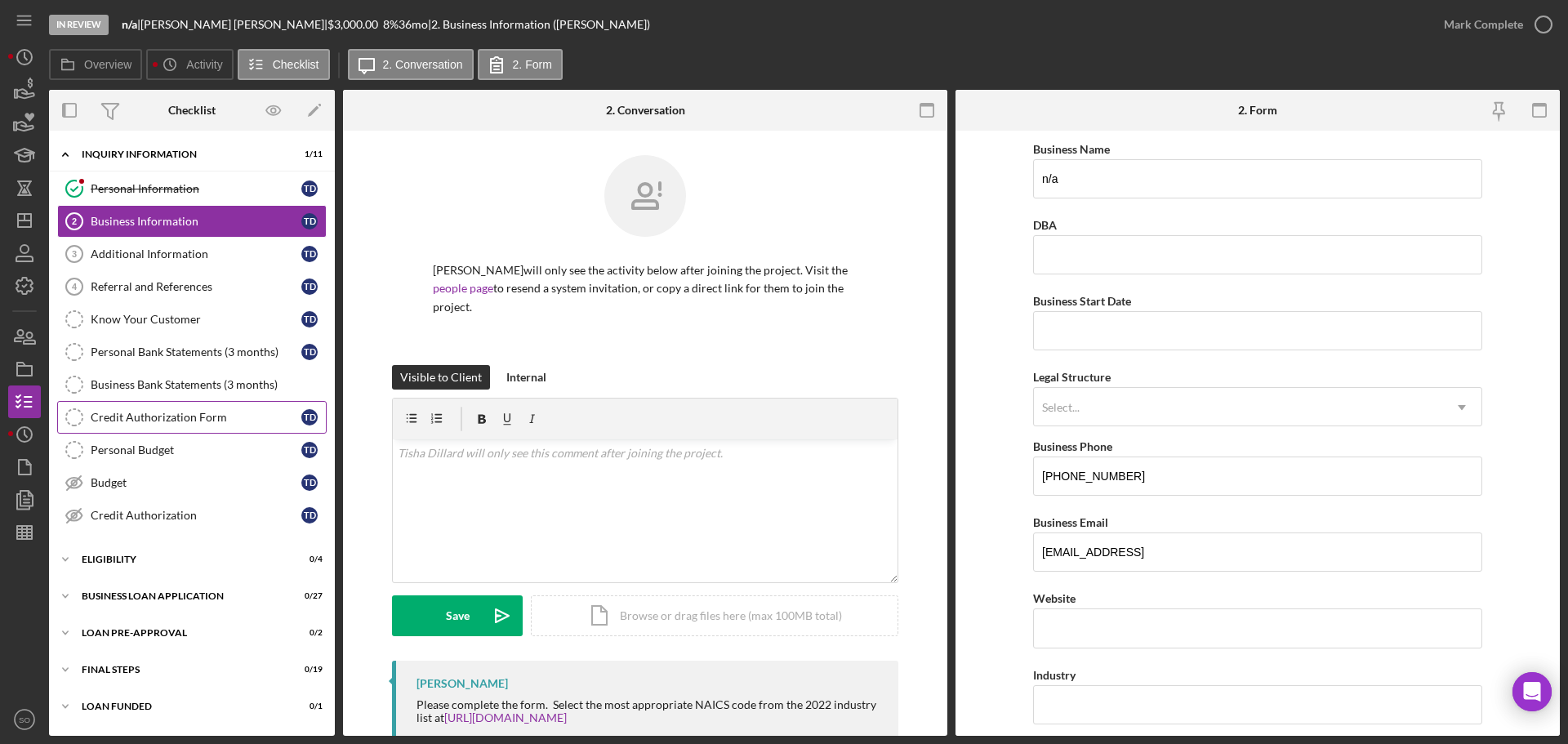
click at [146, 415] on div "Credit Authorization Form" at bounding box center [196, 417] width 211 height 14
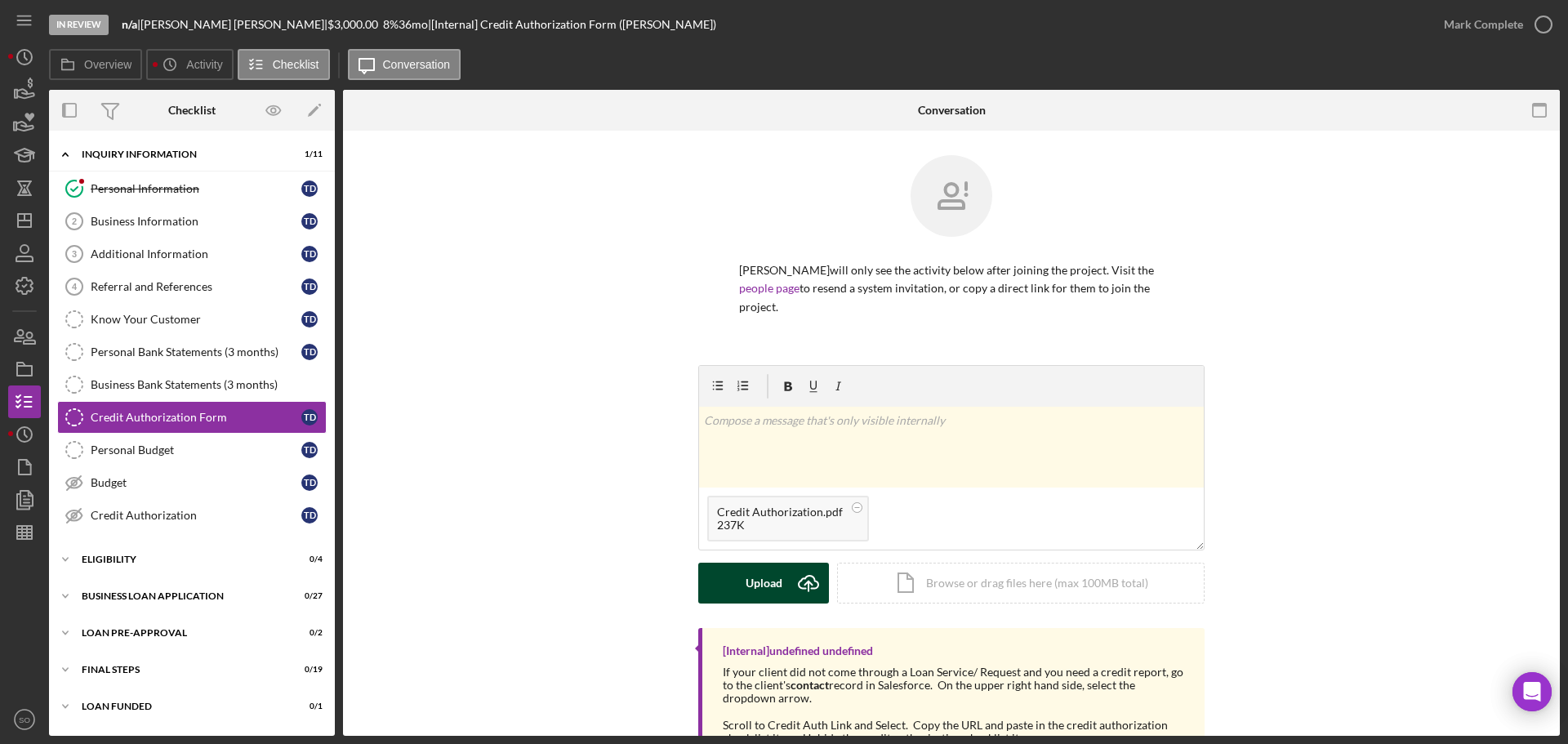
click at [756, 570] on div "Upload" at bounding box center [764, 583] width 37 height 41
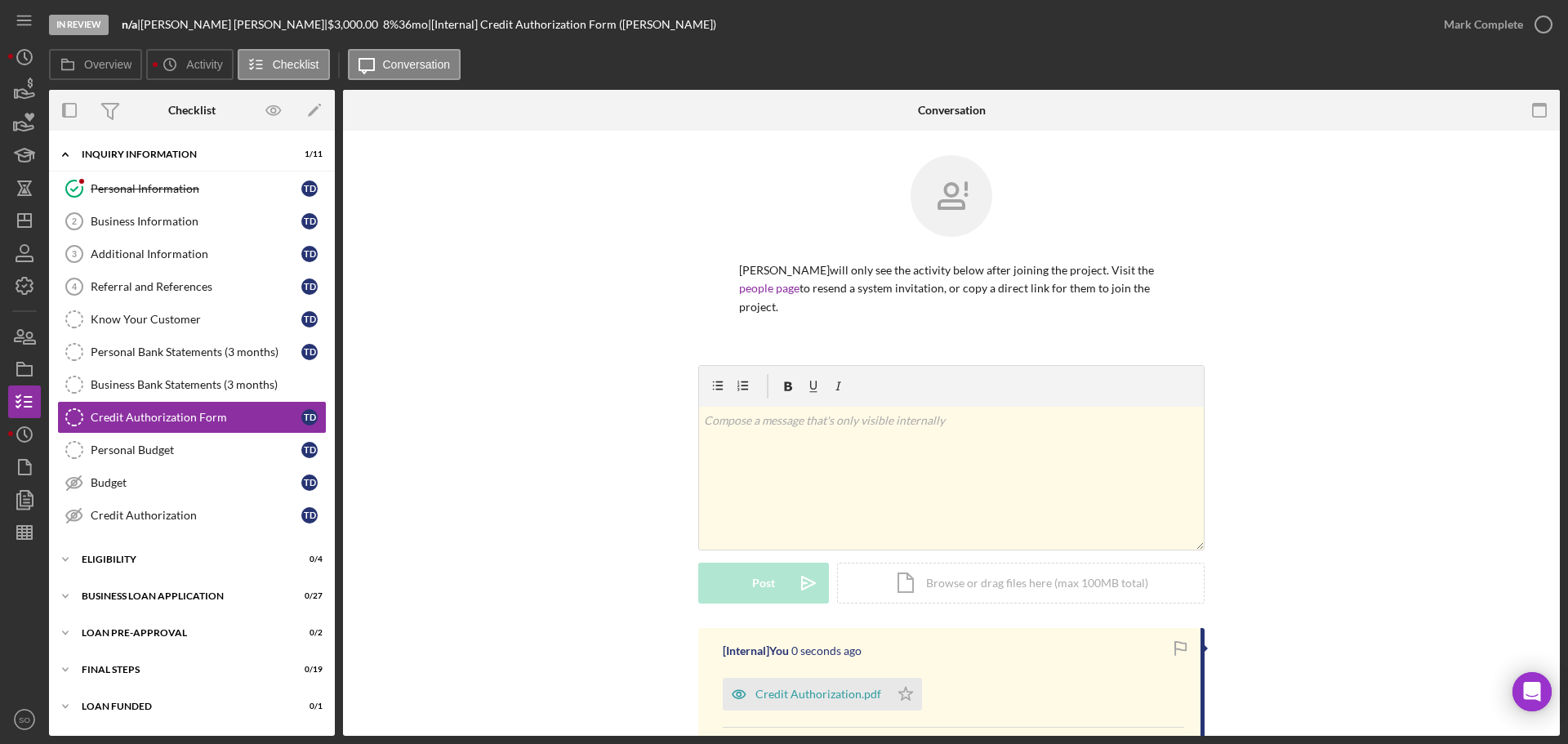
scroll to position [234, 0]
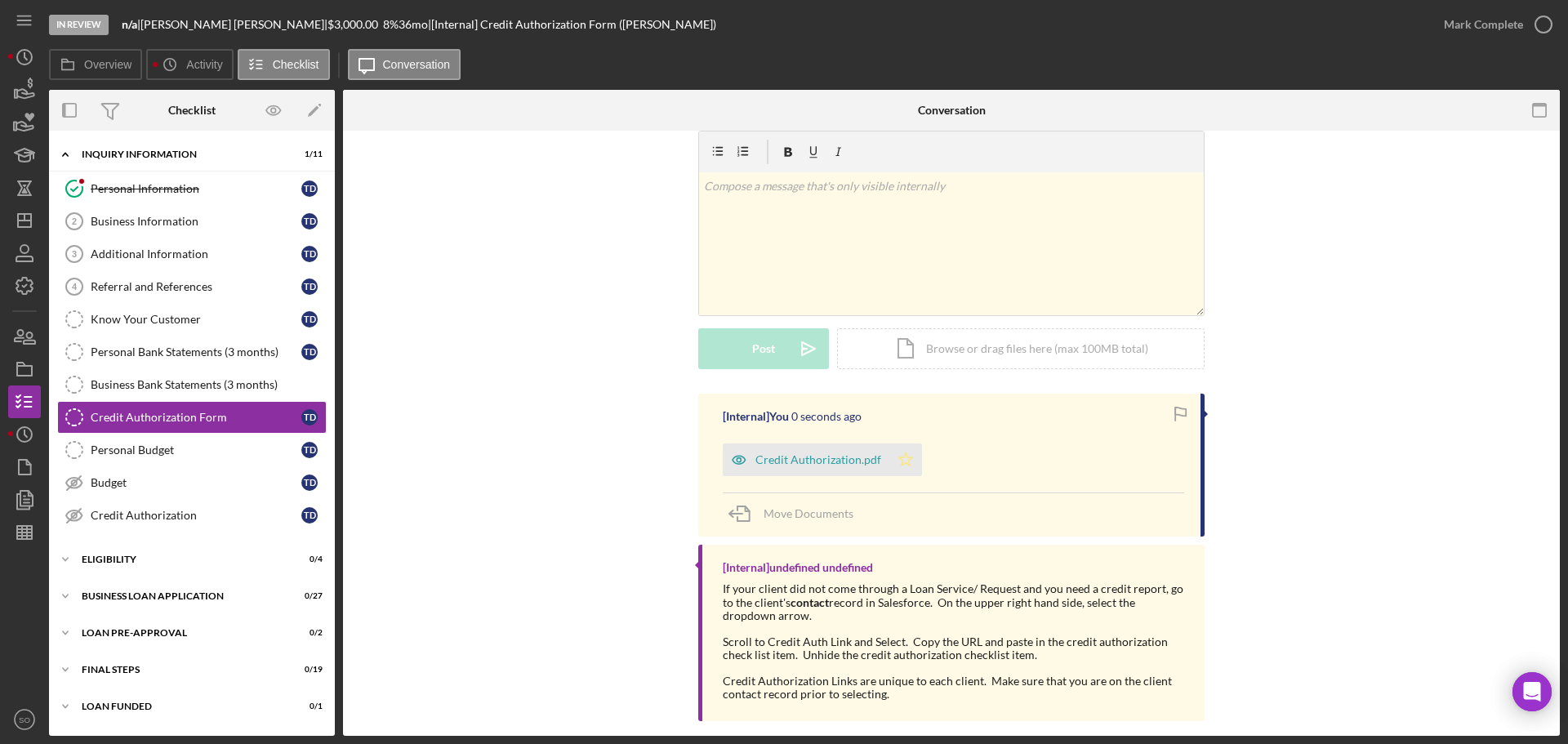
click at [900, 452] on polygon "button" at bounding box center [905, 458] width 14 height 14
click at [1455, 22] on div "Mark Complete" at bounding box center [1483, 24] width 79 height 32
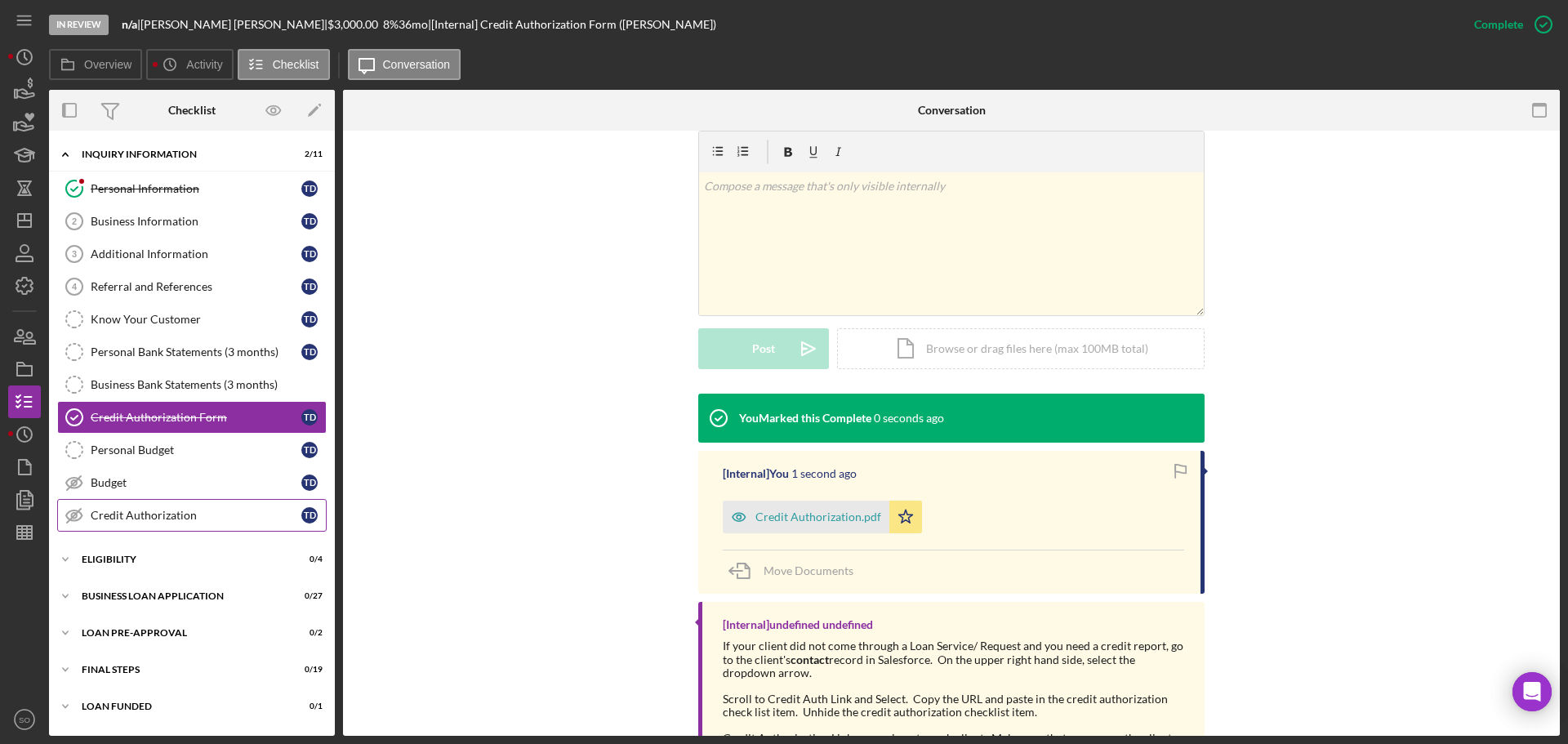
click at [162, 505] on link "Credit Authorization Credit Authorization T D" at bounding box center [191, 515] width 269 height 32
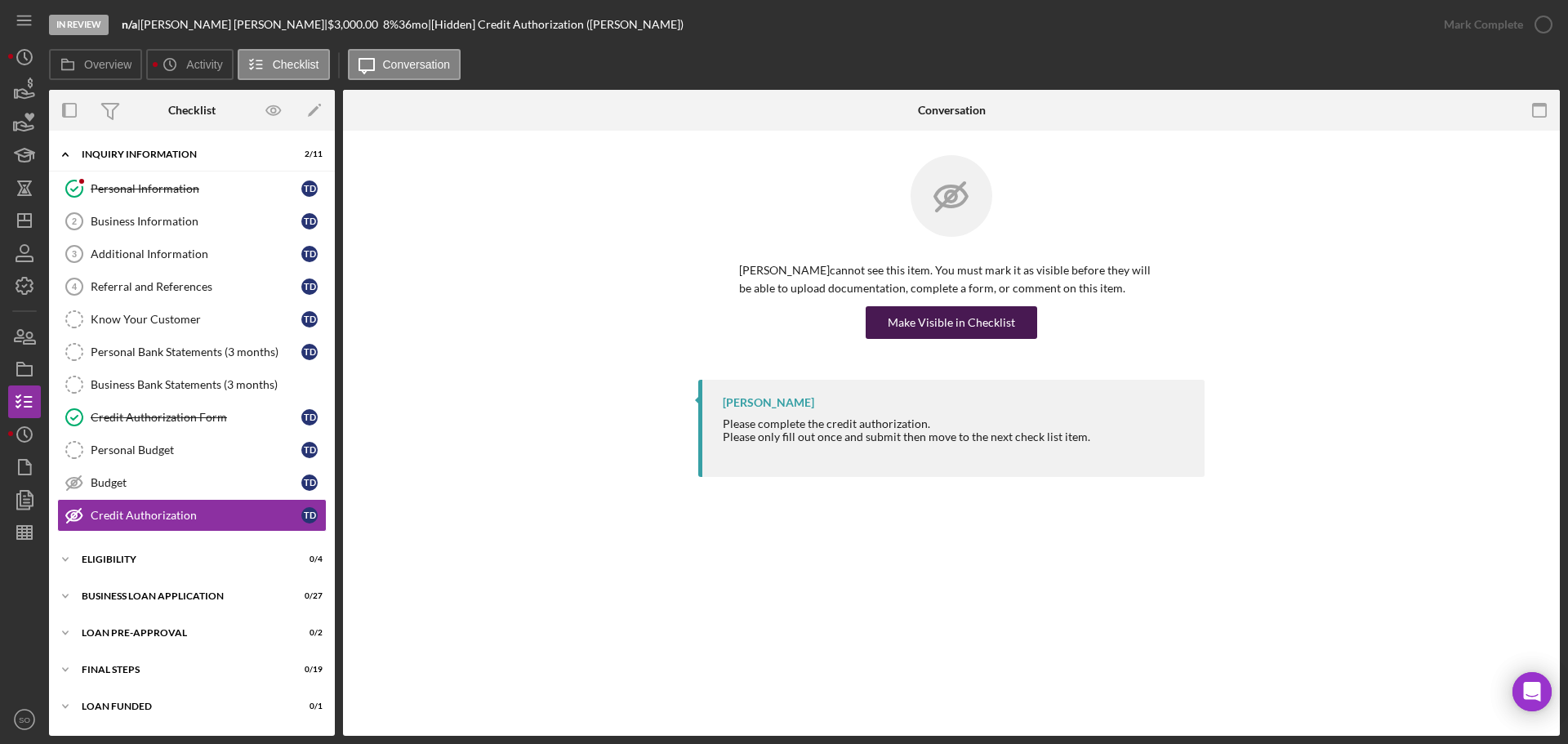
click at [886, 330] on button "Make Visible in Checklist" at bounding box center [951, 322] width 171 height 32
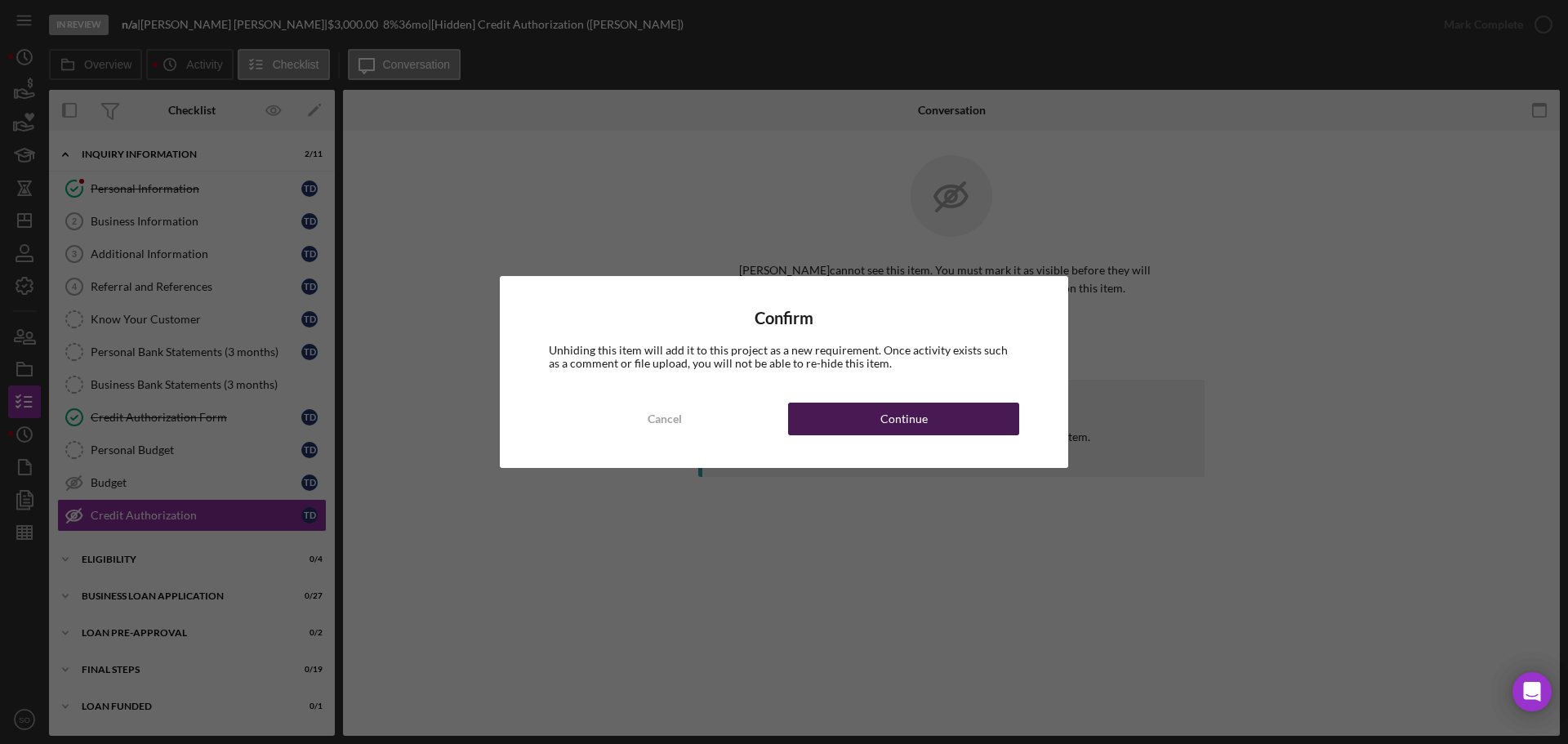
click at [929, 417] on button "Continue" at bounding box center [903, 419] width 231 height 32
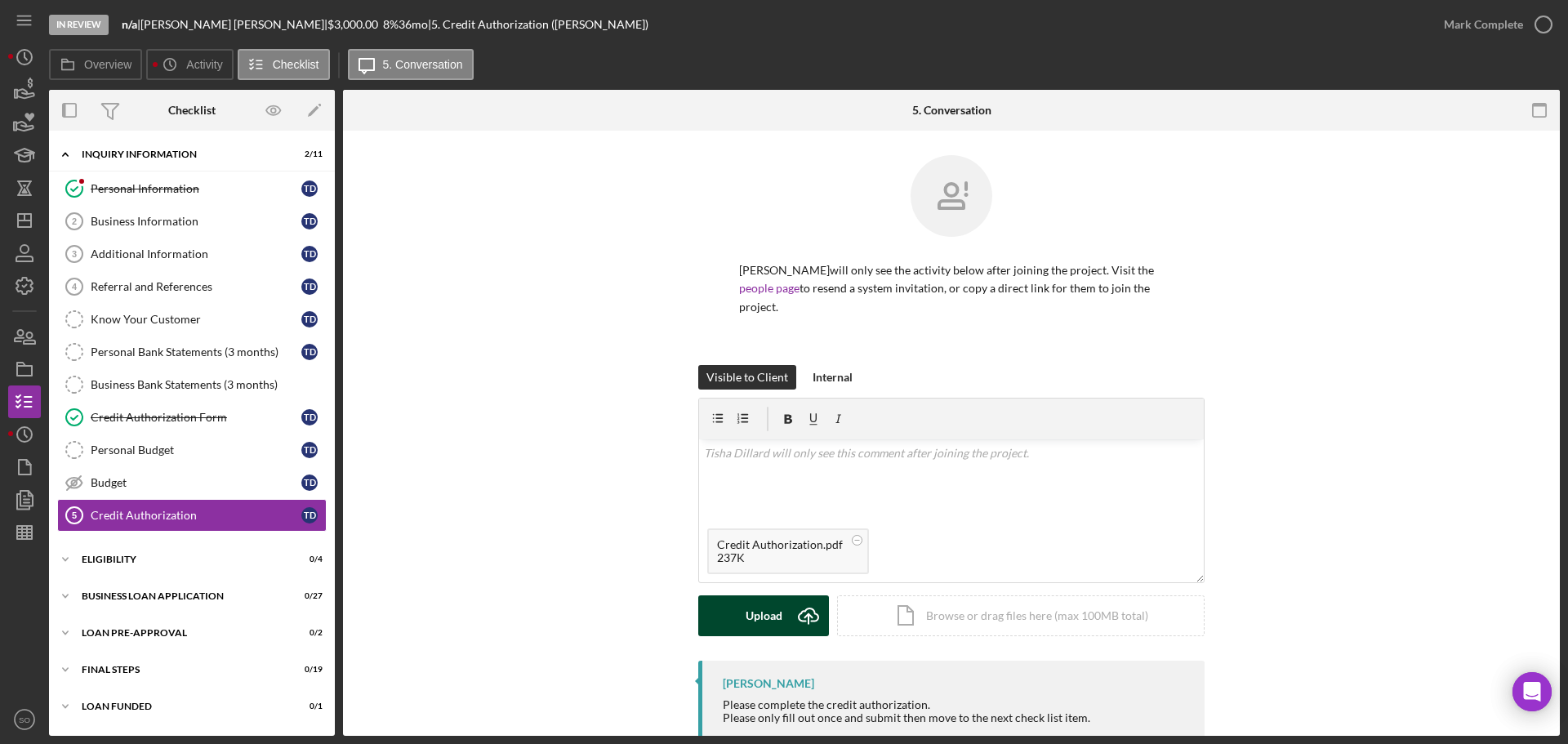
click at [768, 595] on div "Upload" at bounding box center [764, 615] width 37 height 41
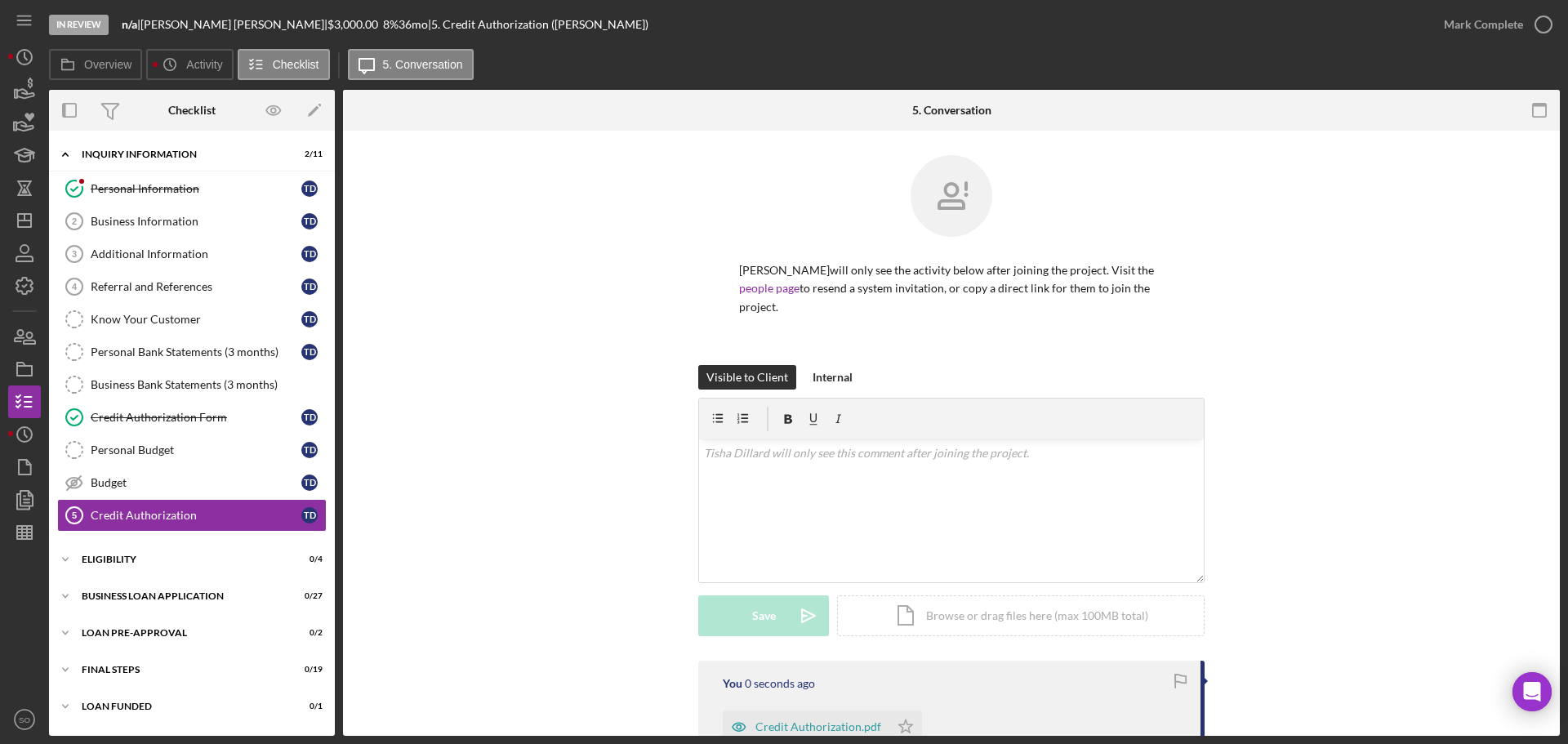
scroll to position [188, 0]
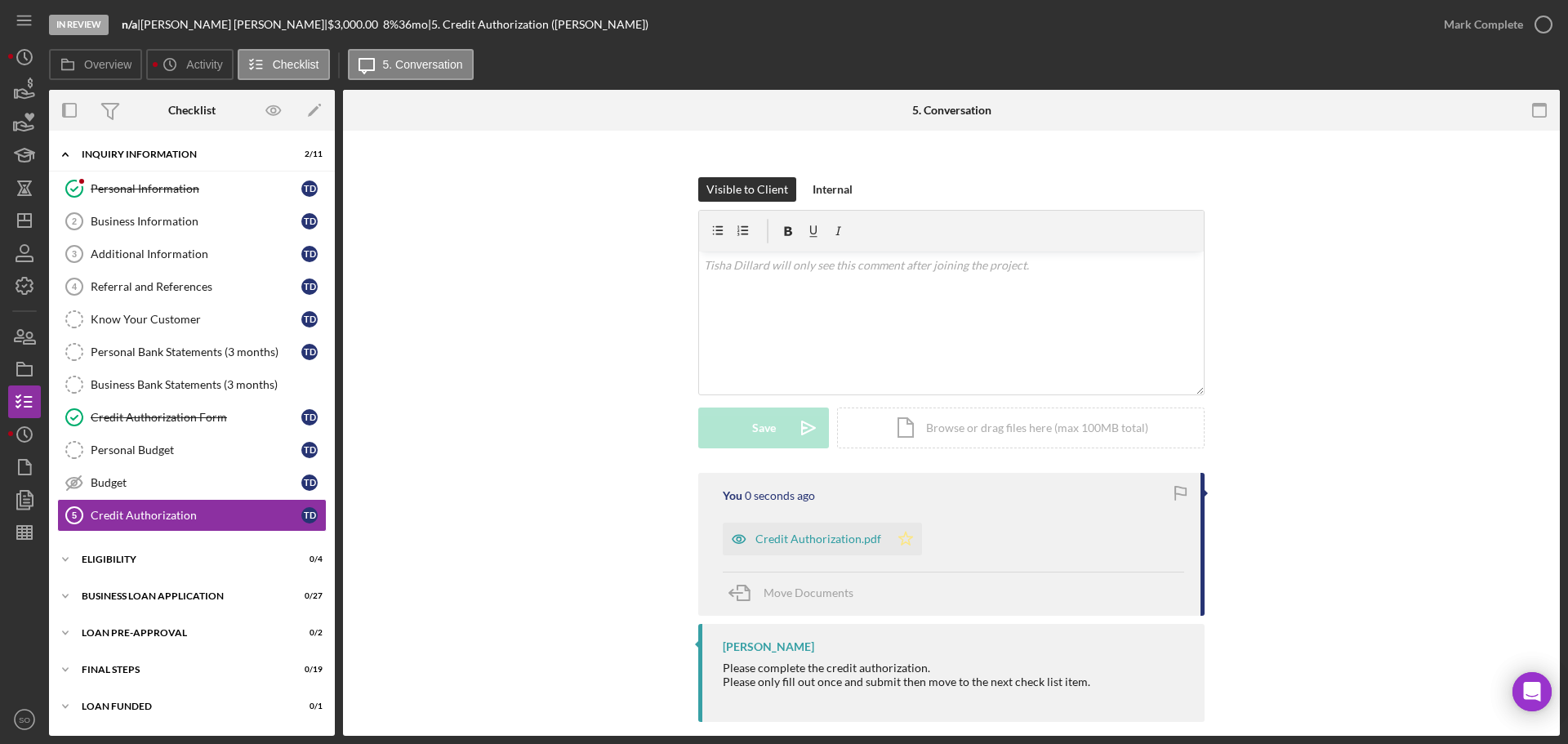
click at [911, 522] on icon "Icon/Star" at bounding box center [905, 539] width 32 height 32
click at [1467, 27] on div "Mark Complete" at bounding box center [1483, 24] width 79 height 32
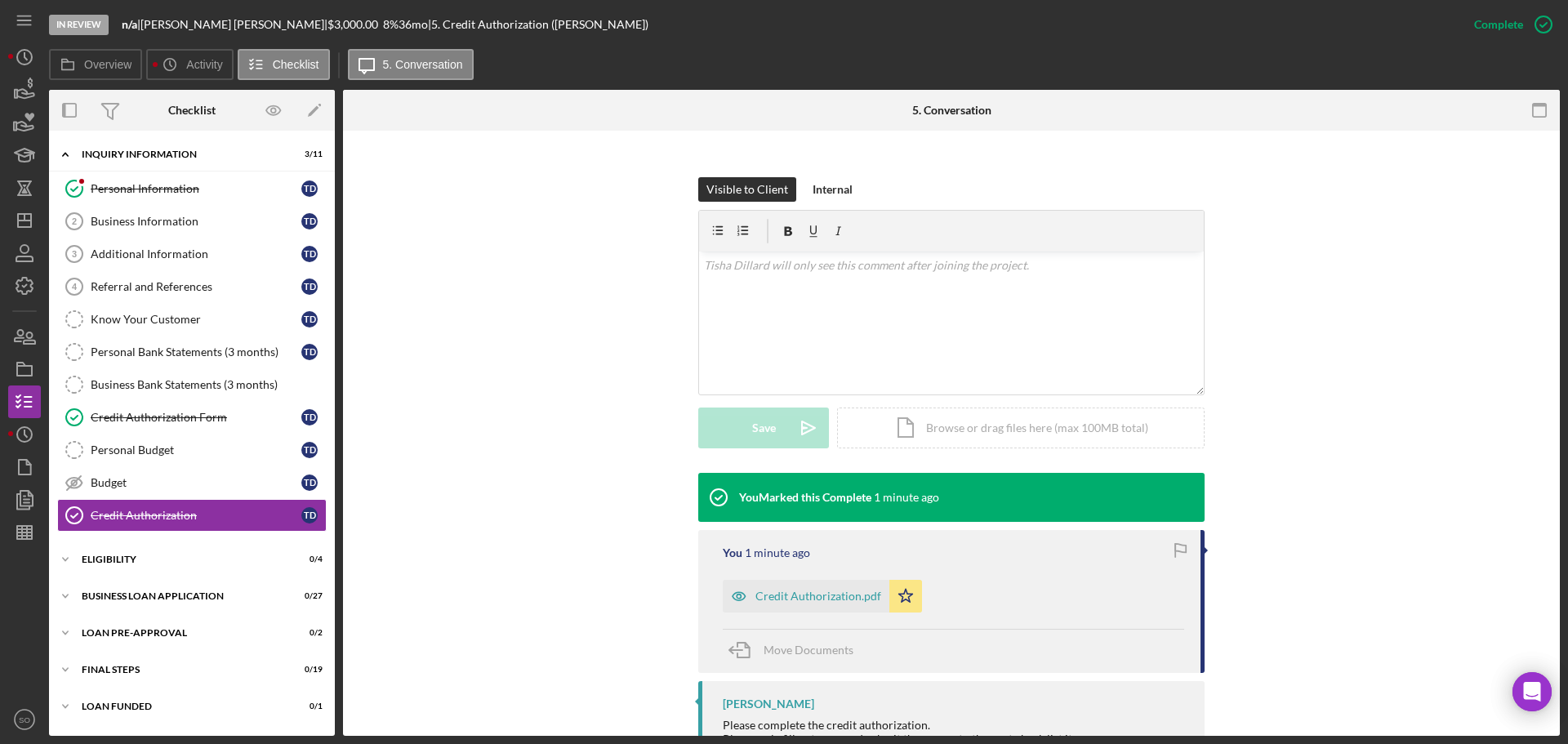
drag, startPoint x: 835, startPoint y: 576, endPoint x: 910, endPoint y: 576, distance: 75.0
click at [835, 590] on div "Credit Authorization.pdf" at bounding box center [819, 596] width 126 height 14
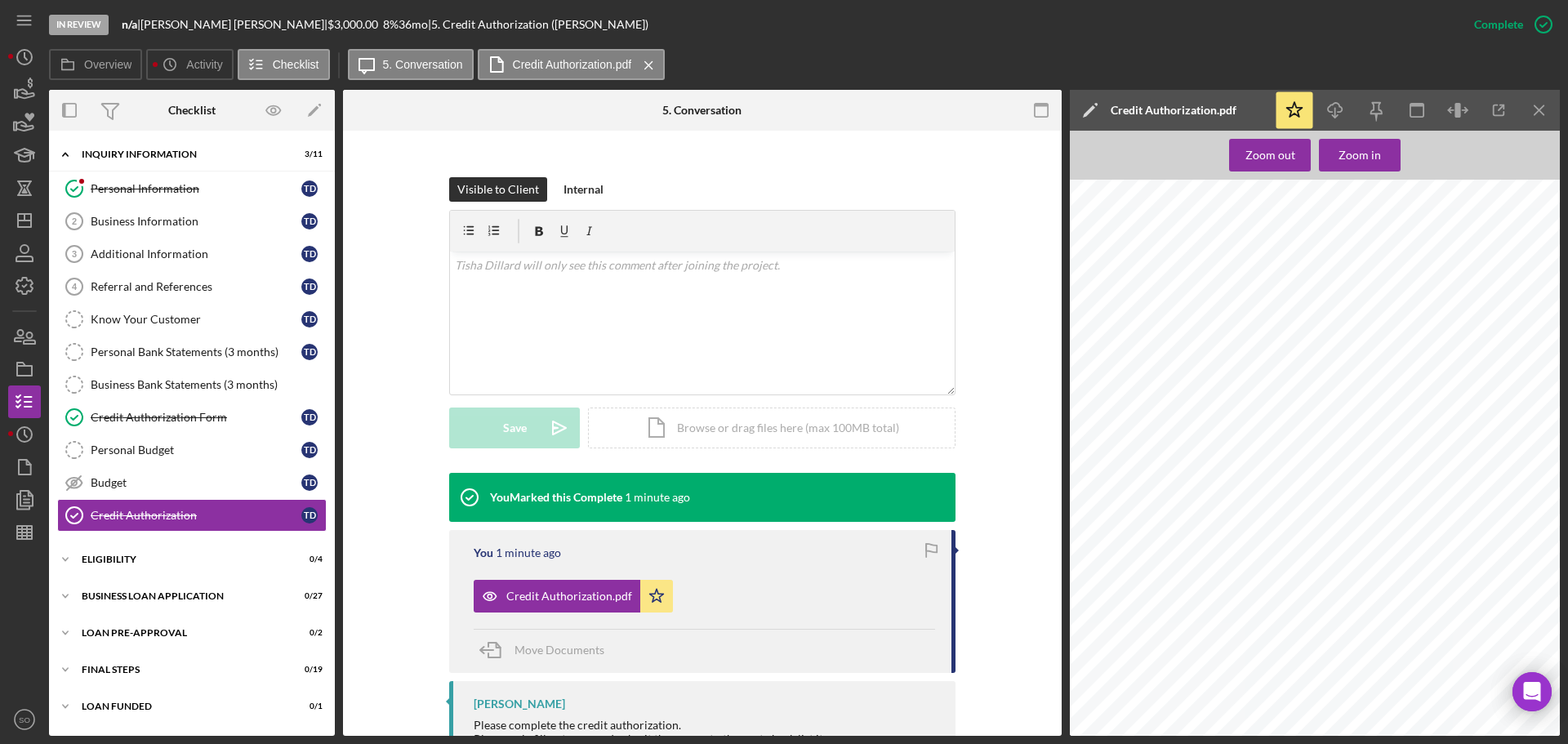
click at [1183, 458] on span "[EMAIL_ADDRESS][DOMAIN_NAME]" at bounding box center [1223, 462] width 124 height 7
copy span "[EMAIL_ADDRESS][DOMAIN_NAME]"
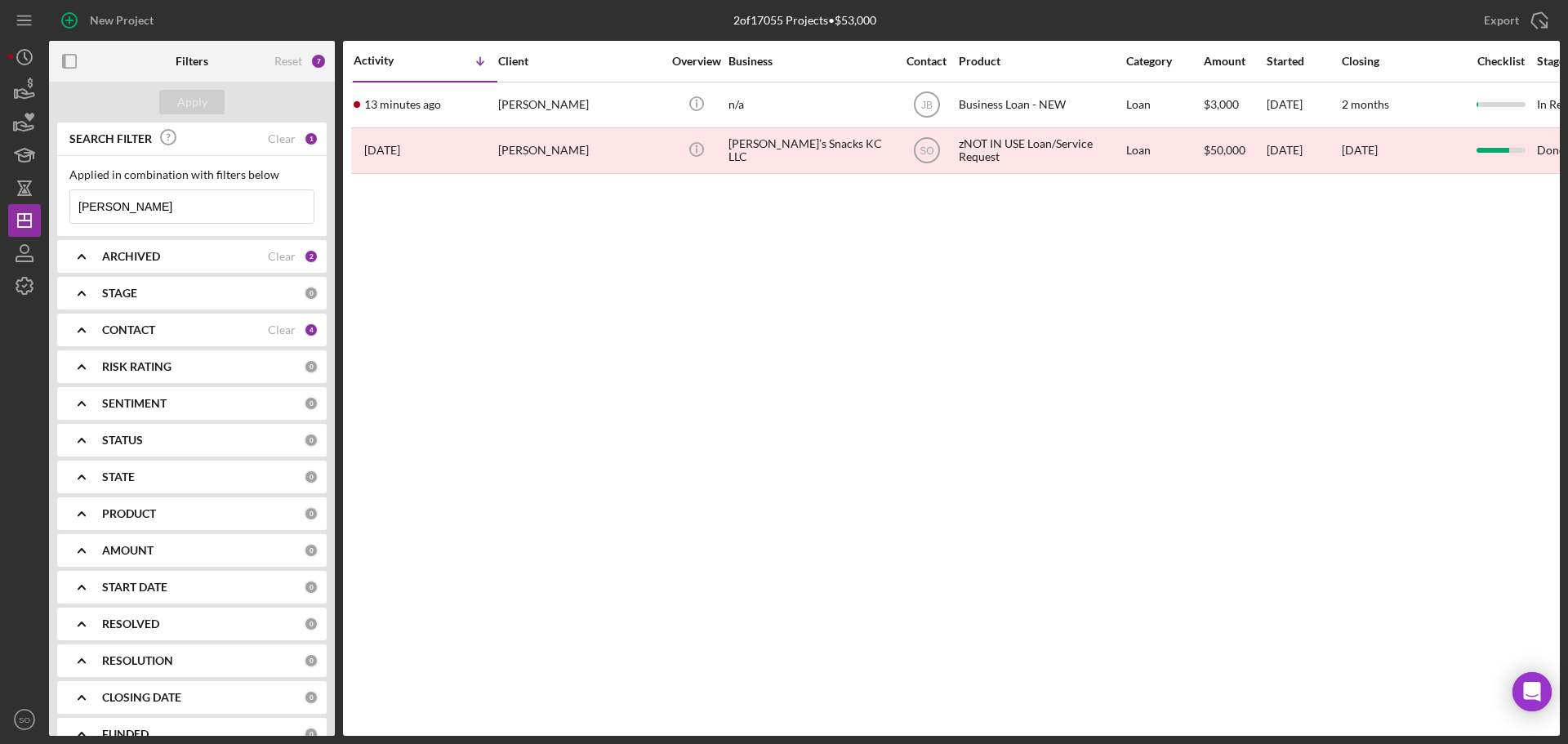
drag, startPoint x: 166, startPoint y: 209, endPoint x: -68, endPoint y: 207, distance: 234.0
click at [0, 207] on html "New Project 2 of 17055 Projects • $53,000 tisha Export Icon/Export Filters Rese…" at bounding box center [784, 372] width 1568 height 744
type input "marlena"
click at [182, 102] on div "Apply" at bounding box center [193, 102] width 31 height 24
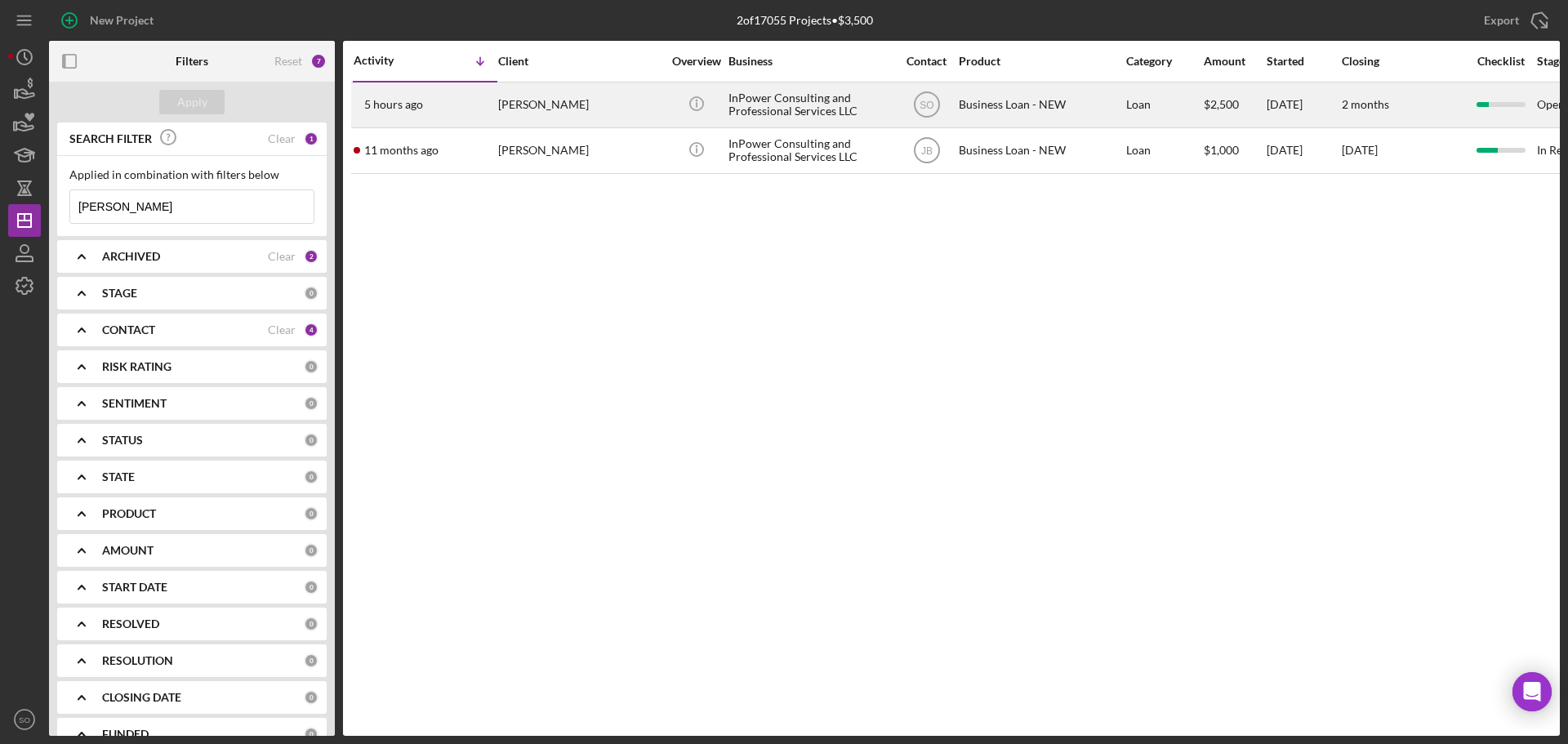
click at [518, 109] on div "Marlena Davis" at bounding box center [579, 104] width 163 height 43
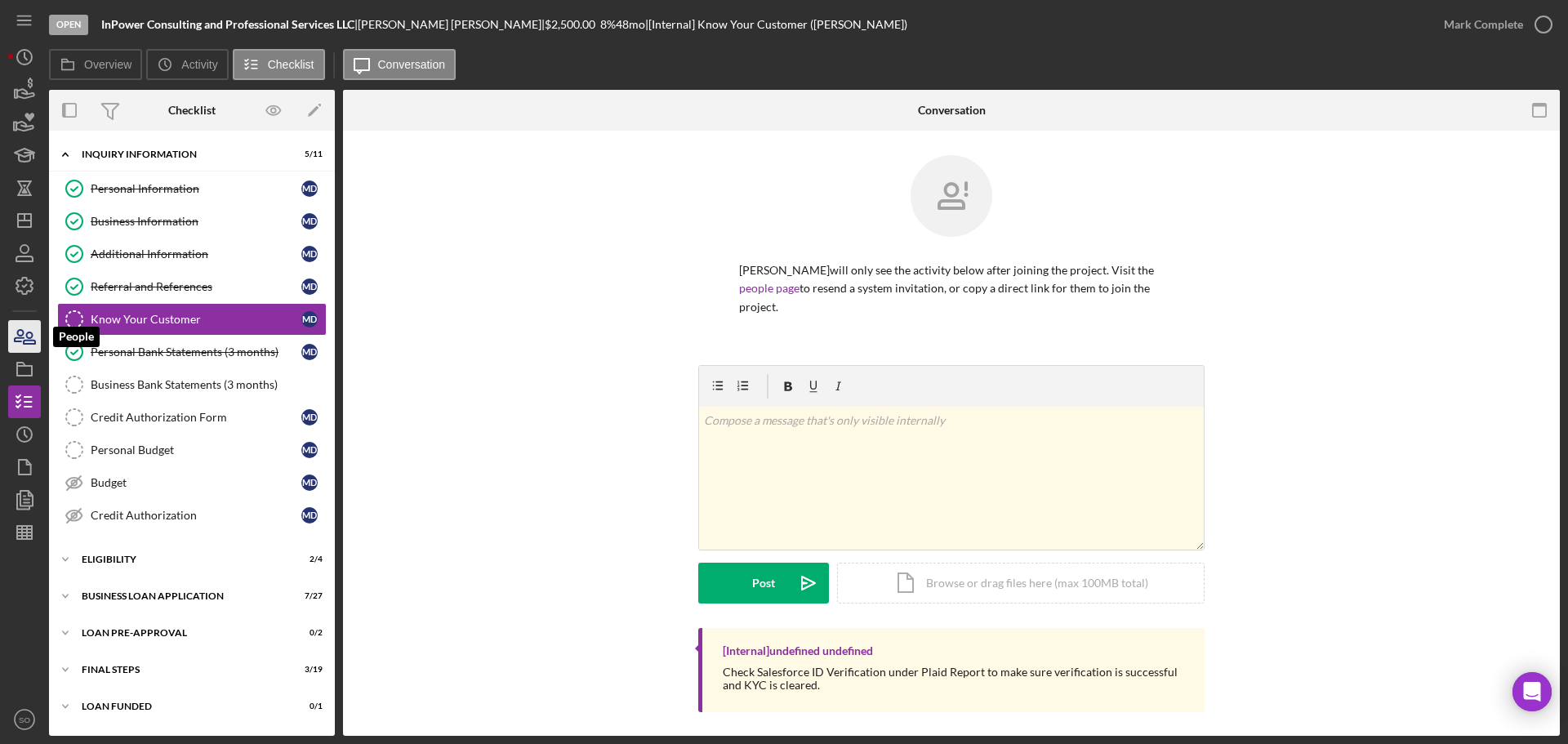
click at [39, 338] on icon "button" at bounding box center [24, 336] width 41 height 41
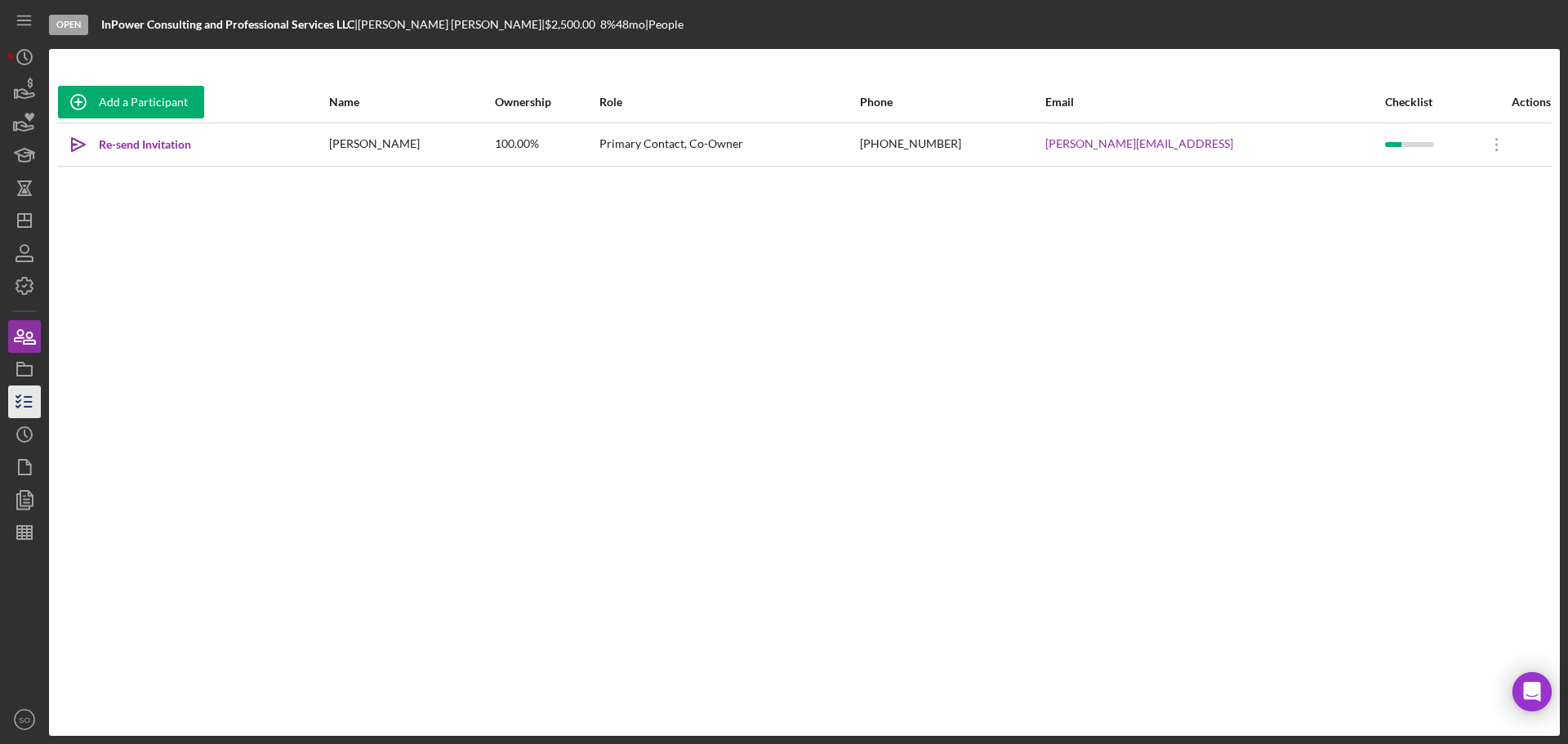
click at [30, 397] on line "button" at bounding box center [28, 397] width 7 height 0
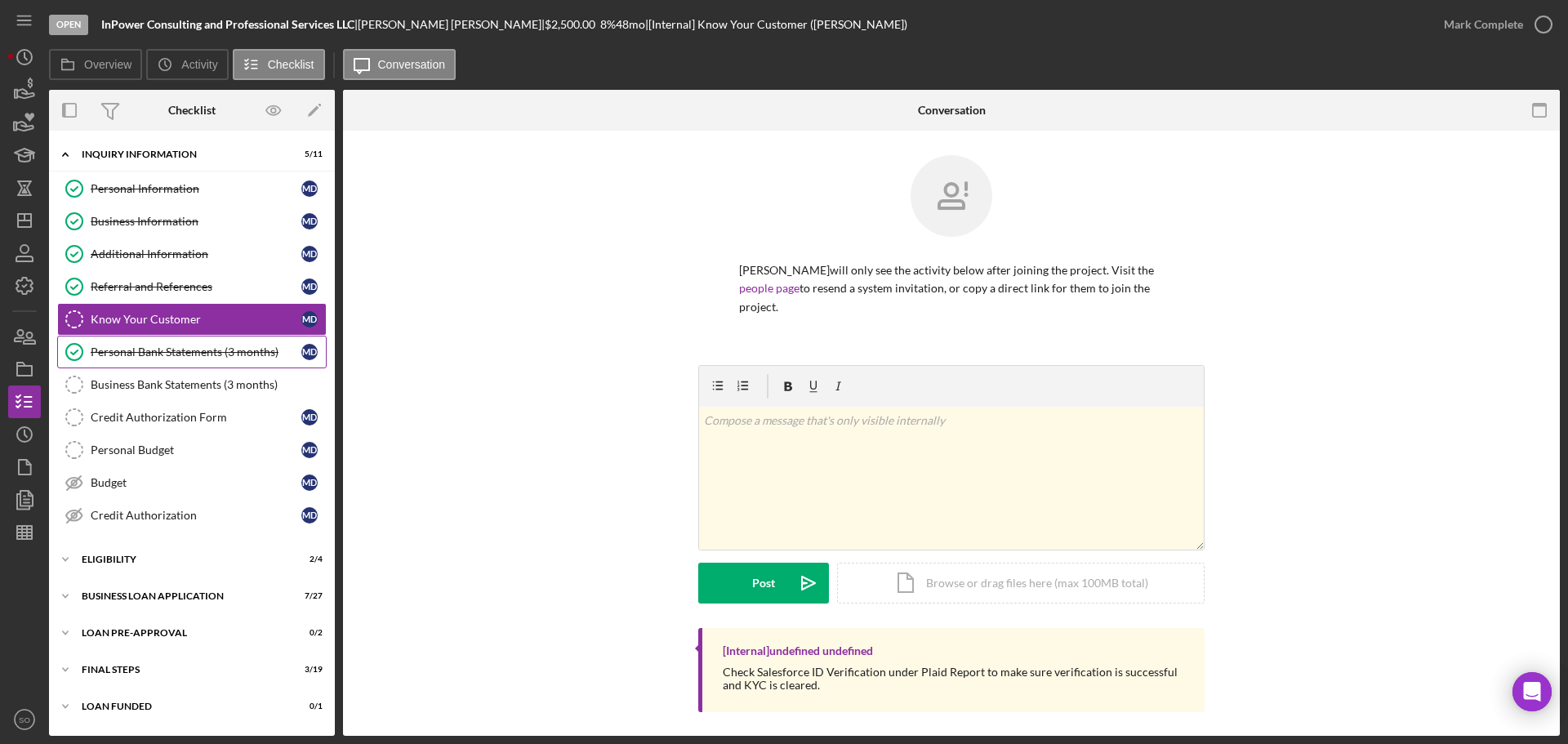
click at [188, 356] on div "Personal Bank Statements (3 months)" at bounding box center [196, 351] width 211 height 14
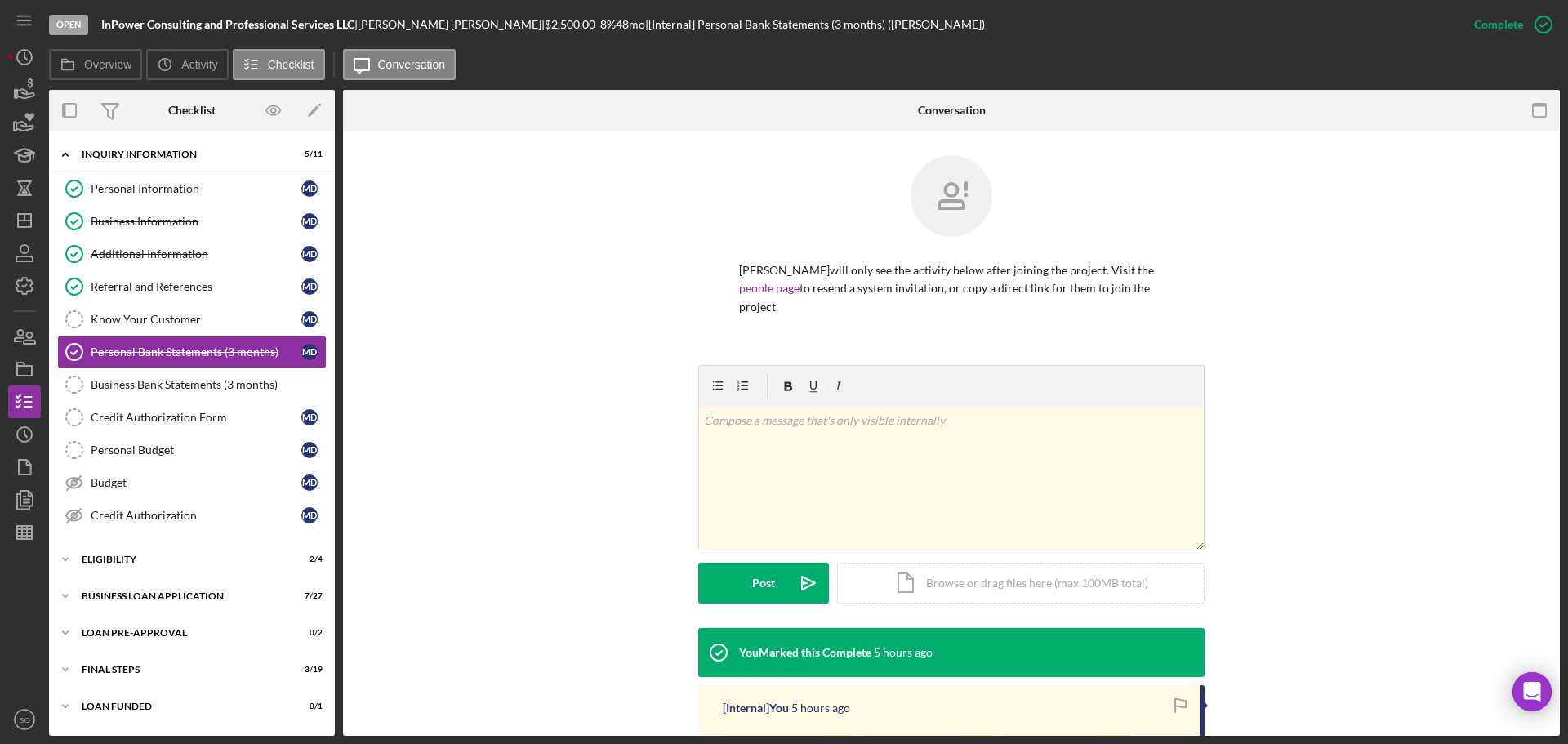
scroll to position [221, 0]
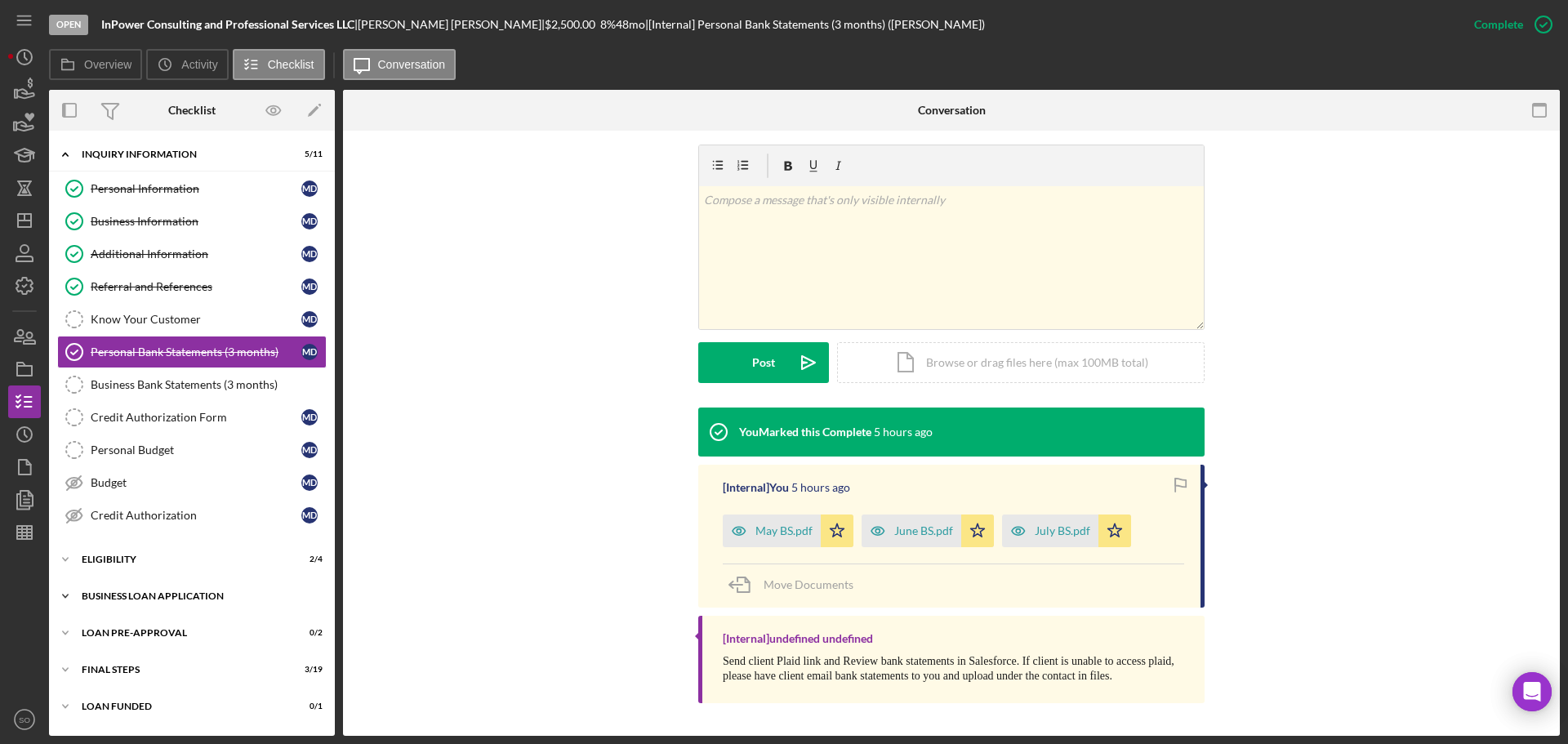
click at [220, 599] on div "BUSINESS LOAN APPLICATION" at bounding box center [198, 595] width 232 height 10
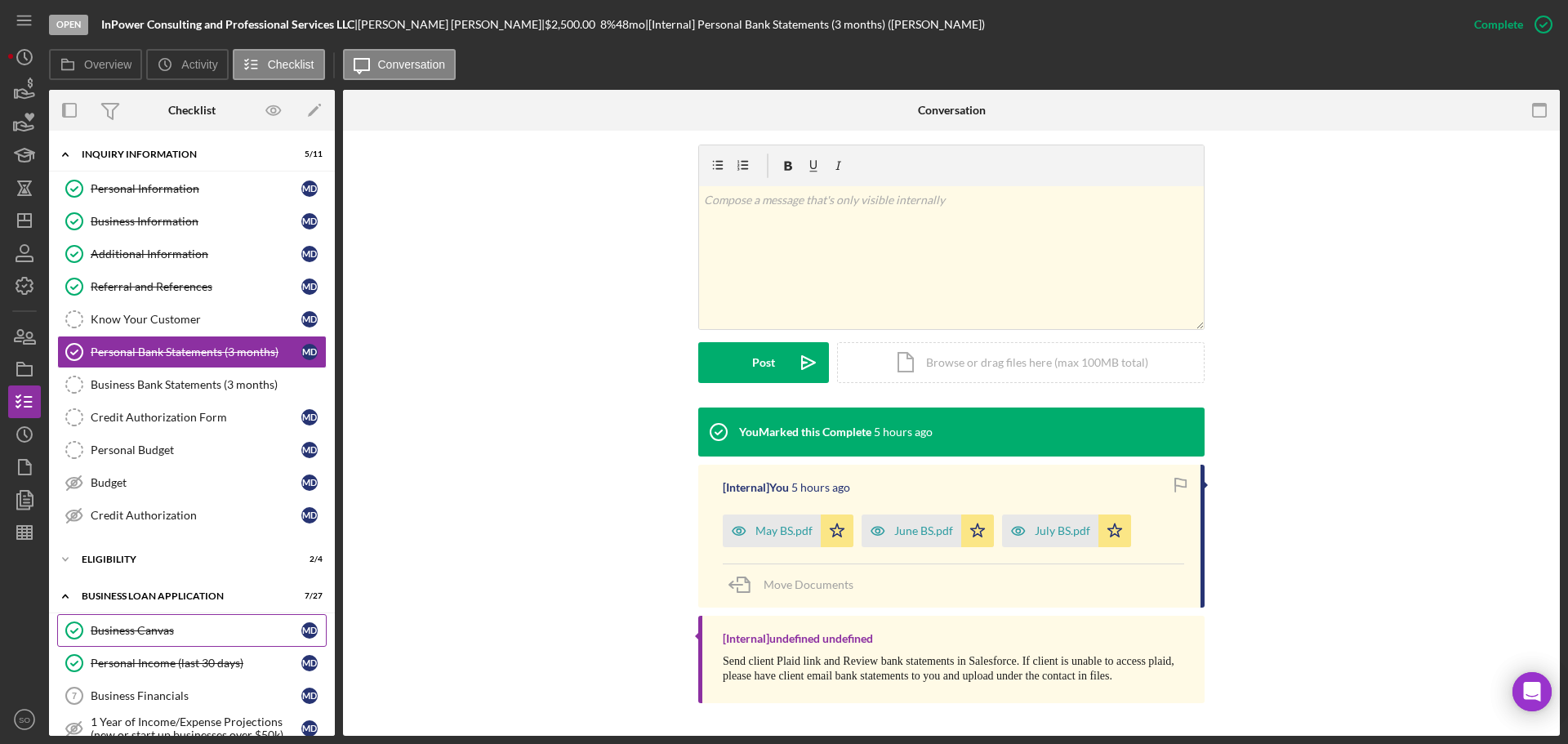
click at [192, 622] on link "Business Canvas Business Canvas M D" at bounding box center [191, 631] width 269 height 32
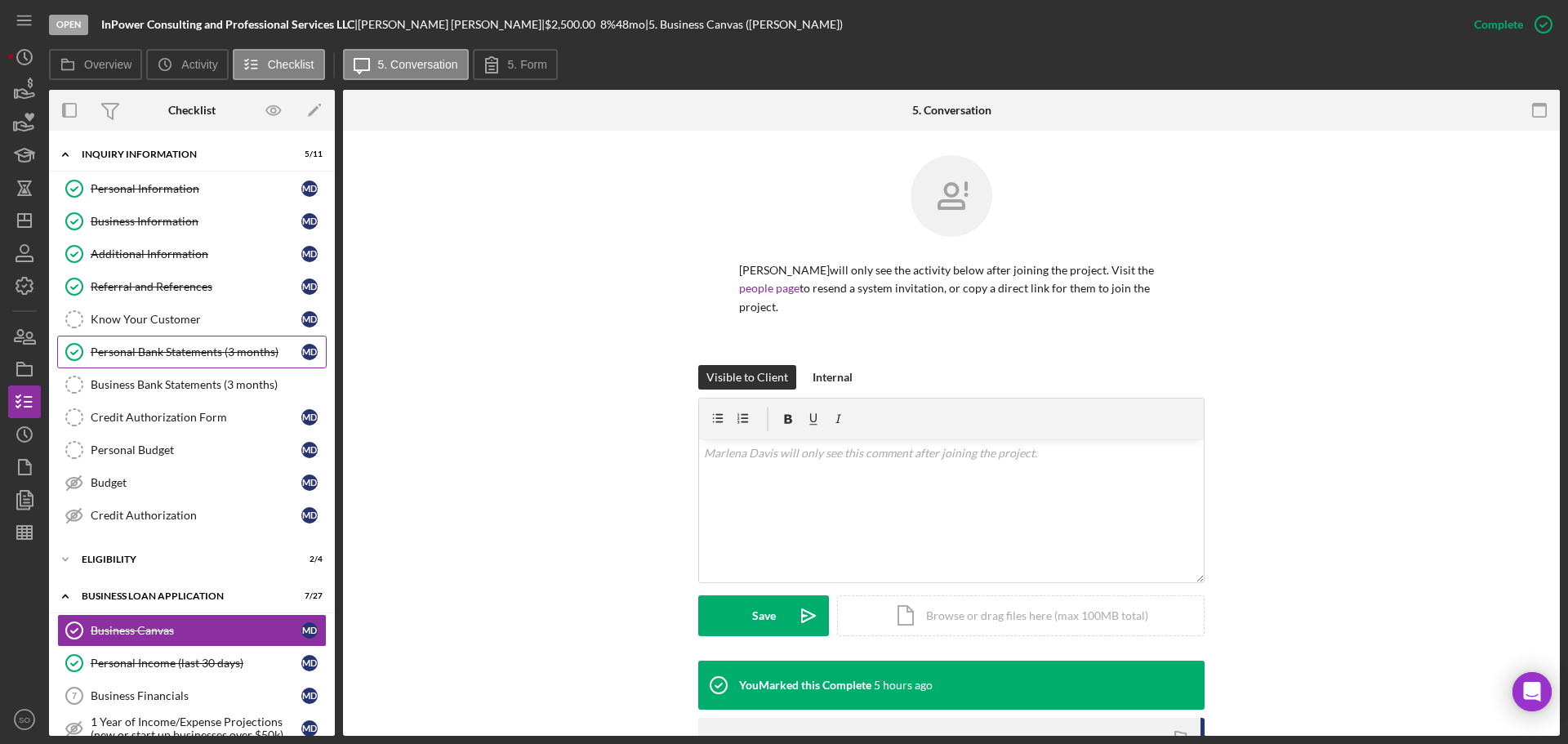
click at [159, 358] on div "Personal Bank Statements (3 months)" at bounding box center [196, 351] width 211 height 14
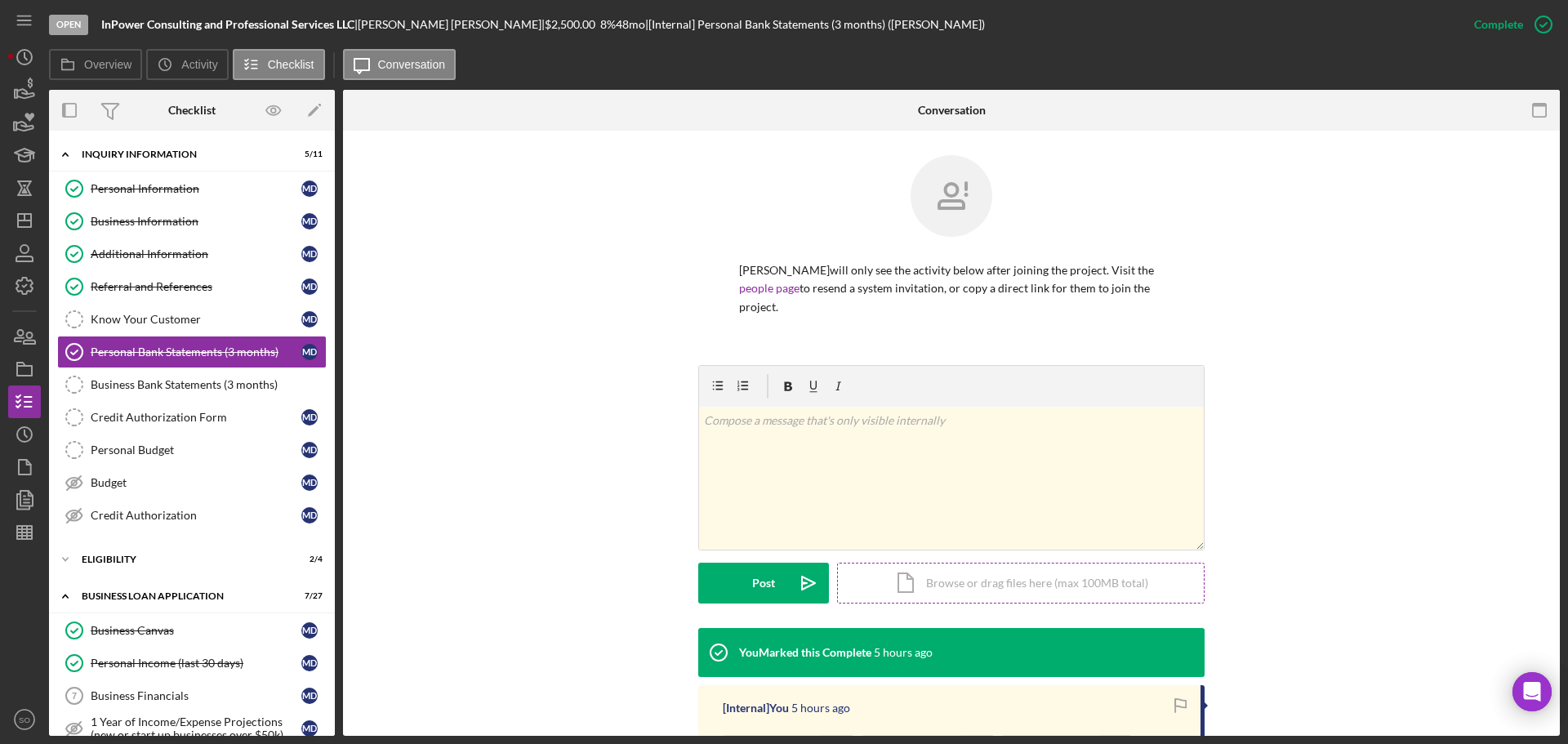
scroll to position [221, 0]
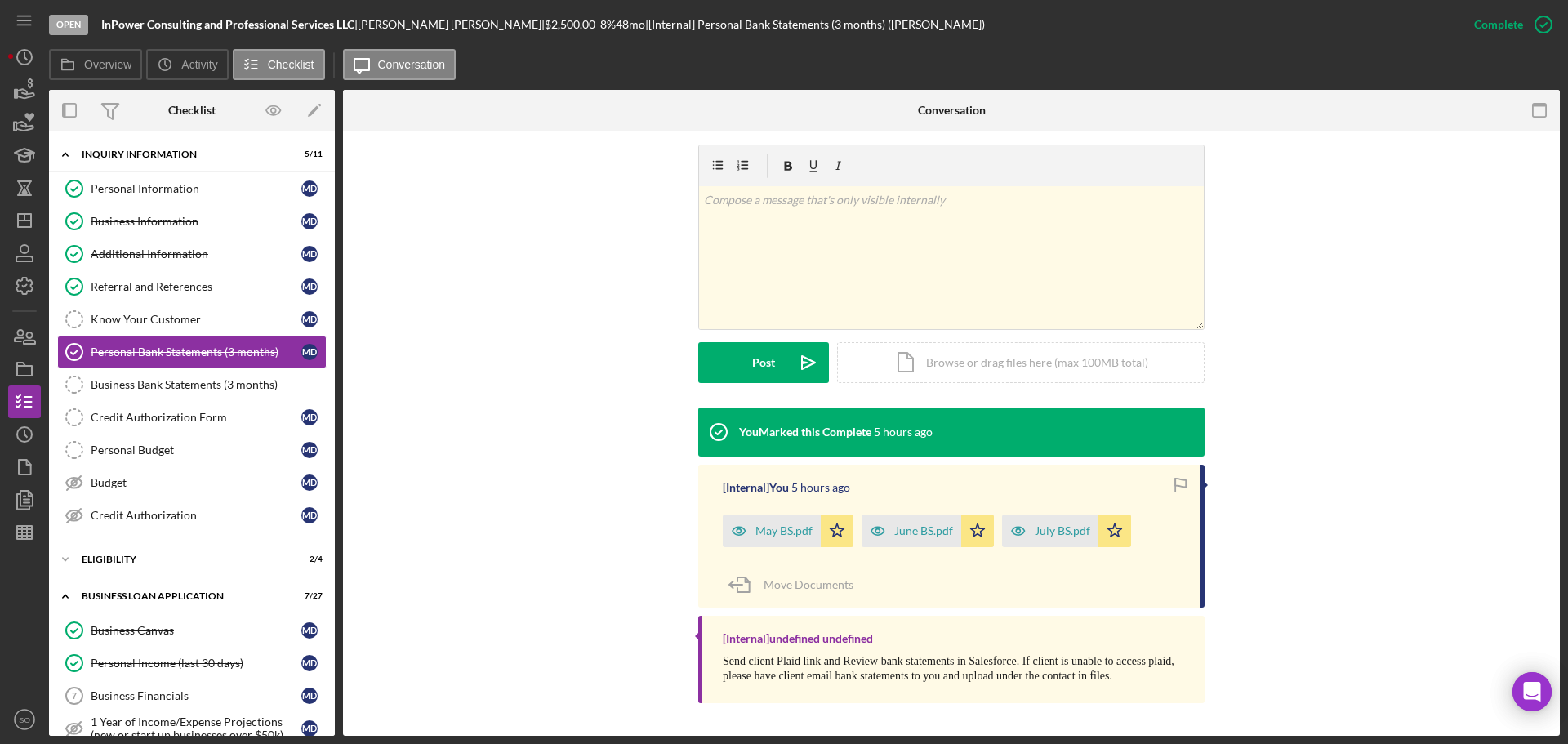
click at [1047, 530] on div "July BS.pdf" at bounding box center [1063, 531] width 56 height 14
